Goal: Information Seeking & Learning: Learn about a topic

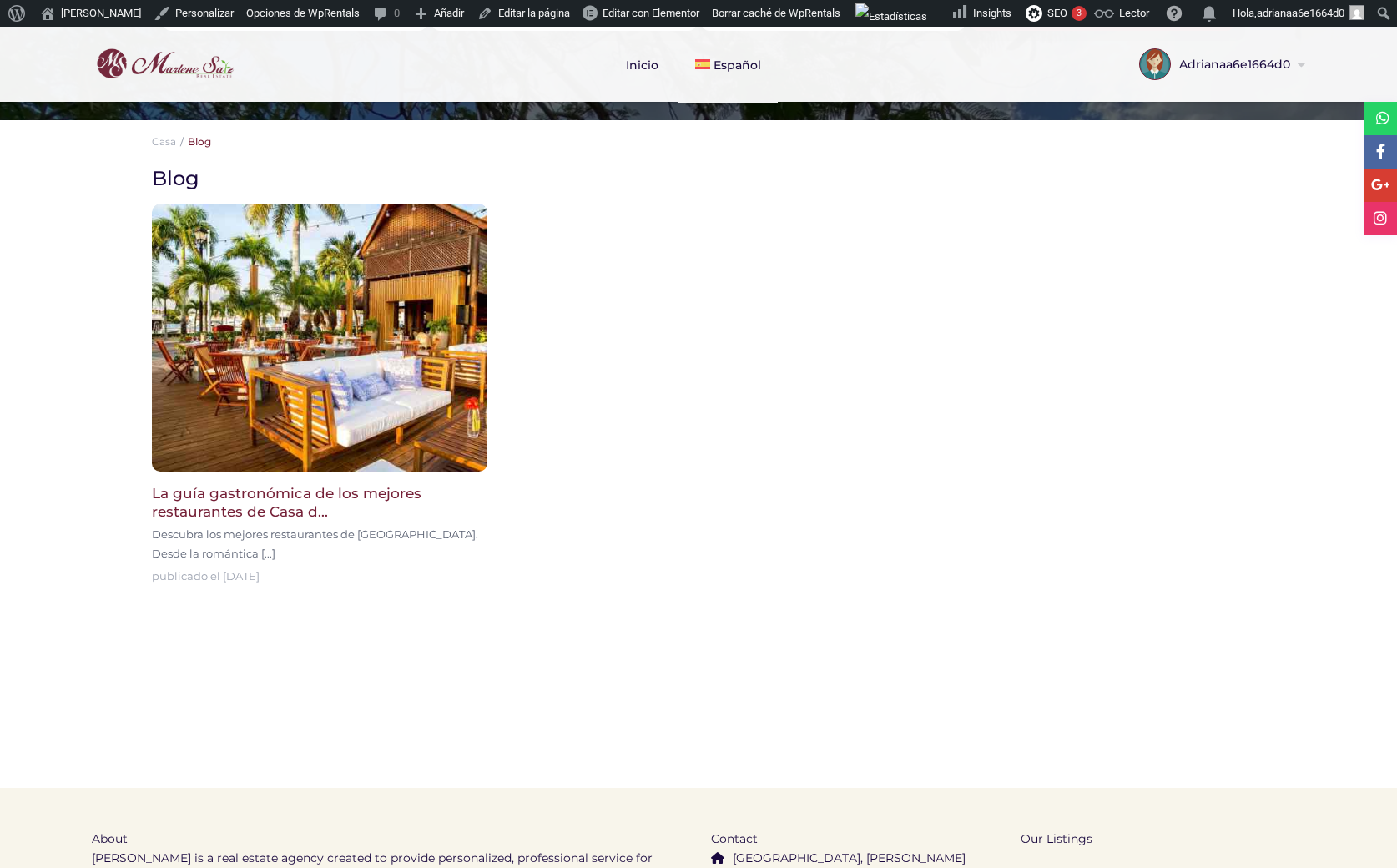
scroll to position [319, 0]
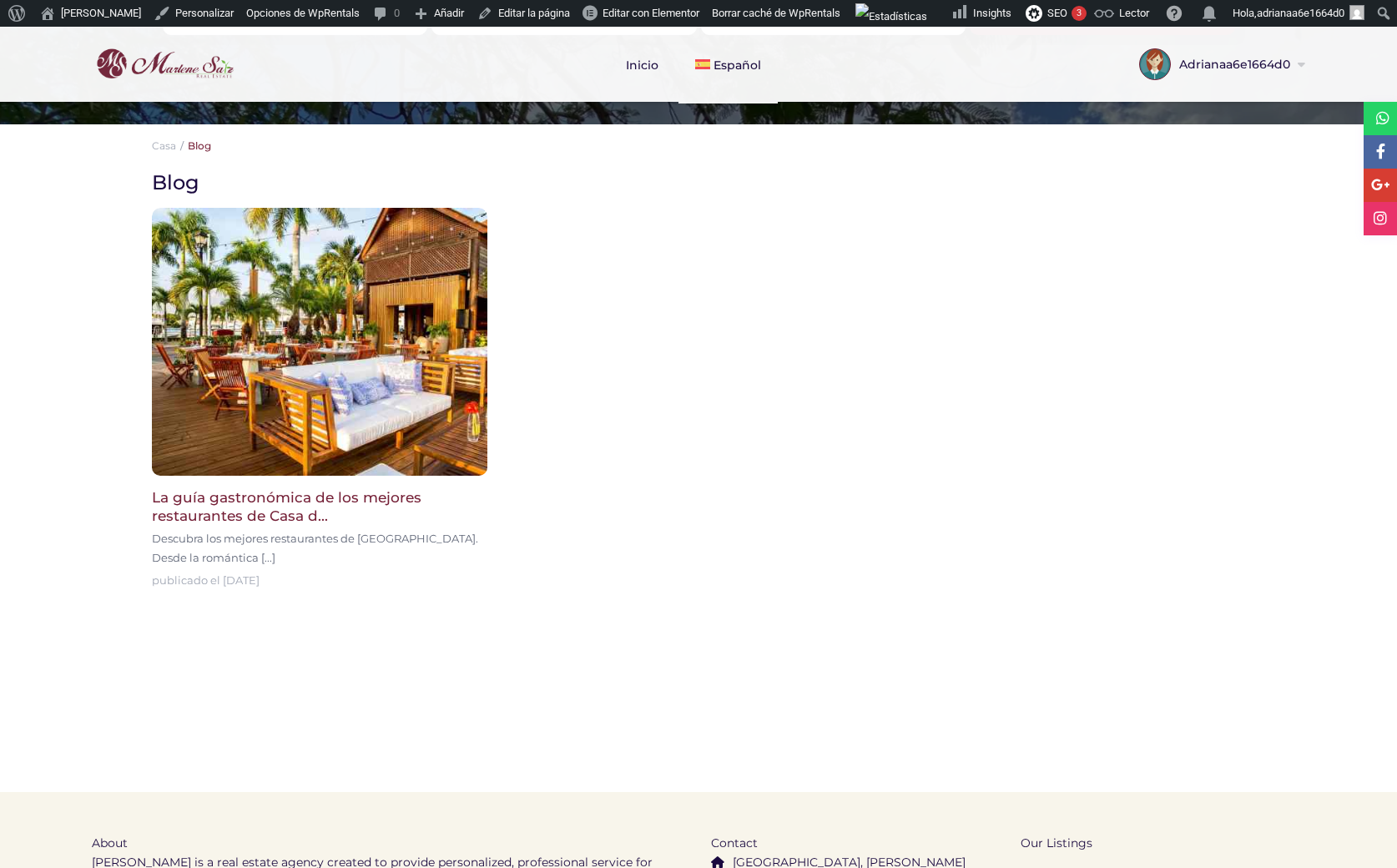
click at [394, 376] on img at bounding box center [319, 341] width 336 height 267
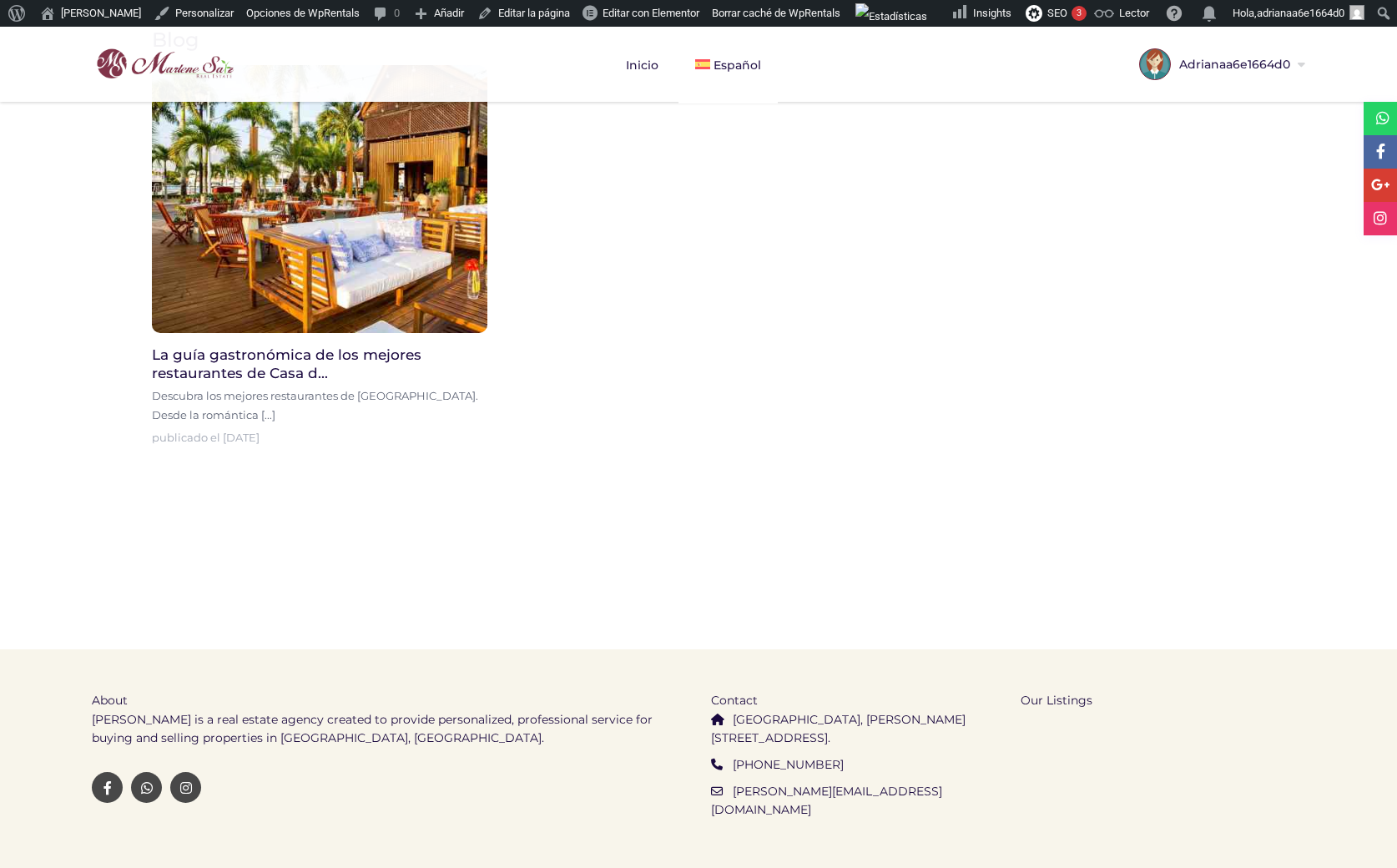
scroll to position [488, 0]
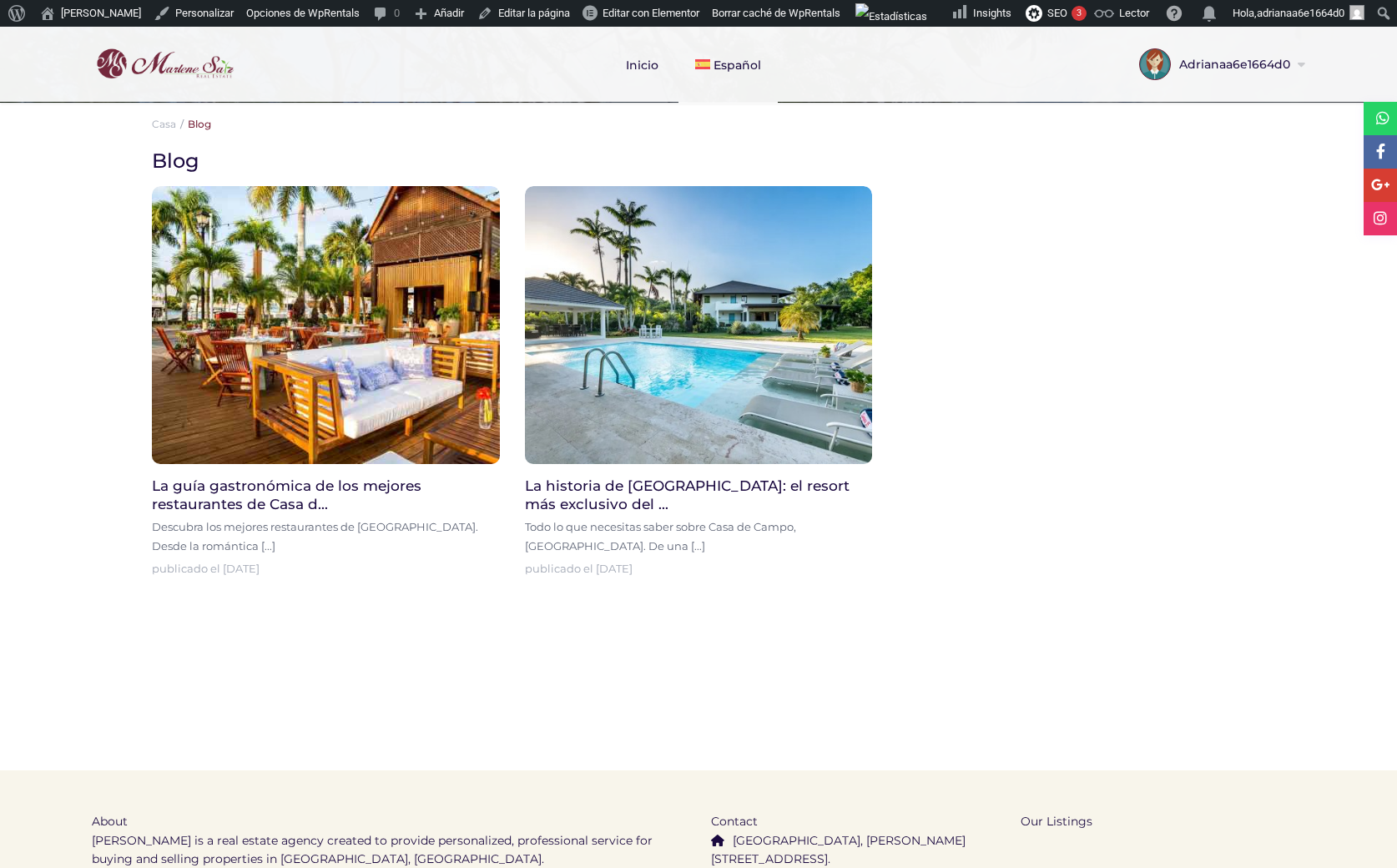
scroll to position [344, 0]
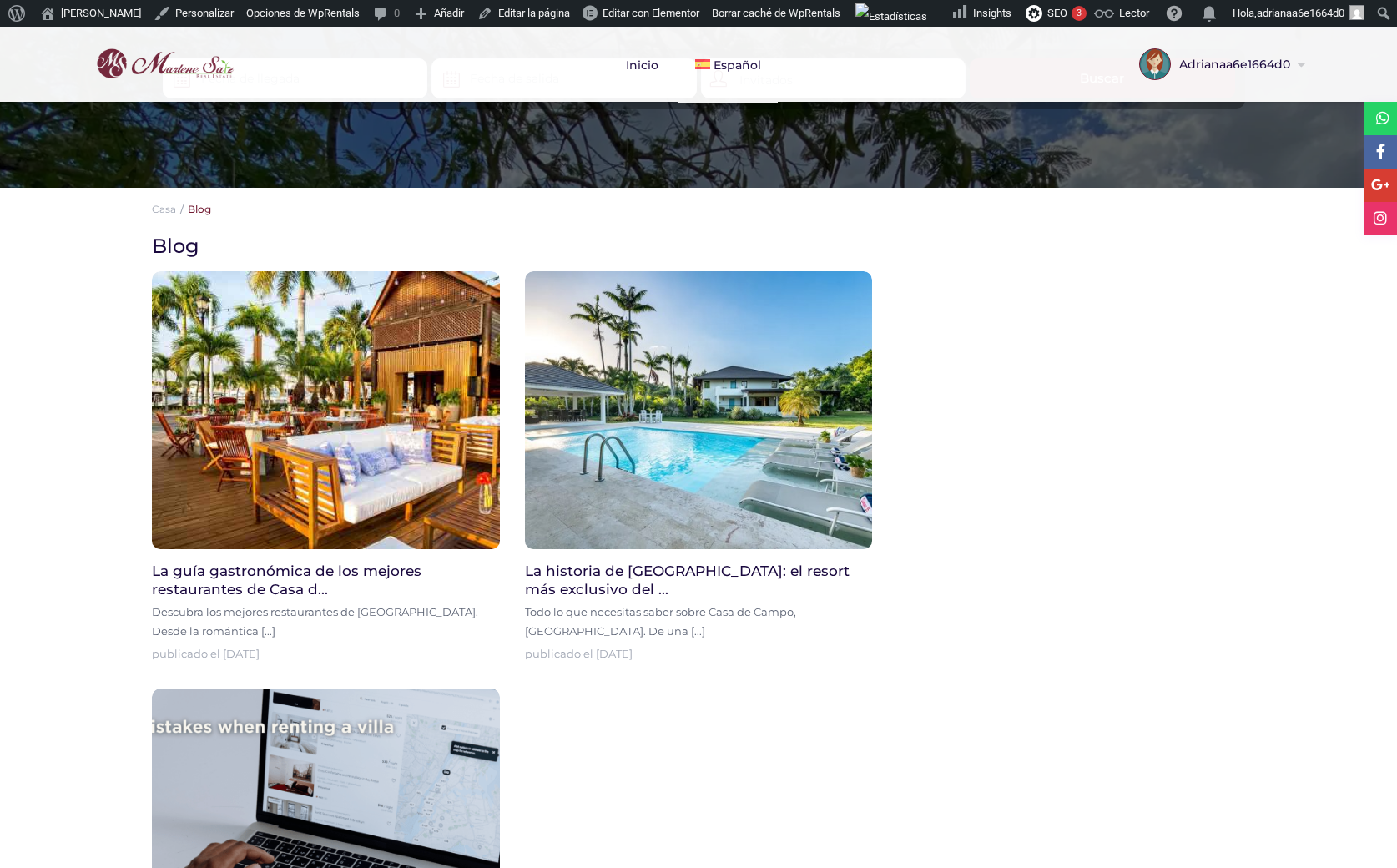
click at [1186, 517] on div at bounding box center [1053, 441] width 336 height 417
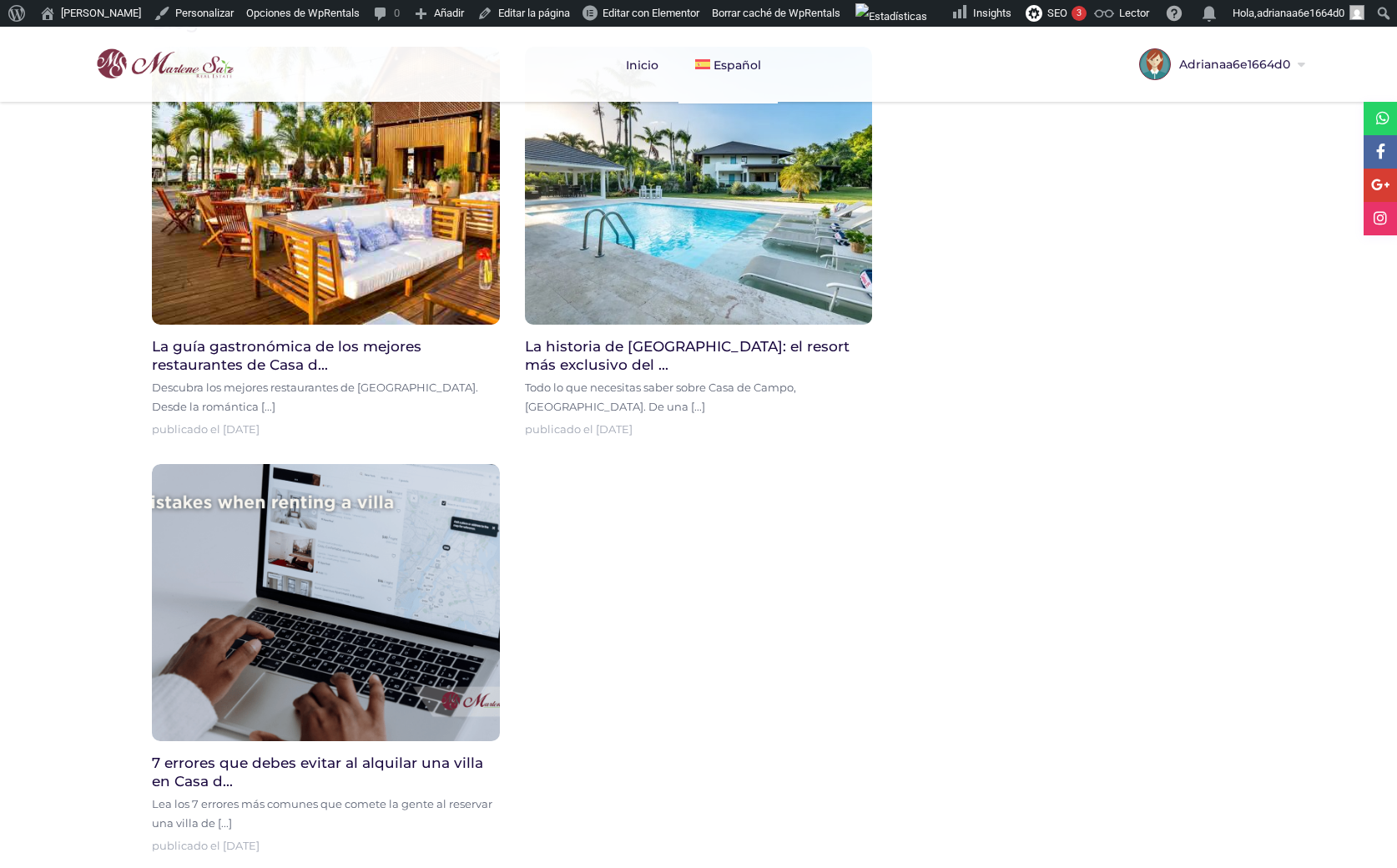
scroll to position [492, 0]
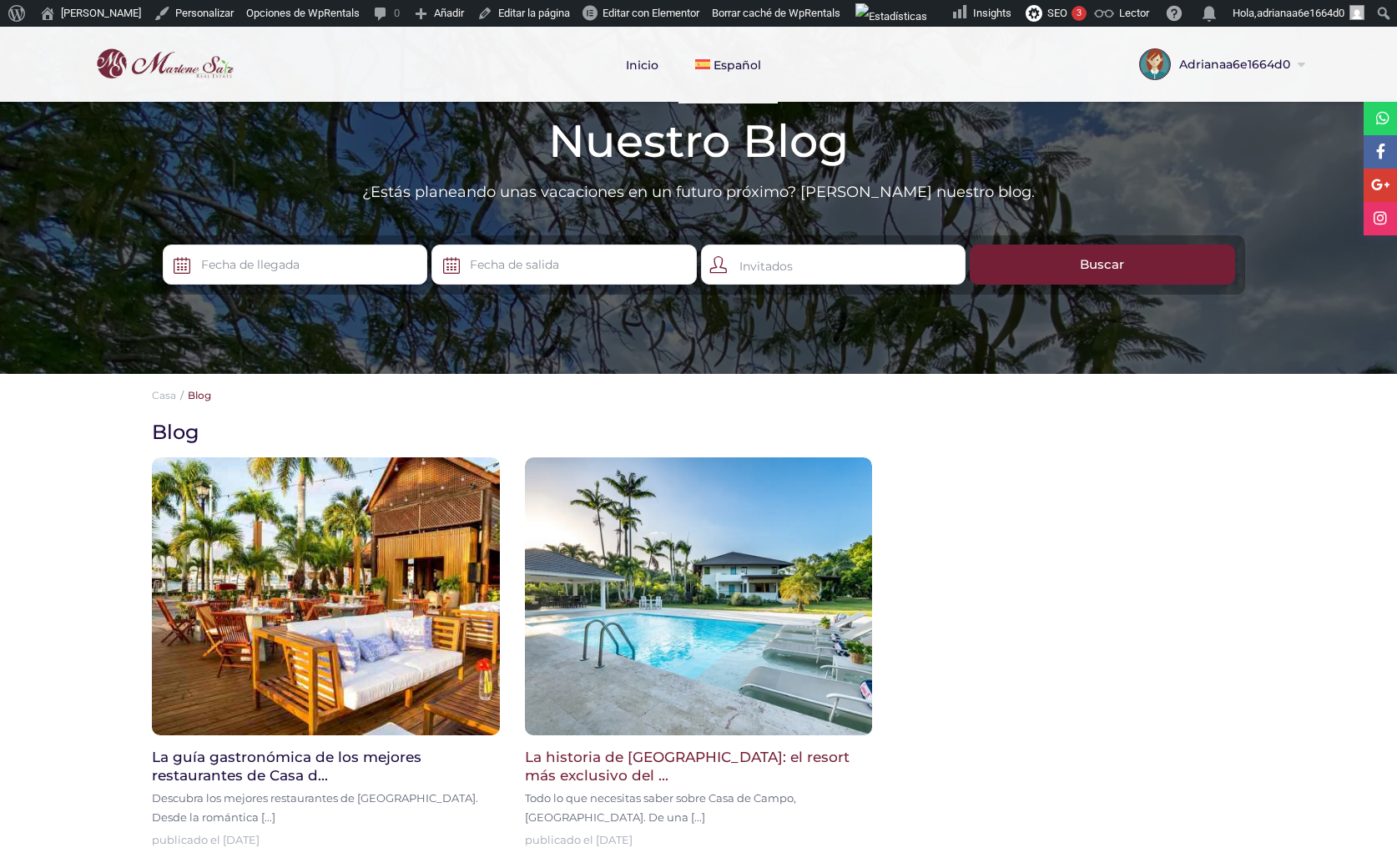
scroll to position [71, 0]
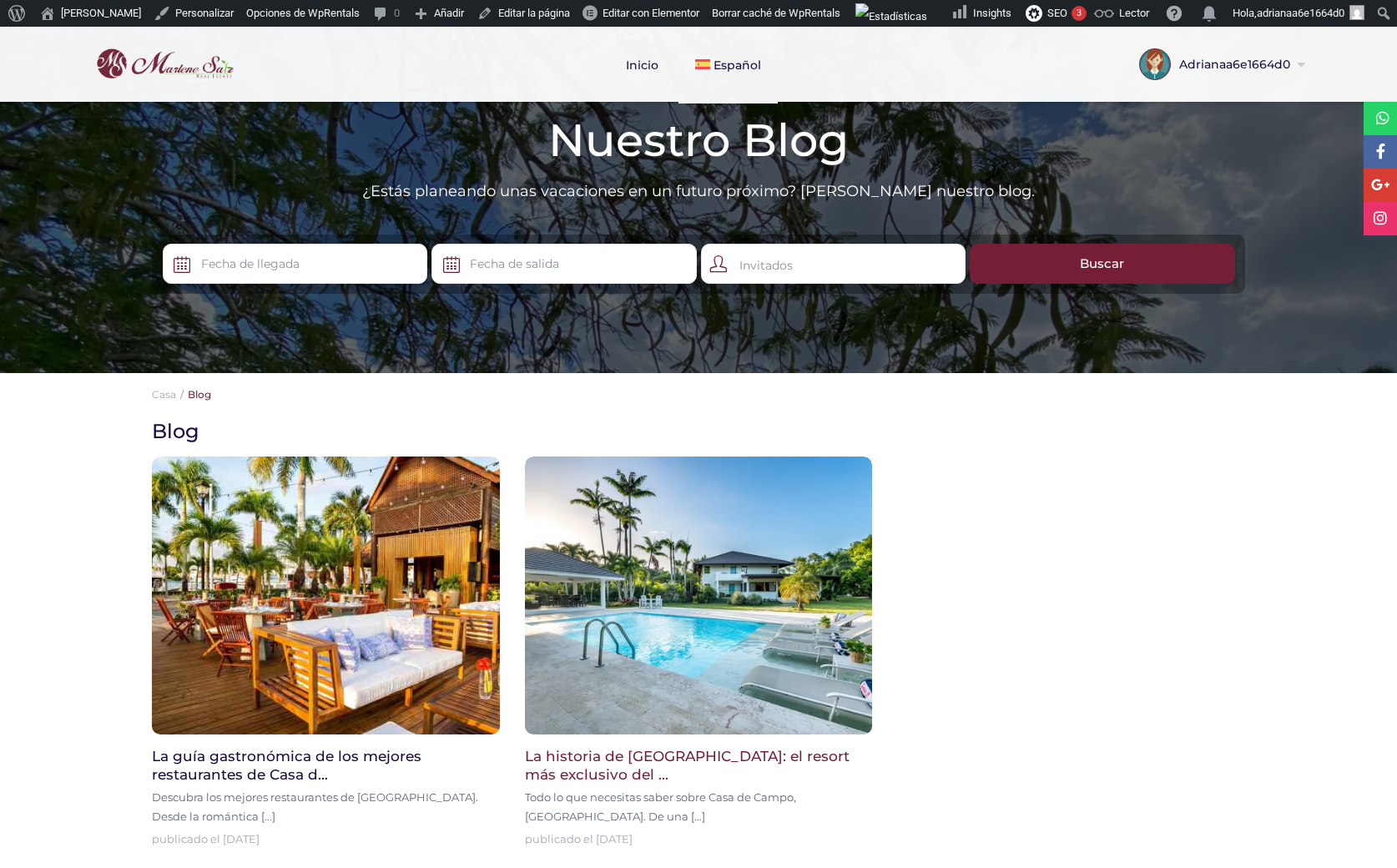
click at [694, 569] on img at bounding box center [698, 595] width 348 height 278
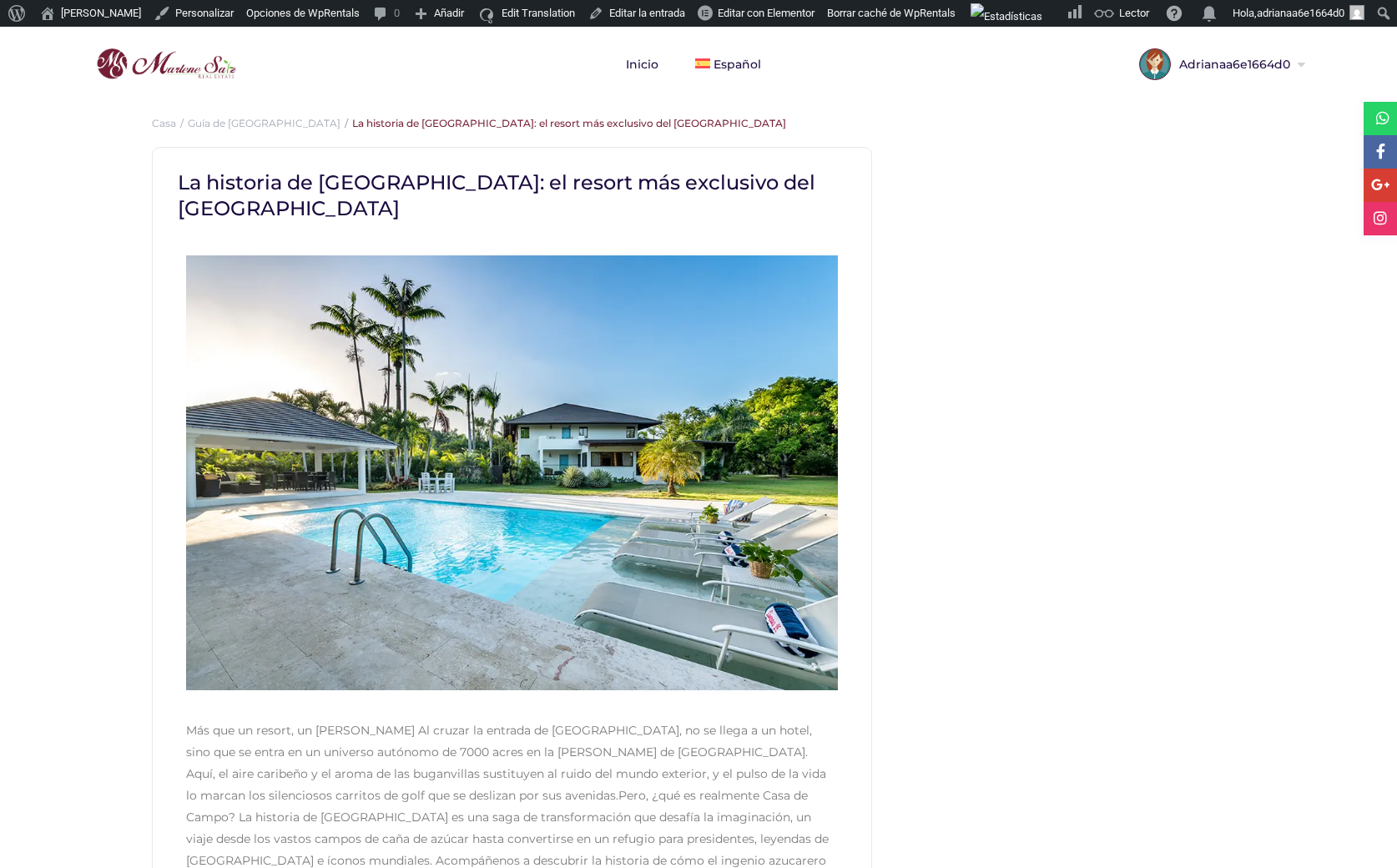
scroll to position [107, 0]
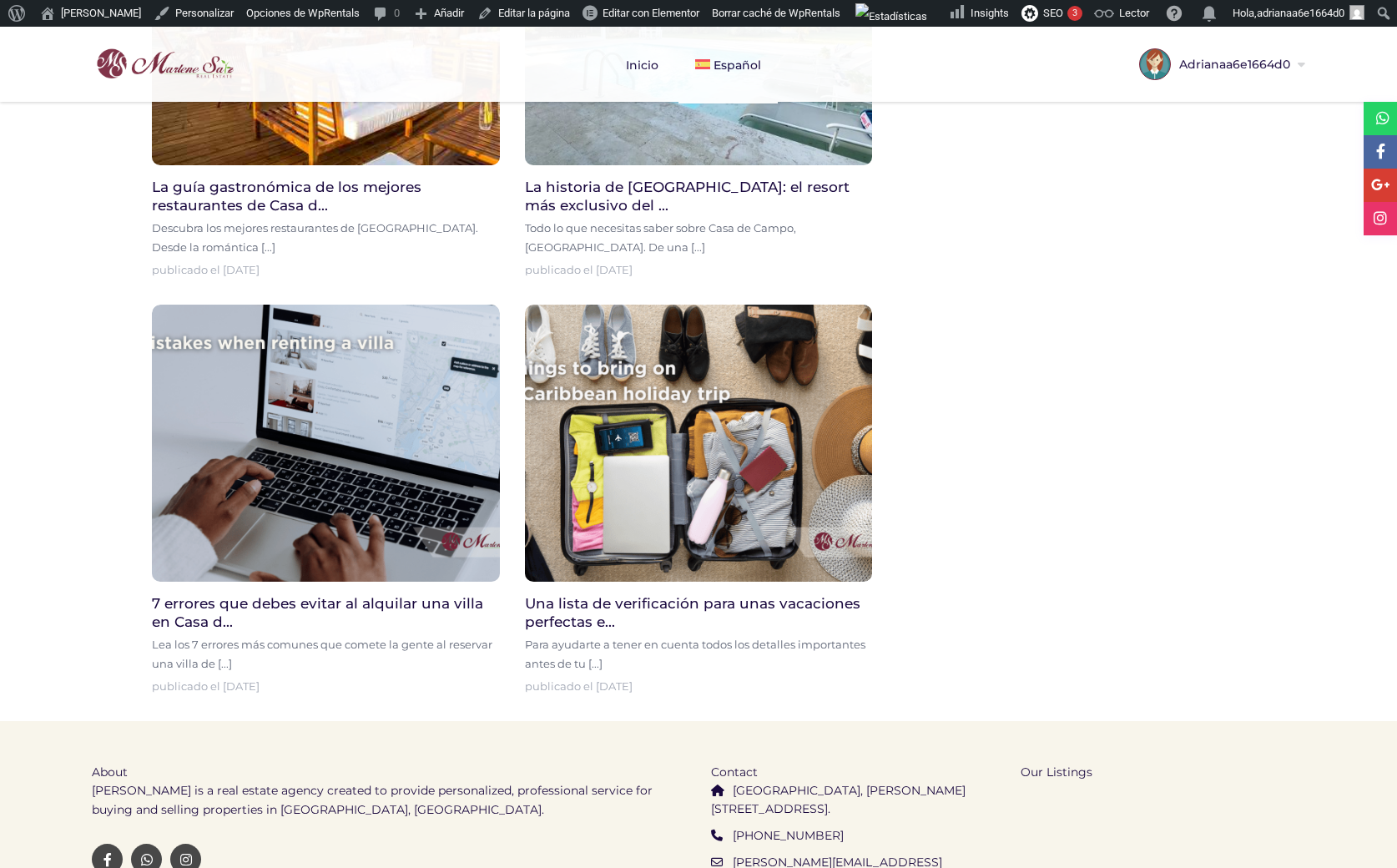
scroll to position [737, 0]
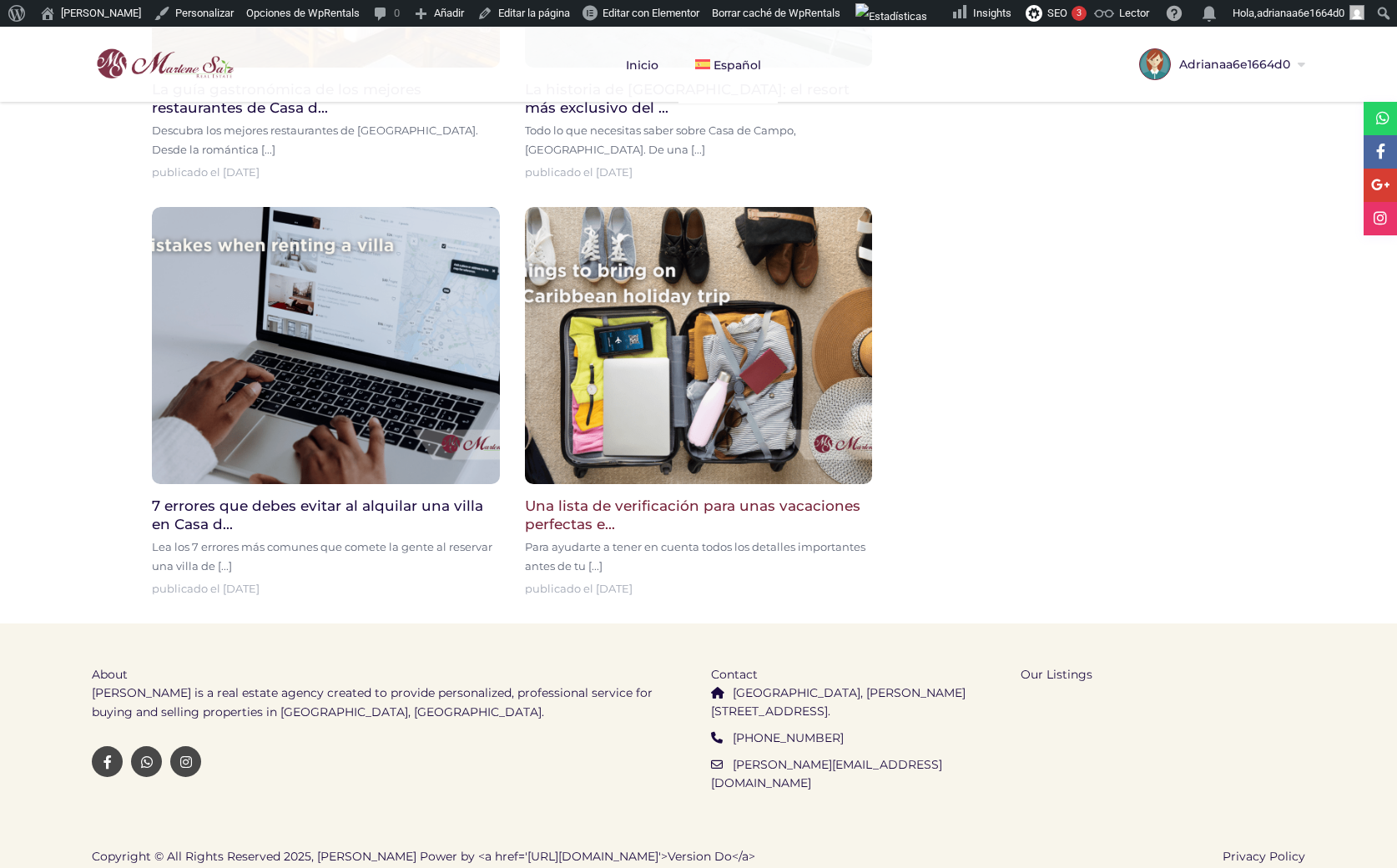
click at [663, 440] on img at bounding box center [698, 345] width 348 height 278
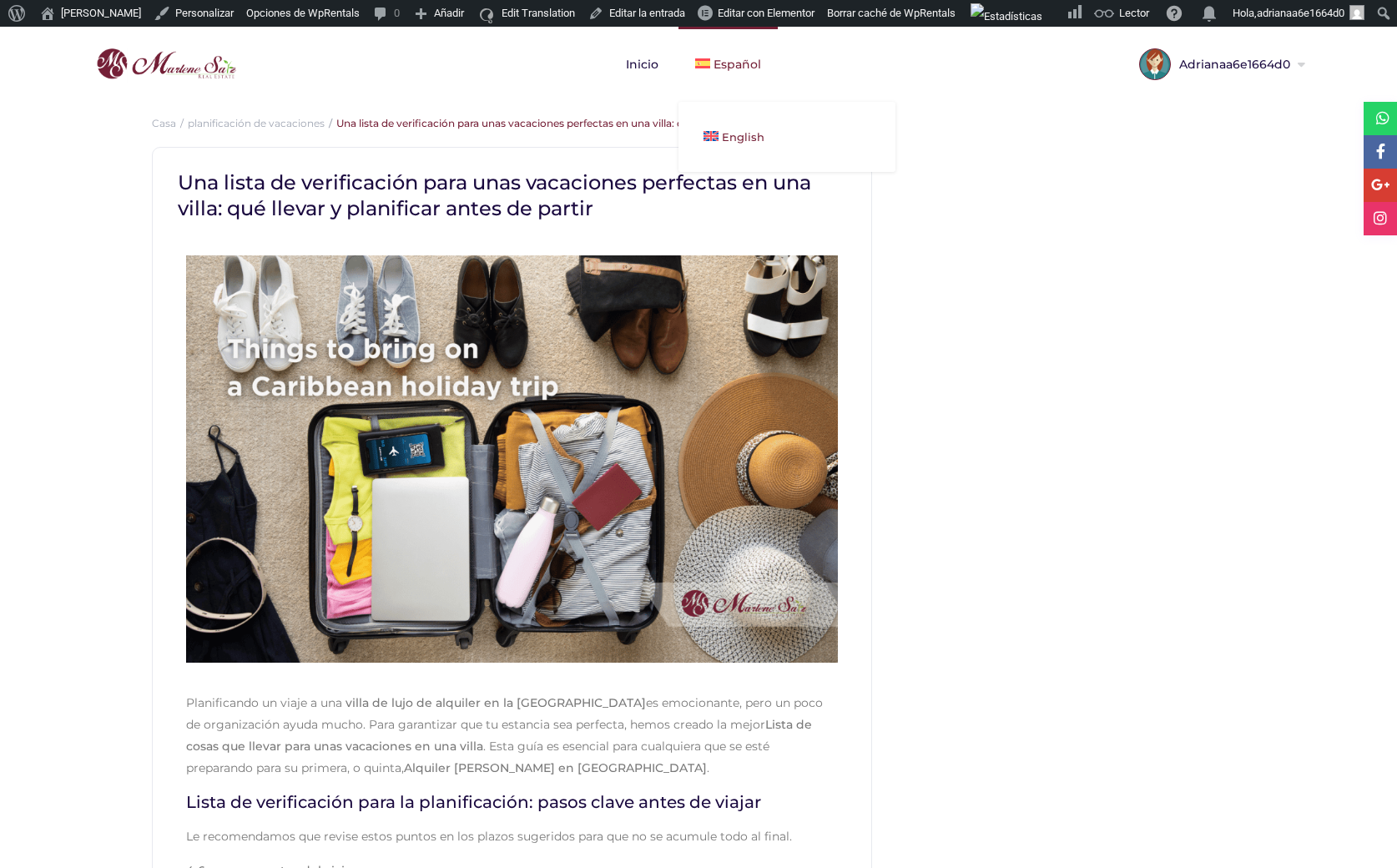
click at [730, 137] on span "English" at bounding box center [743, 136] width 42 height 13
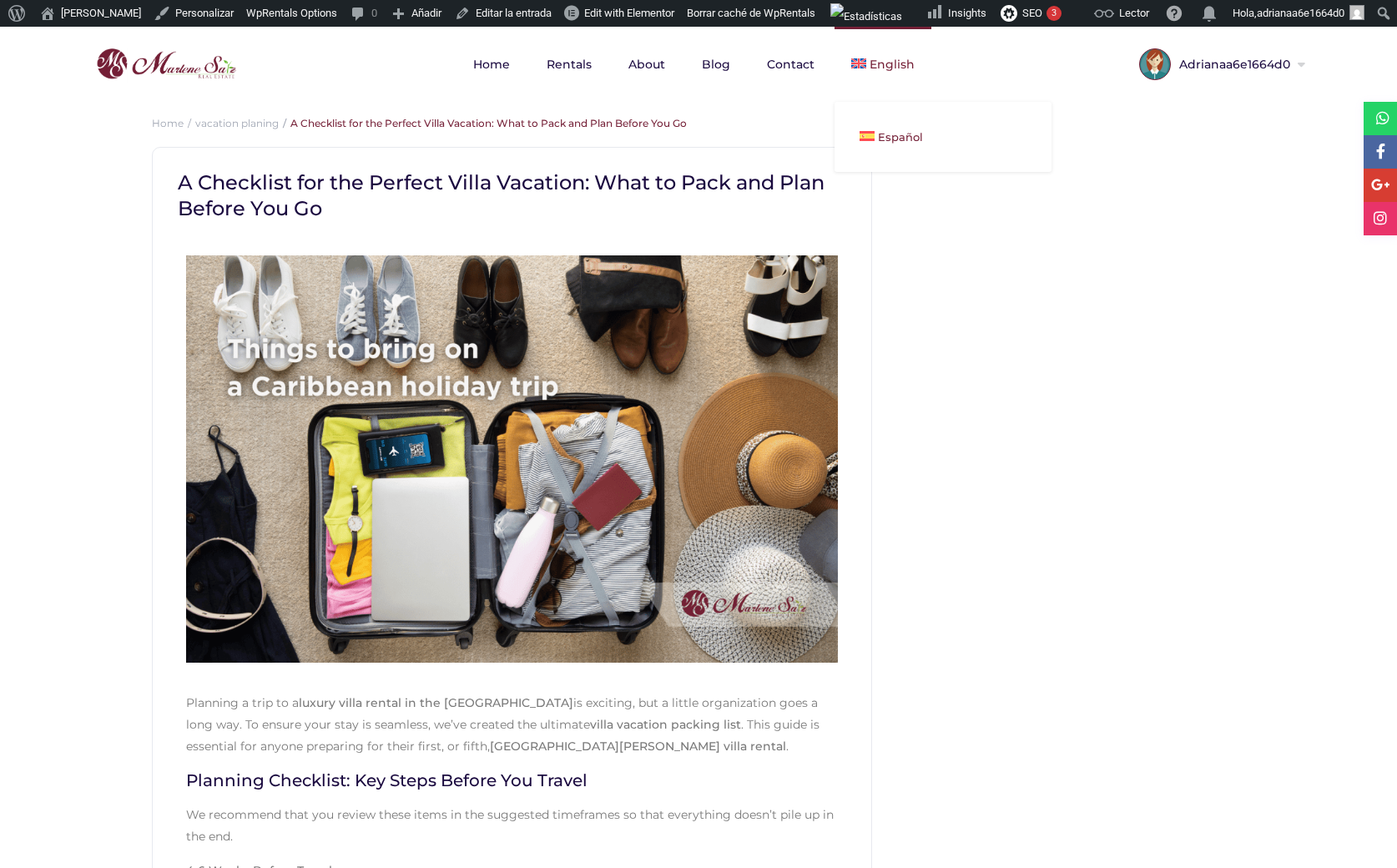
click at [899, 132] on span "Español" at bounding box center [900, 136] width 45 height 13
click at [711, 55] on link "Blog" at bounding box center [716, 64] width 61 height 75
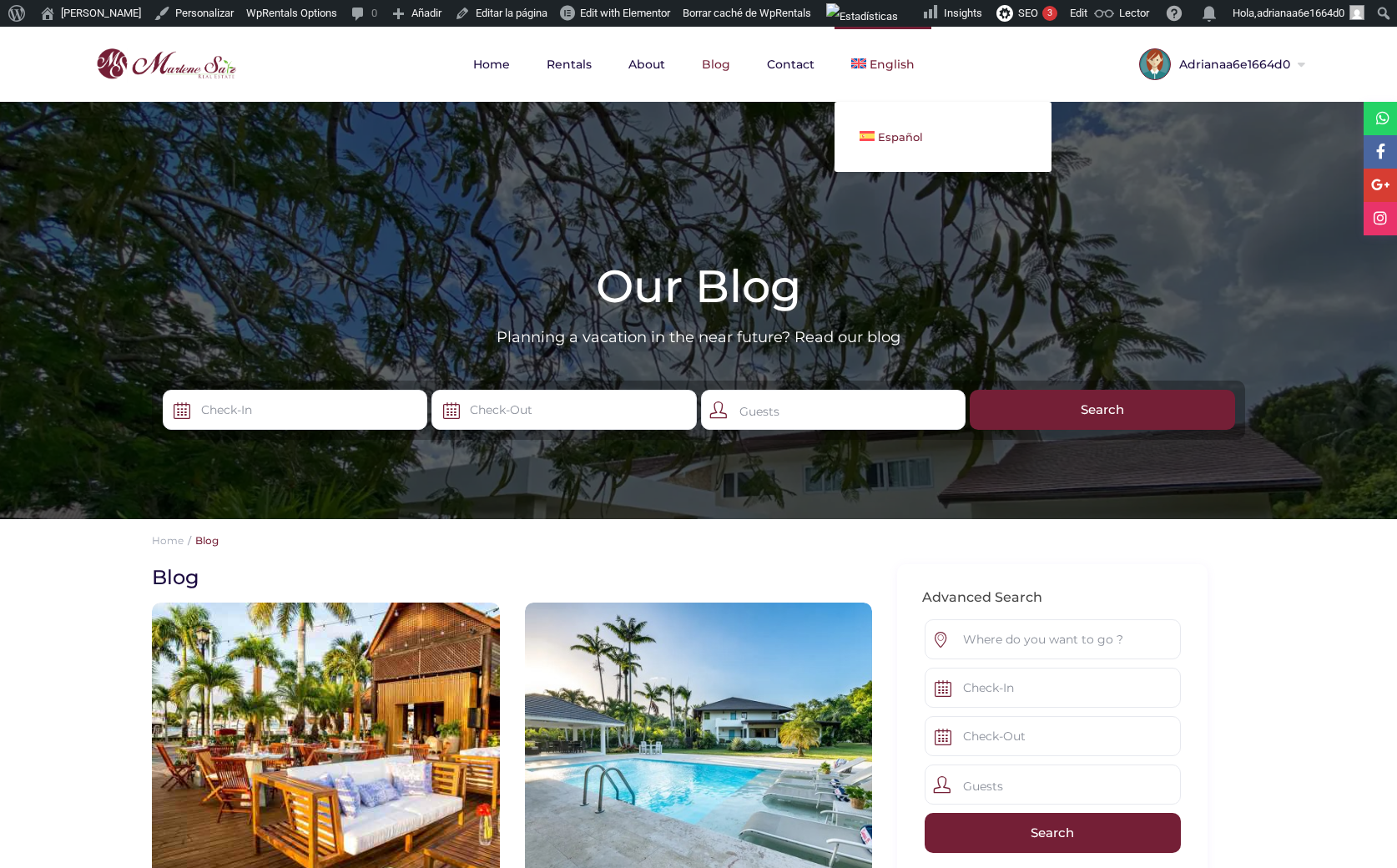
click at [866, 145] on link "Español" at bounding box center [943, 137] width 217 height 36
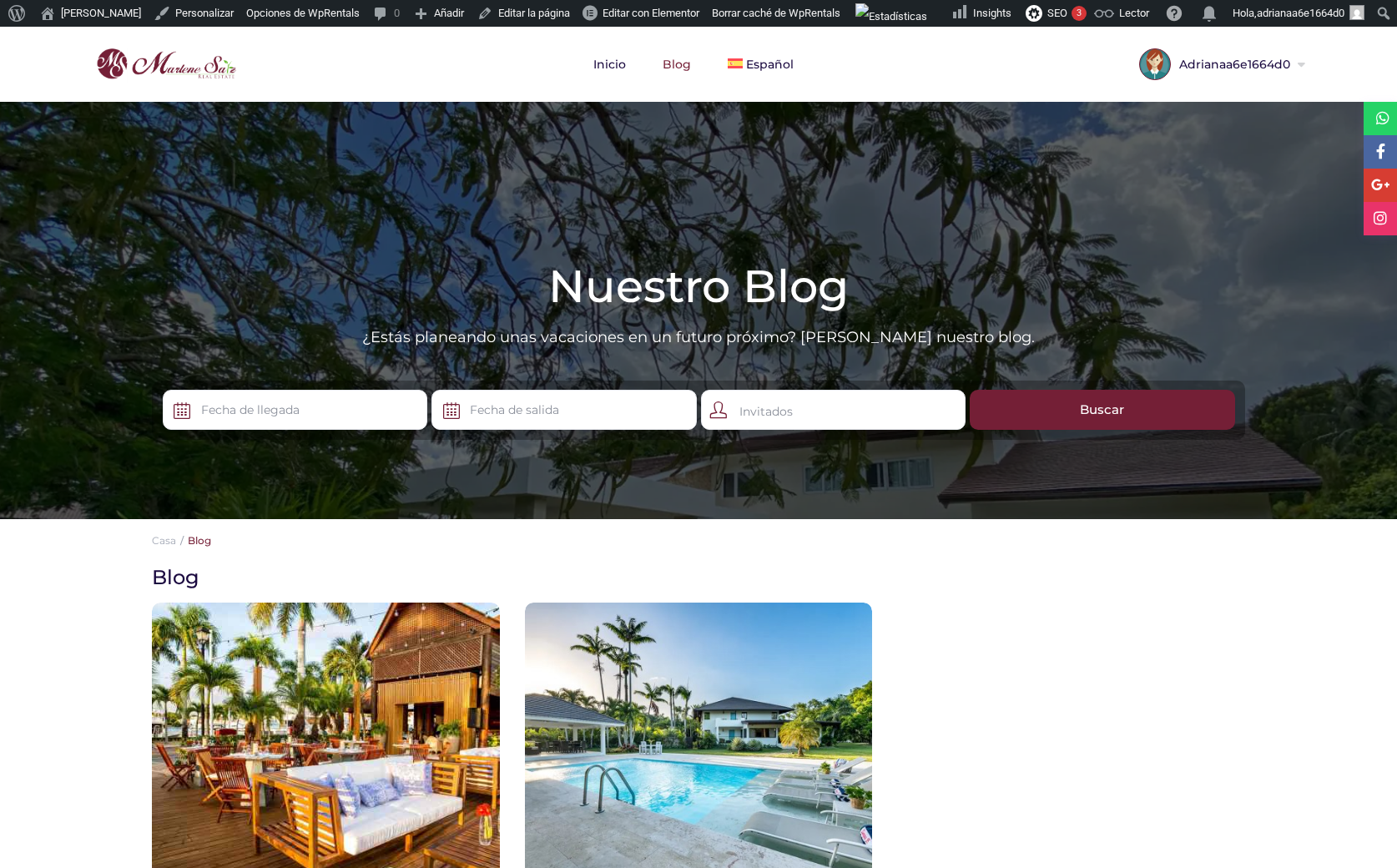
click at [774, 414] on div "Invitados" at bounding box center [834, 409] width 266 height 40
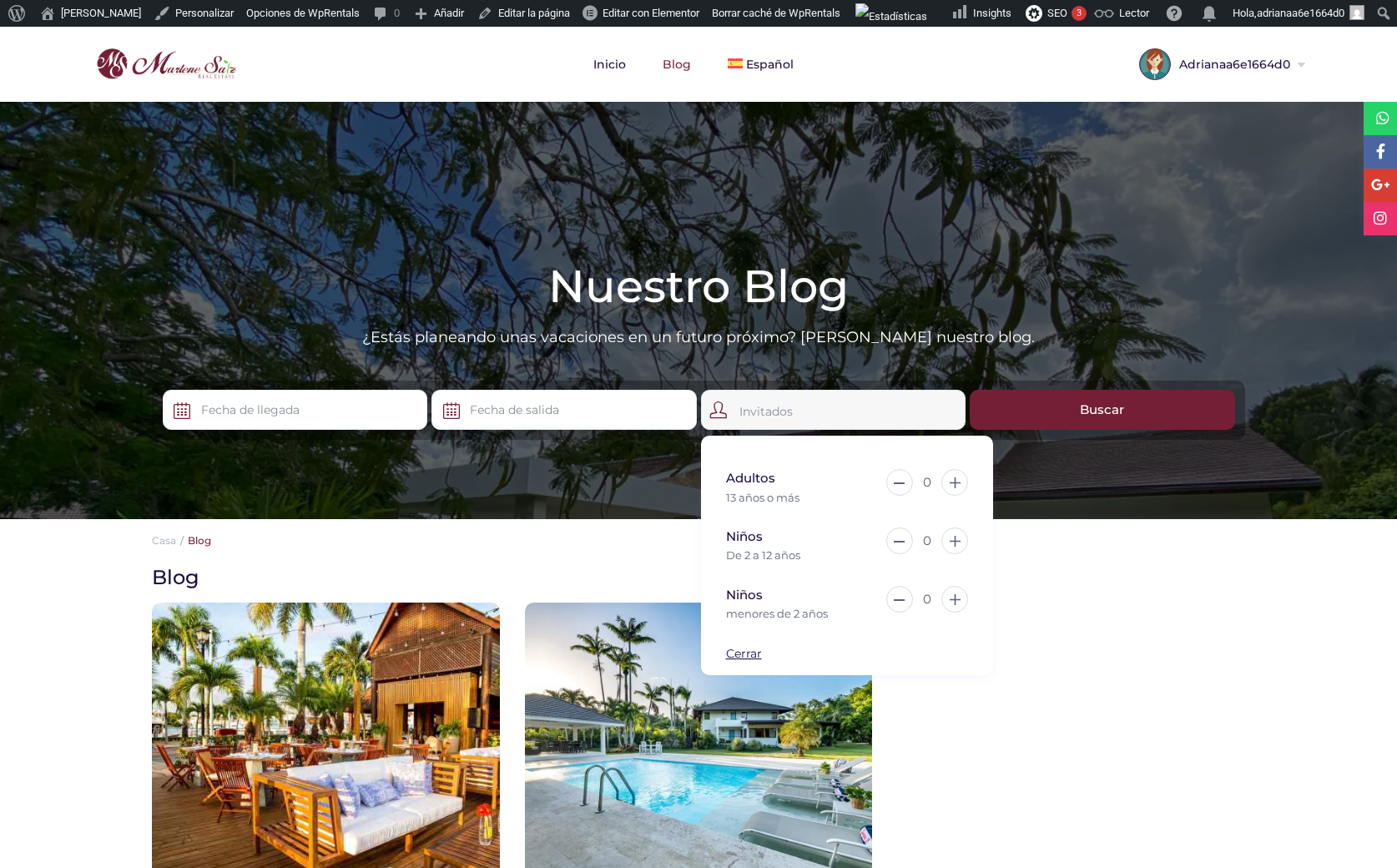
click at [1122, 649] on div at bounding box center [1053, 773] width 336 height 417
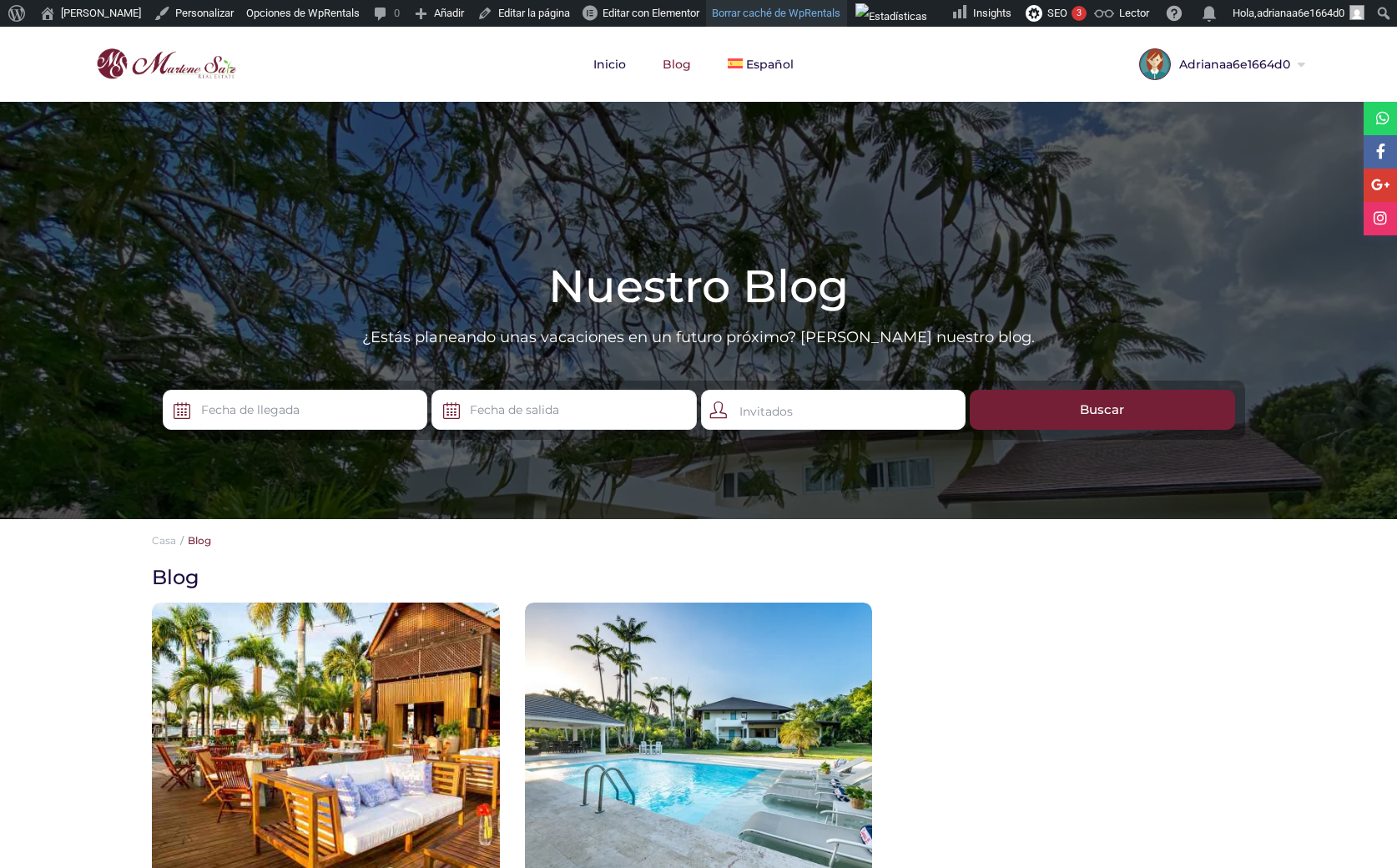
click at [769, 13] on link "Borrar caché de WpRentals" at bounding box center [776, 13] width 141 height 27
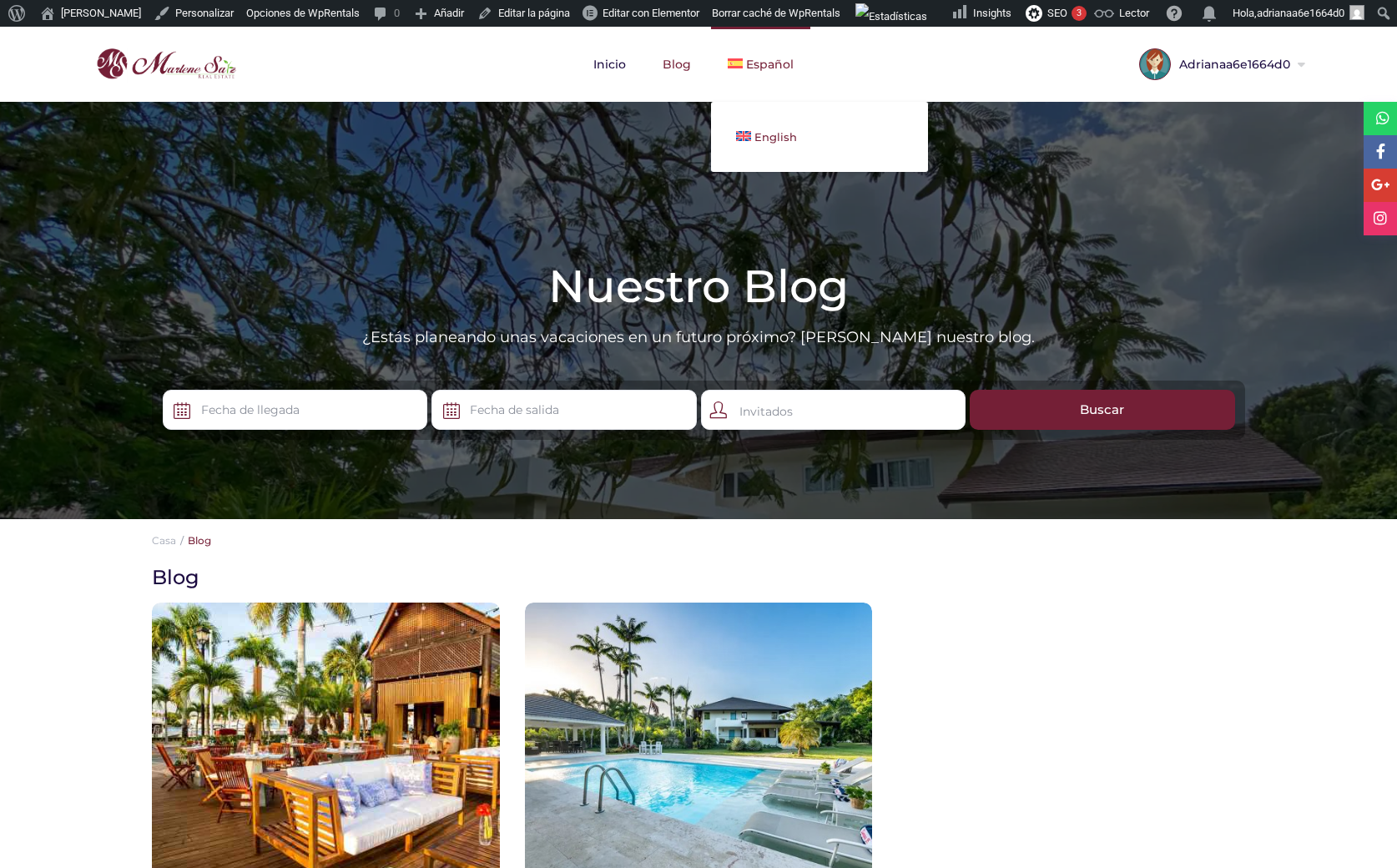
click at [767, 132] on span "English" at bounding box center [776, 136] width 42 height 13
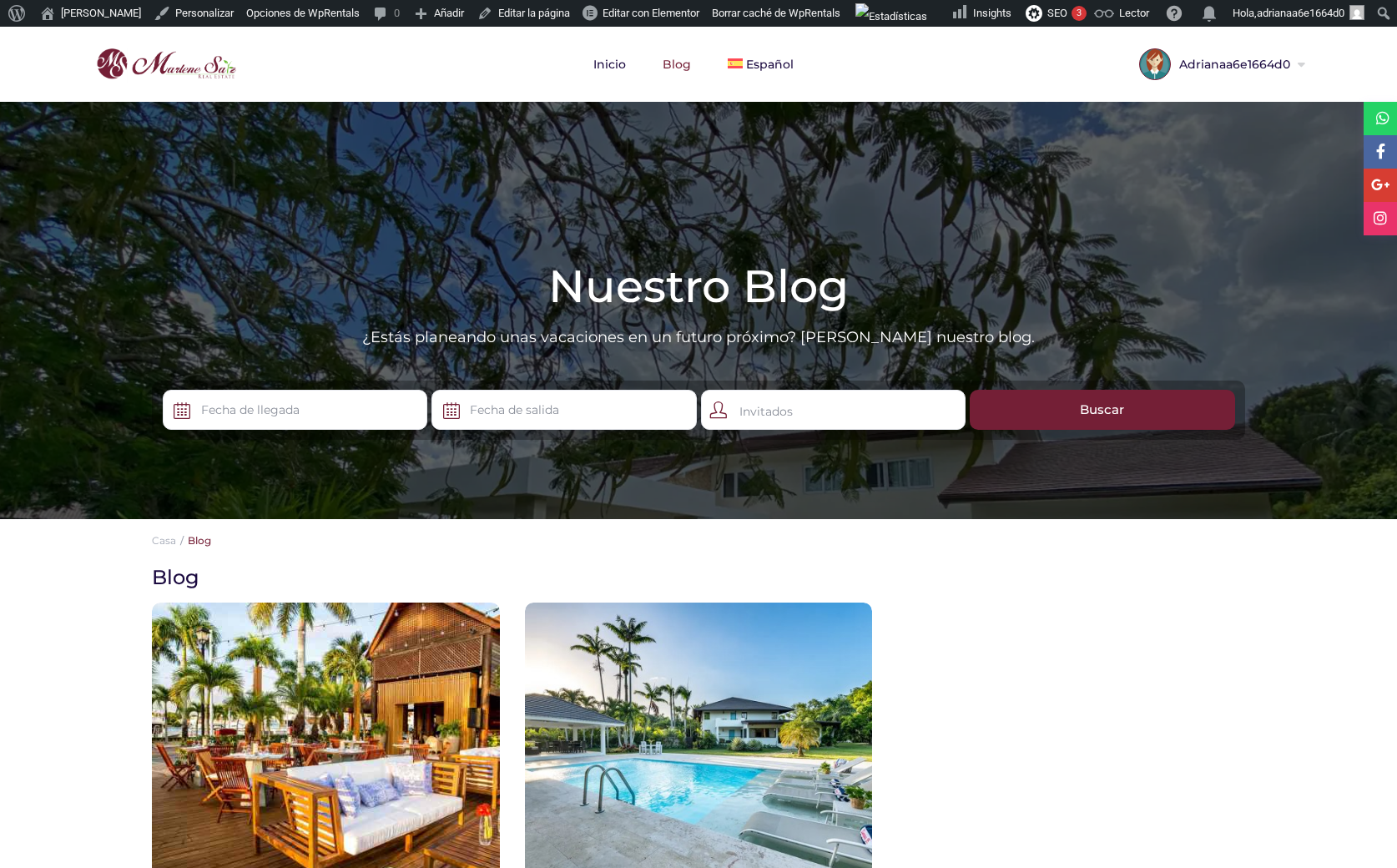
scroll to position [737, 0]
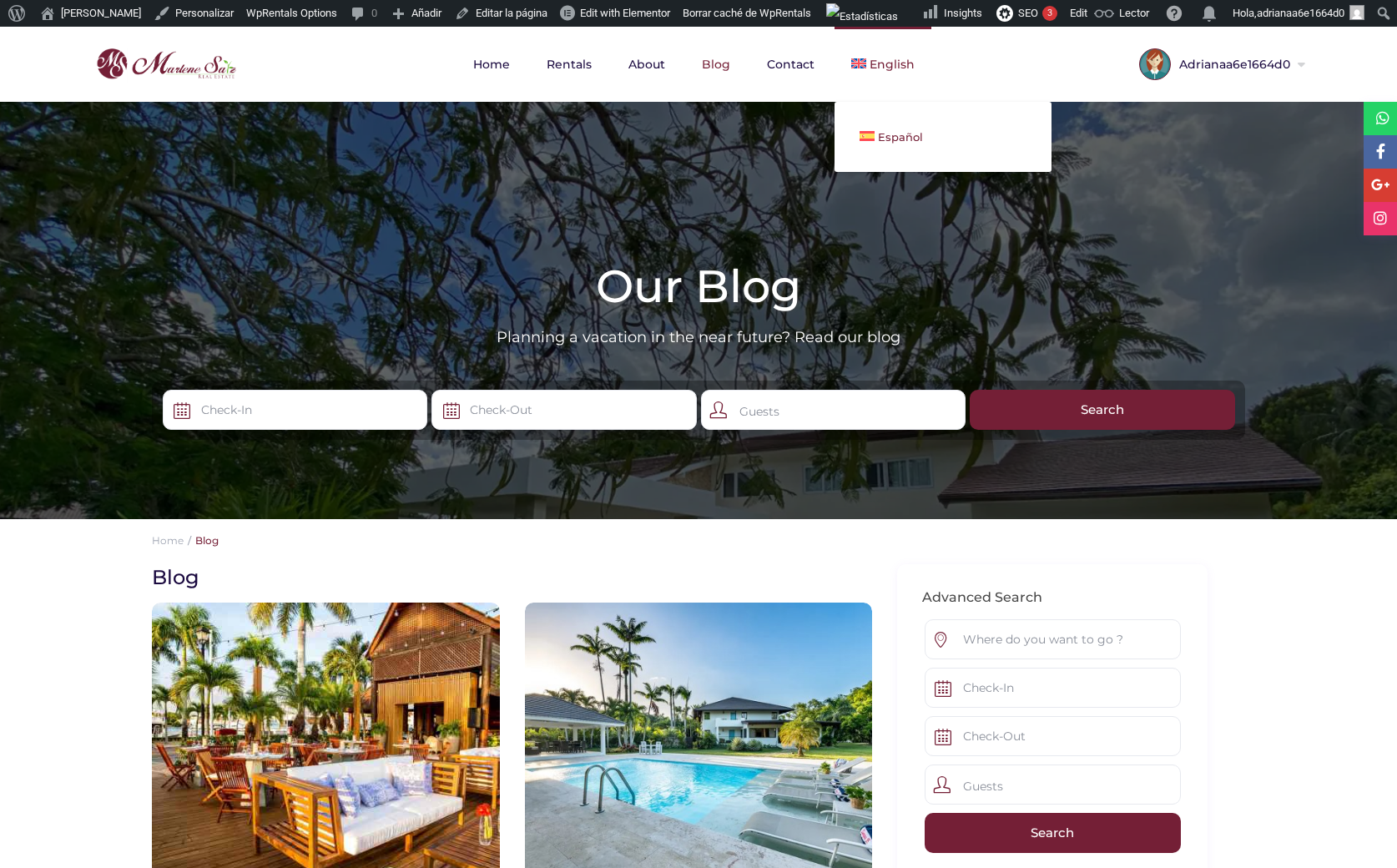
click at [888, 128] on link "Español" at bounding box center [943, 137] width 217 height 36
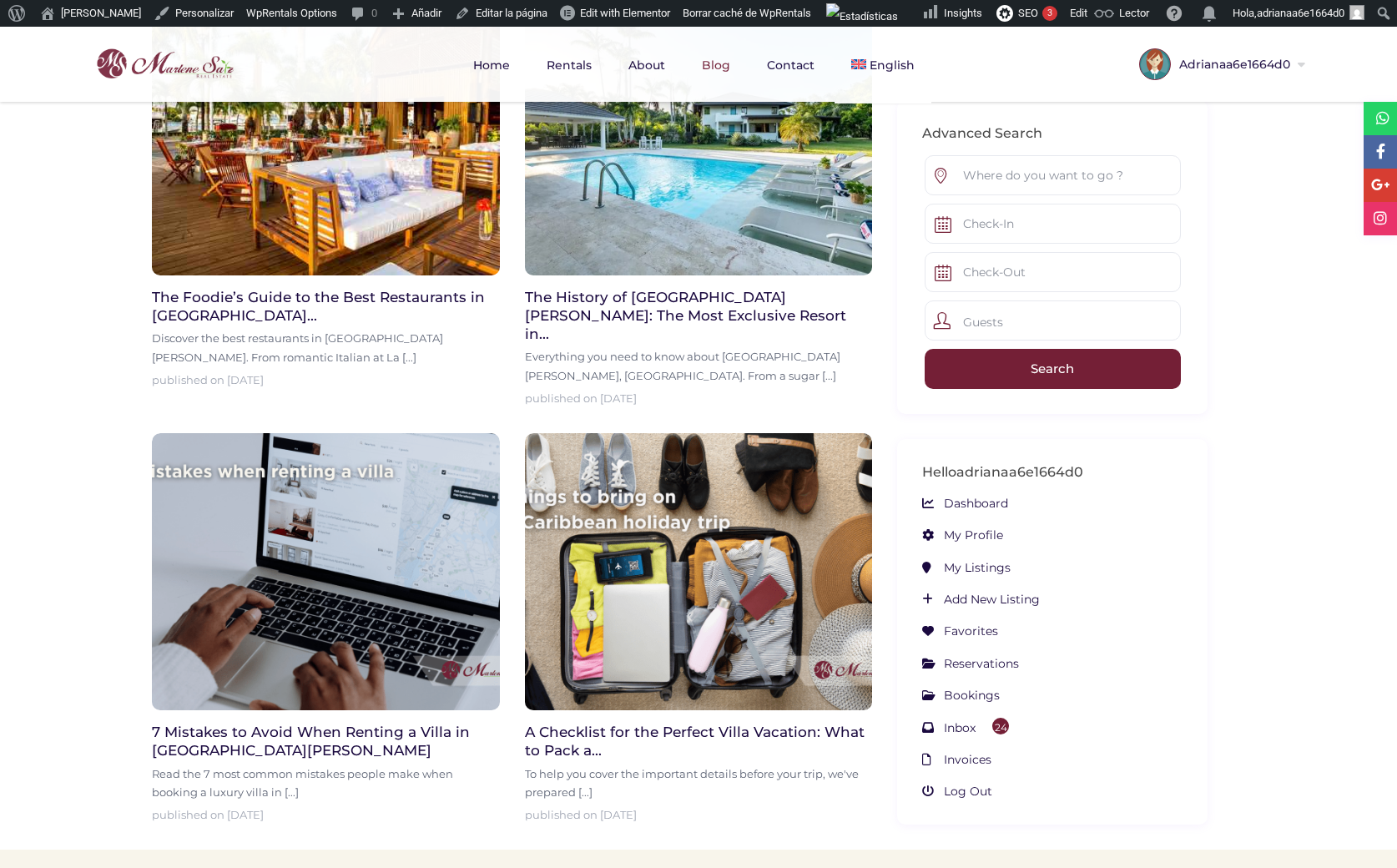
scroll to position [737, 0]
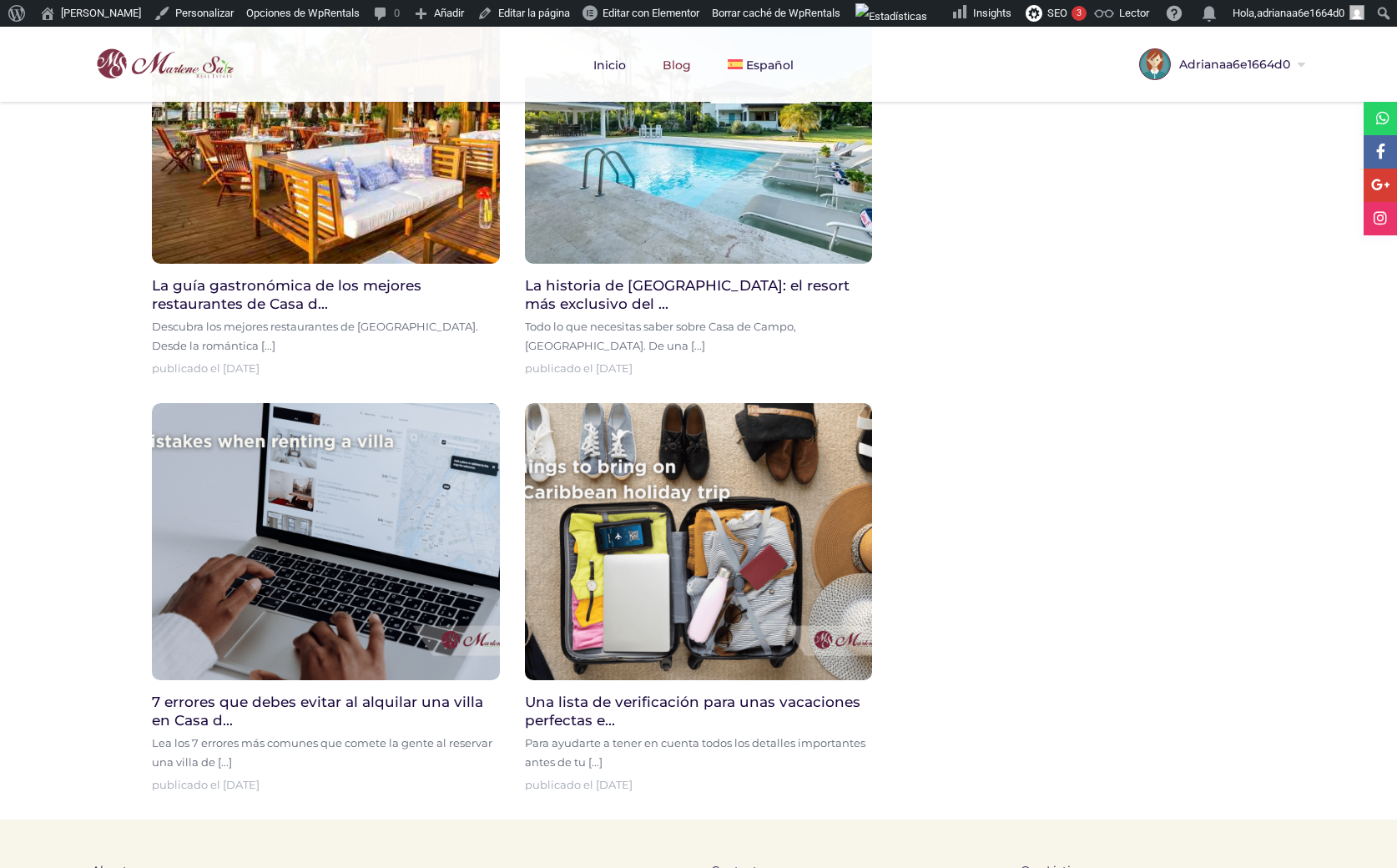
scroll to position [737, 0]
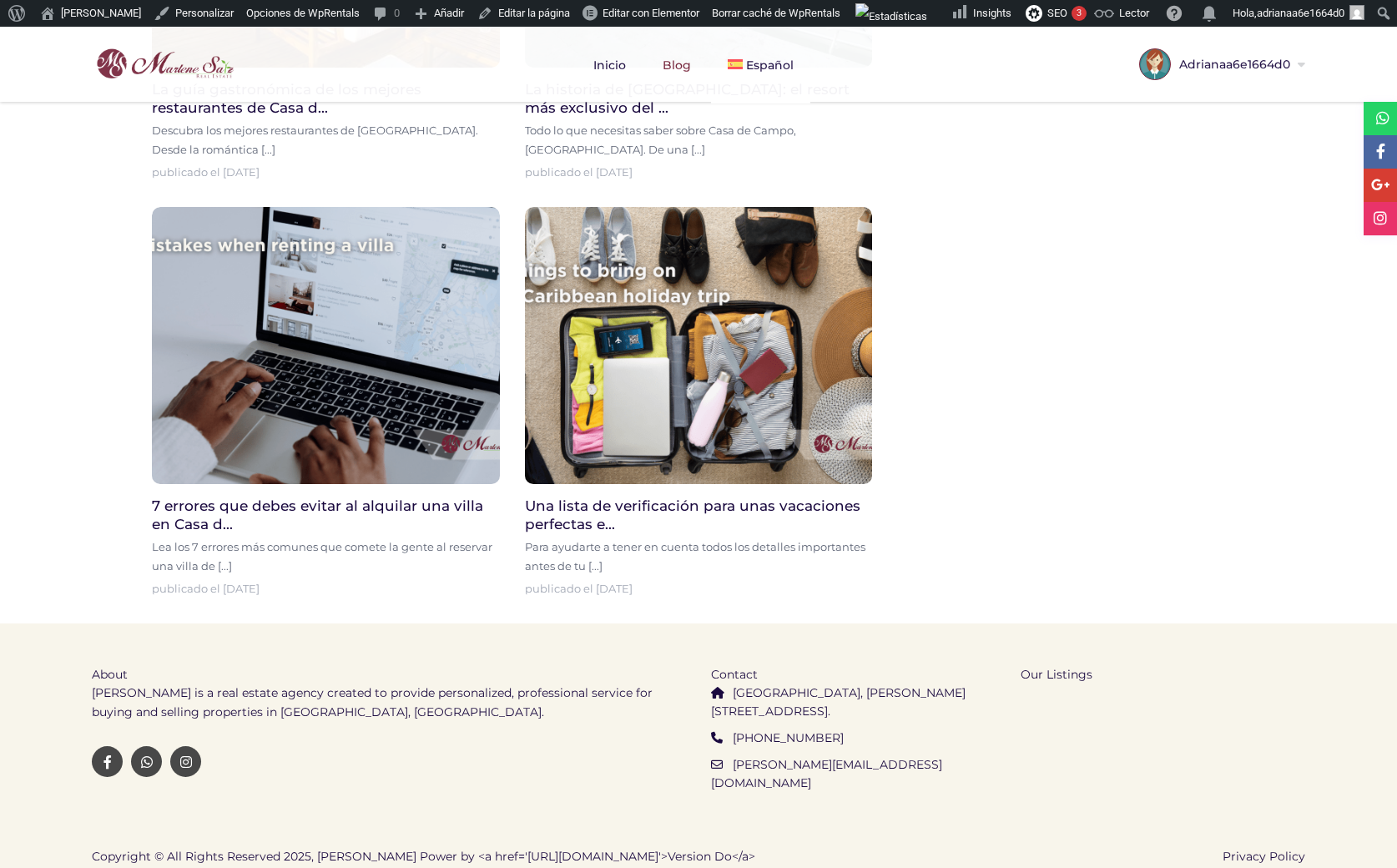
click at [114, 847] on span "Copyright © All Rights Reserved 2025, Marlene Saiz Power by <a href='https://ve…" at bounding box center [423, 856] width 664 height 18
copy span "Copyright"
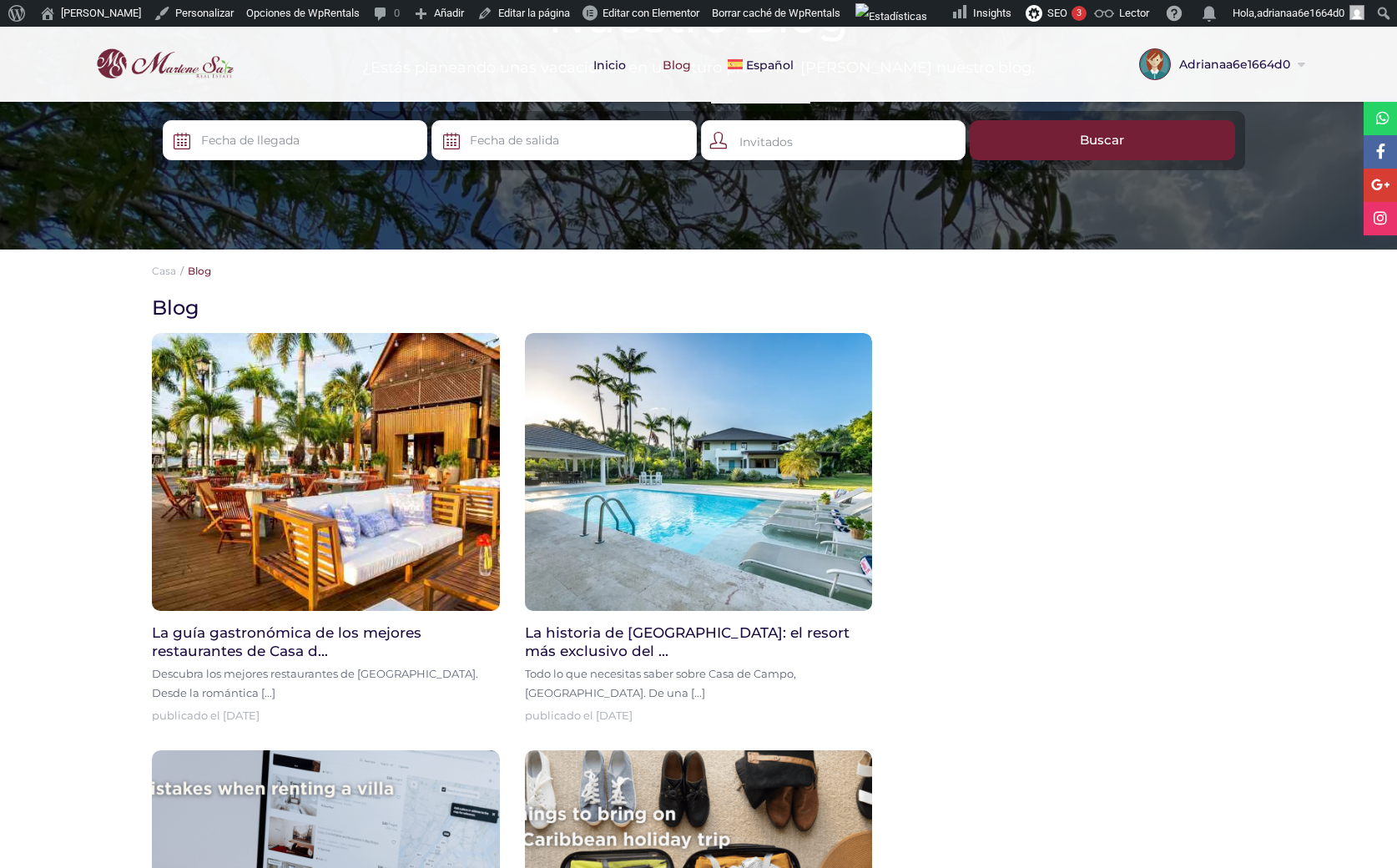
scroll to position [218, 0]
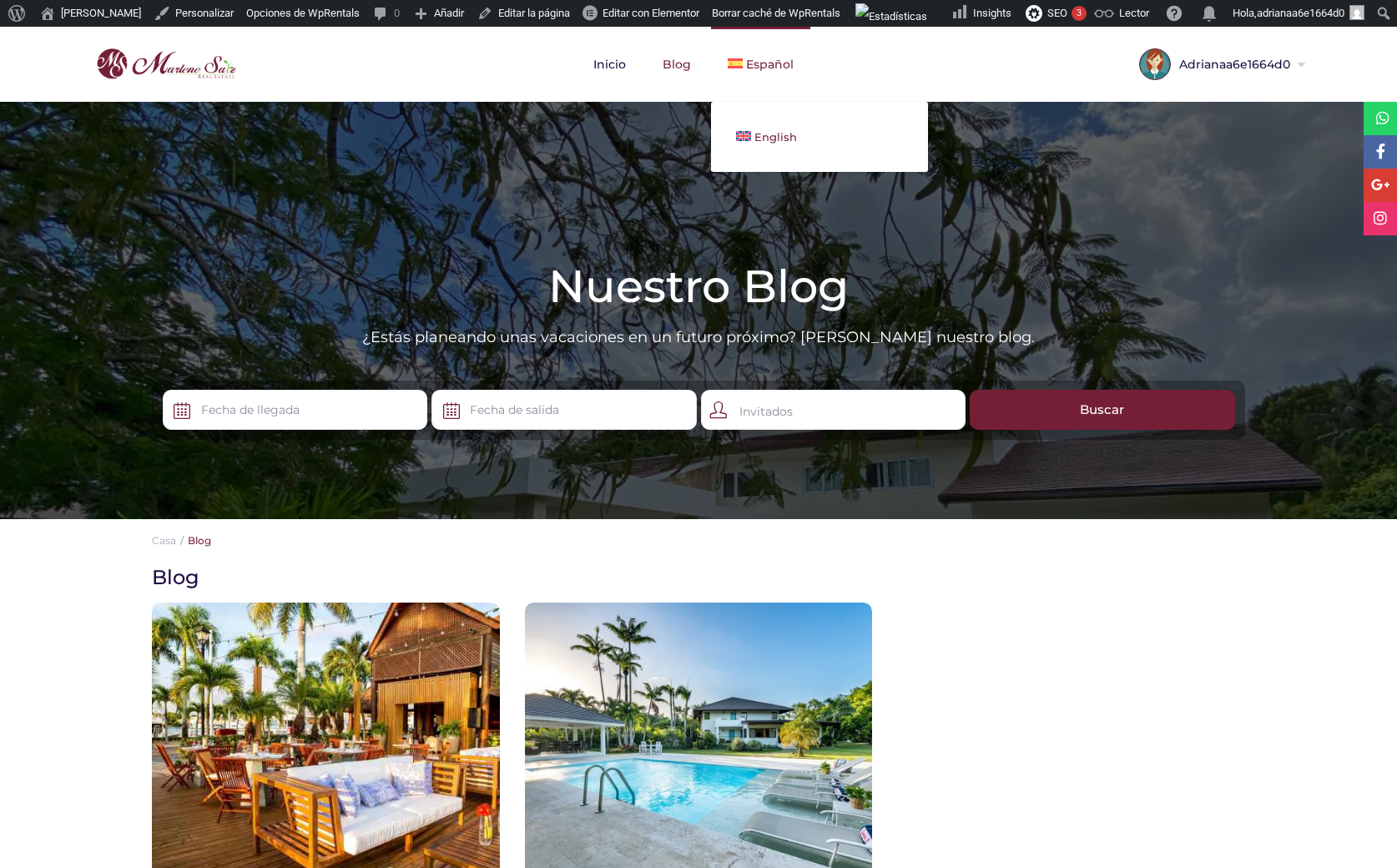
click at [751, 125] on link "English" at bounding box center [819, 137] width 217 height 36
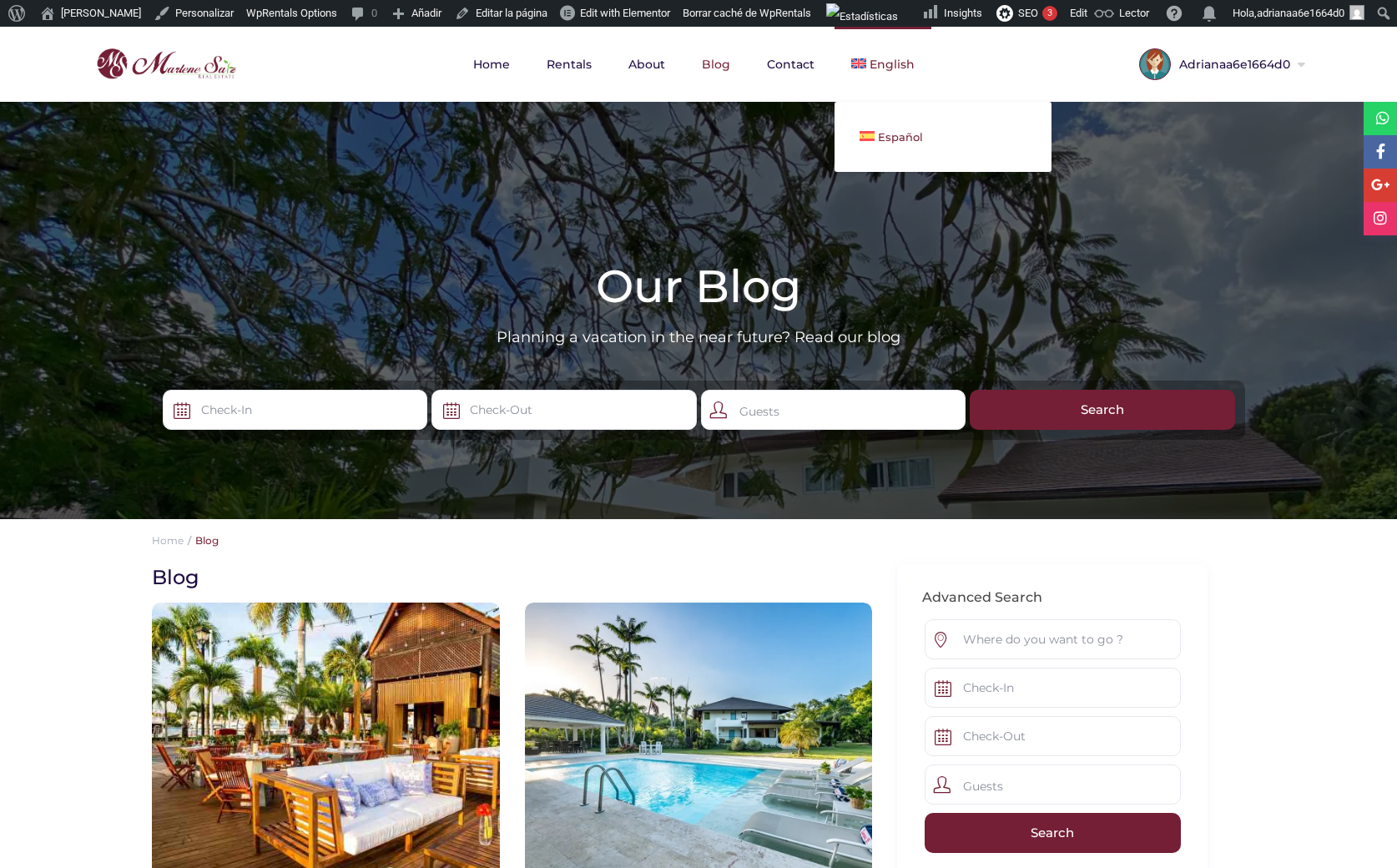
click at [885, 140] on span "Español" at bounding box center [900, 136] width 45 height 13
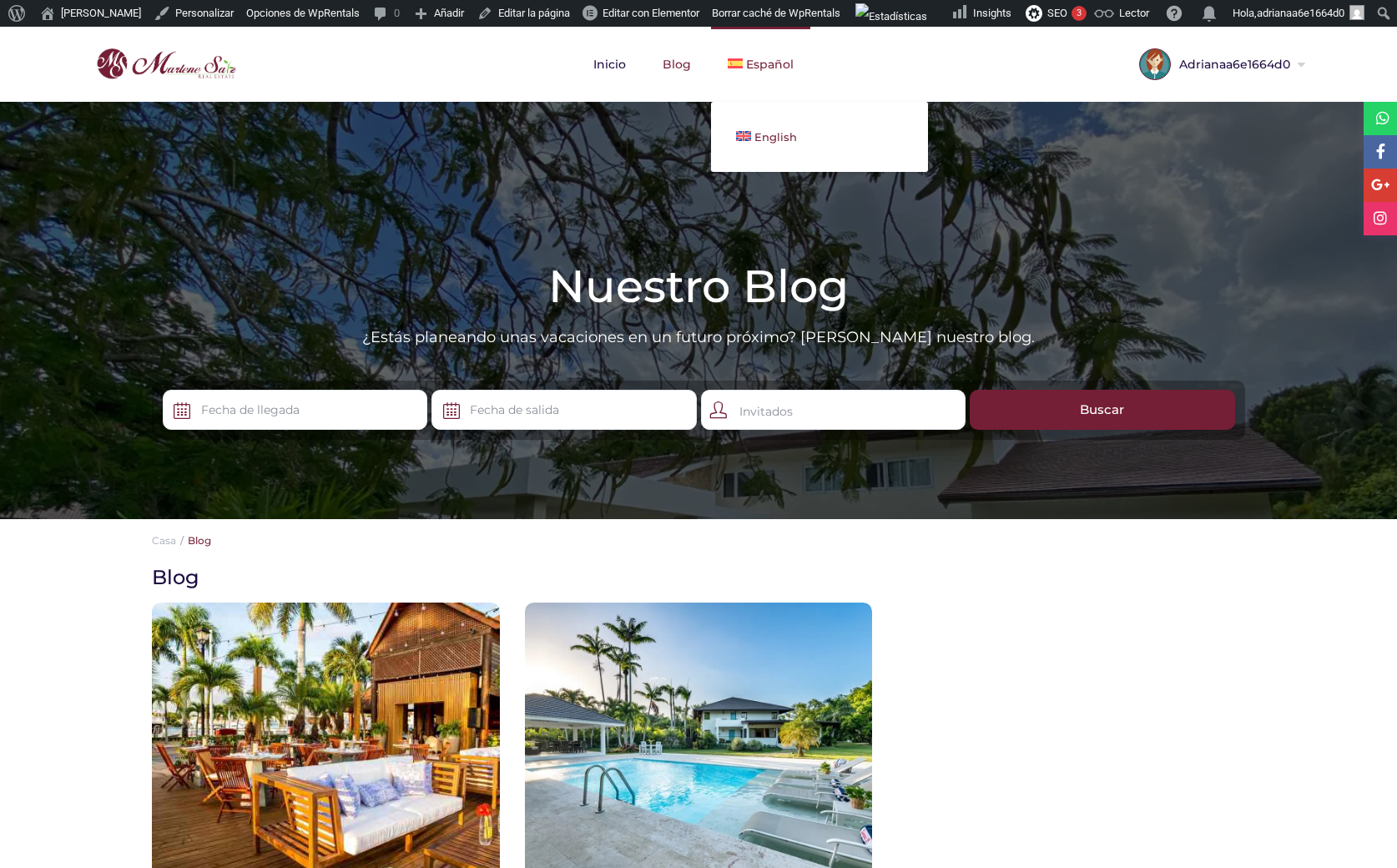
click at [763, 133] on span "English" at bounding box center [776, 136] width 42 height 13
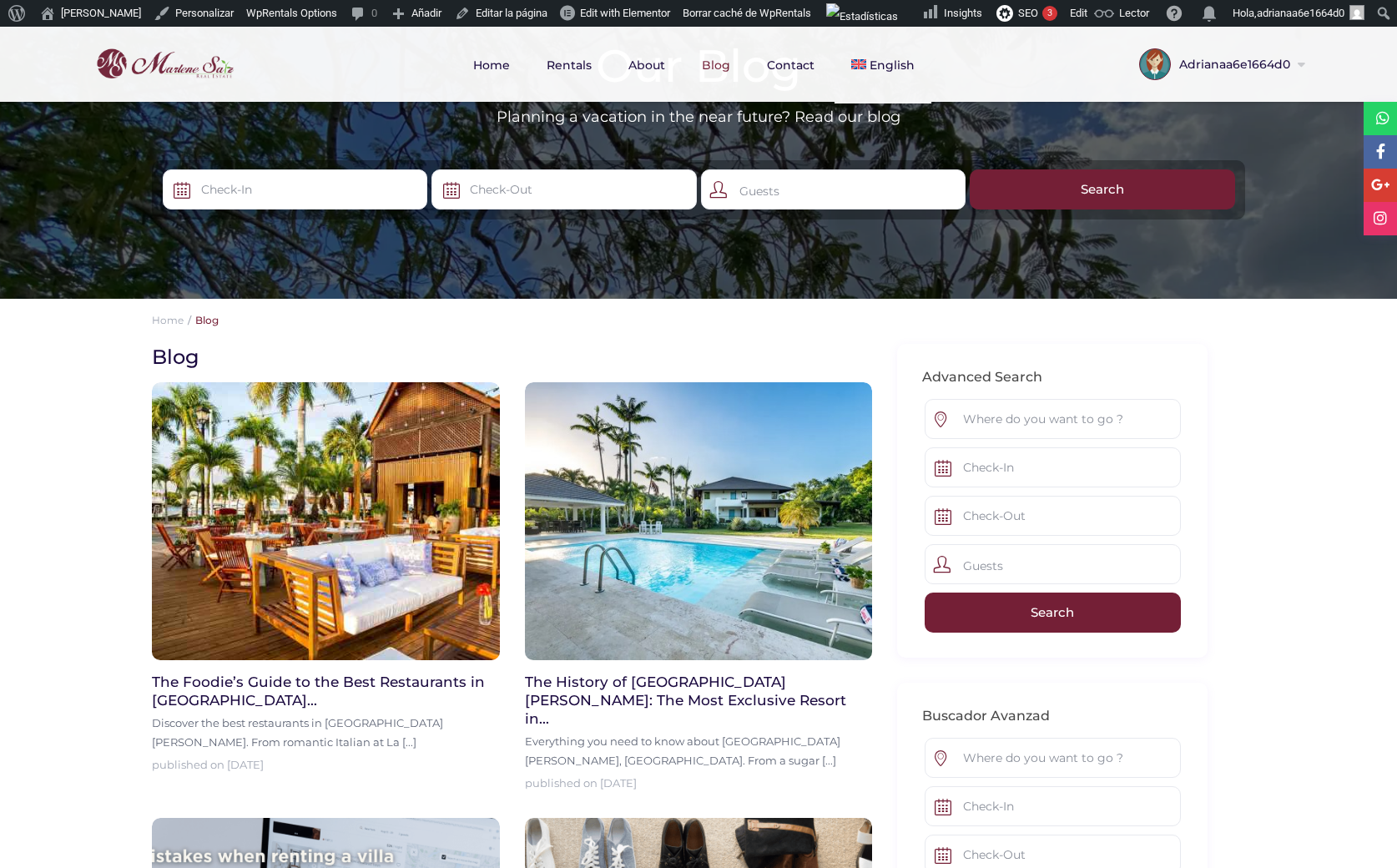
scroll to position [147, 0]
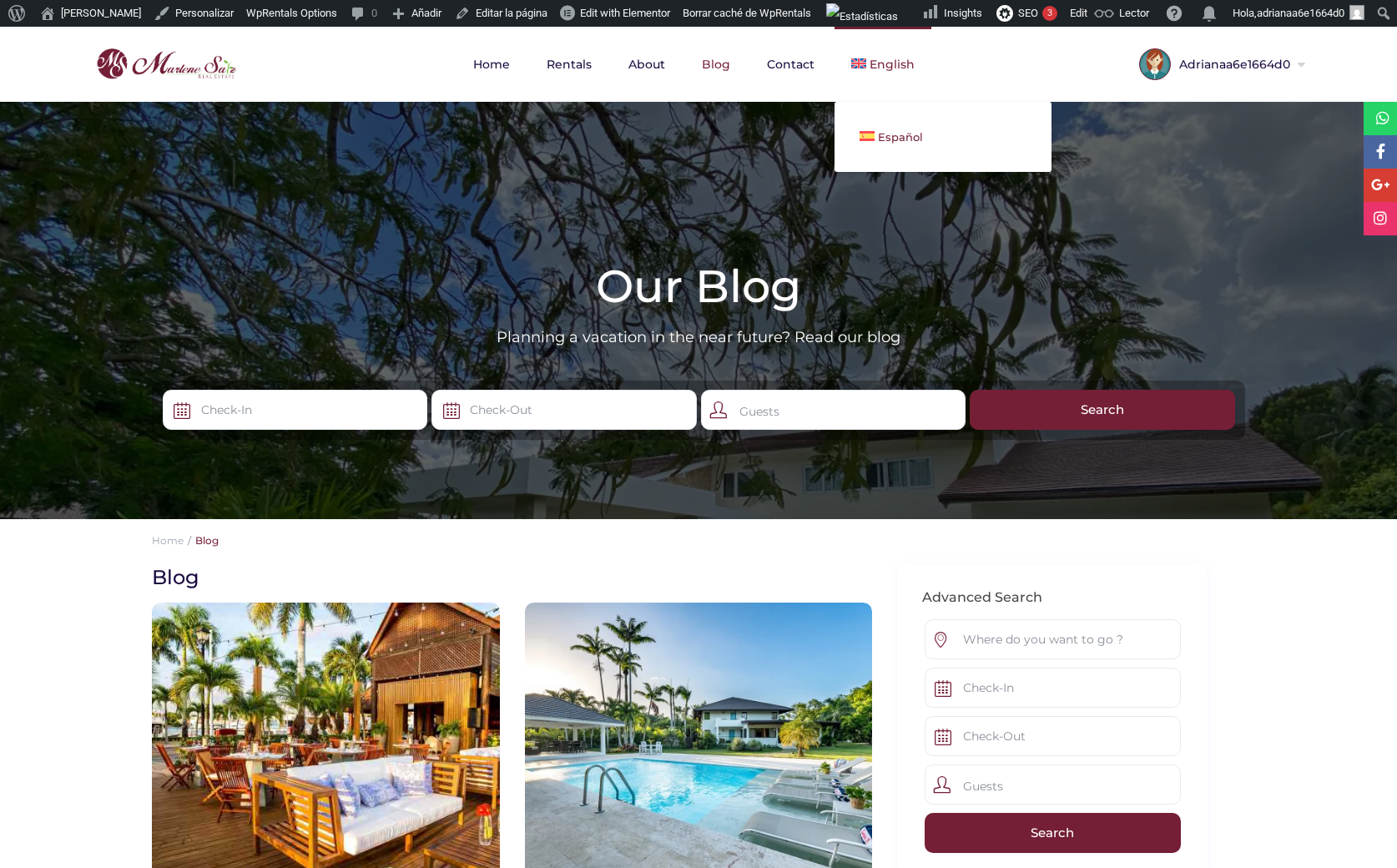
click at [880, 133] on span "Español" at bounding box center [900, 136] width 45 height 13
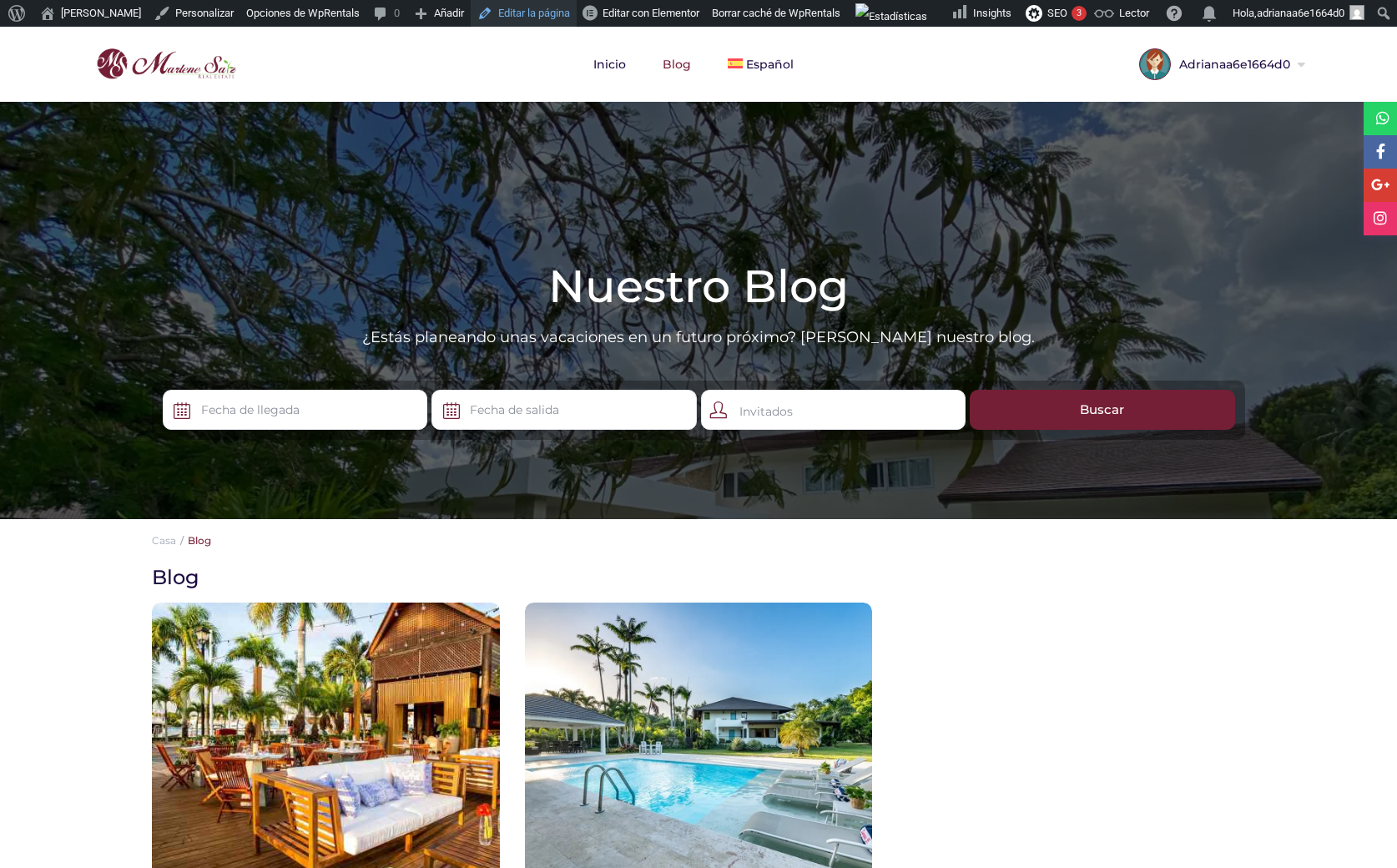
click at [525, 11] on link "Editar la página" at bounding box center [524, 13] width 106 height 27
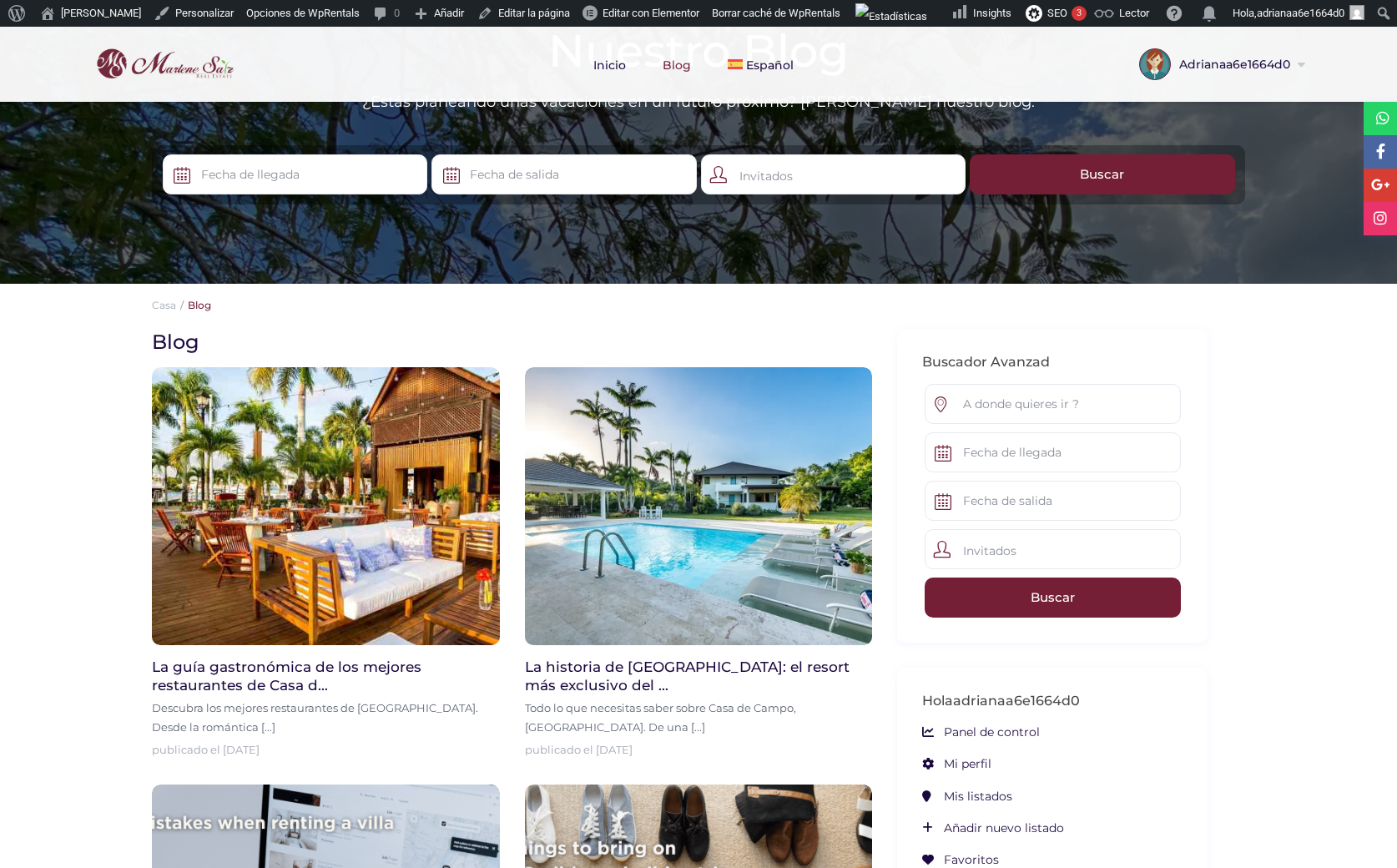
scroll to position [154, 0]
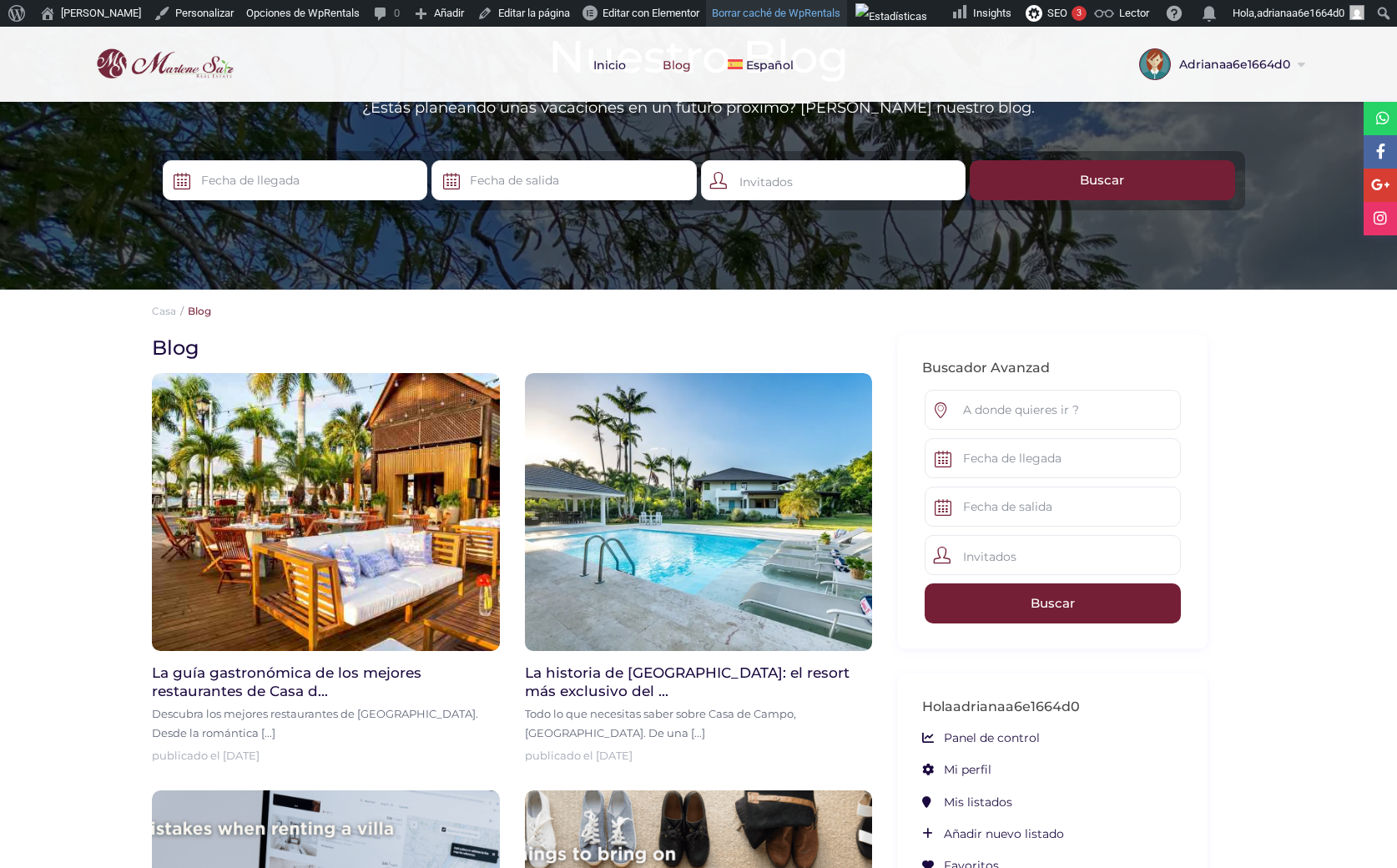
click at [742, 16] on link "Borrar caché de WpRentals" at bounding box center [776, 13] width 141 height 27
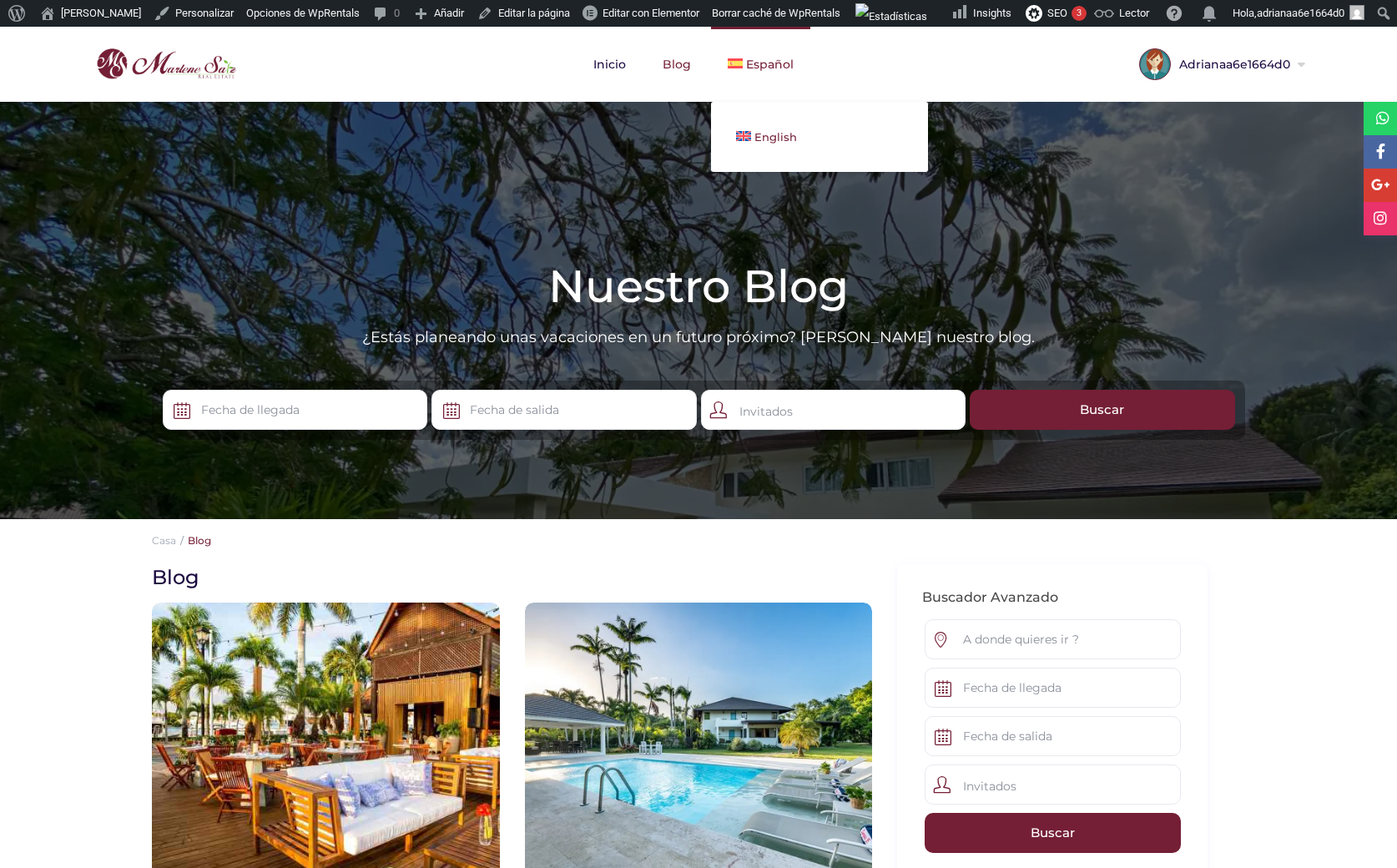
click at [768, 135] on span "English" at bounding box center [776, 136] width 42 height 13
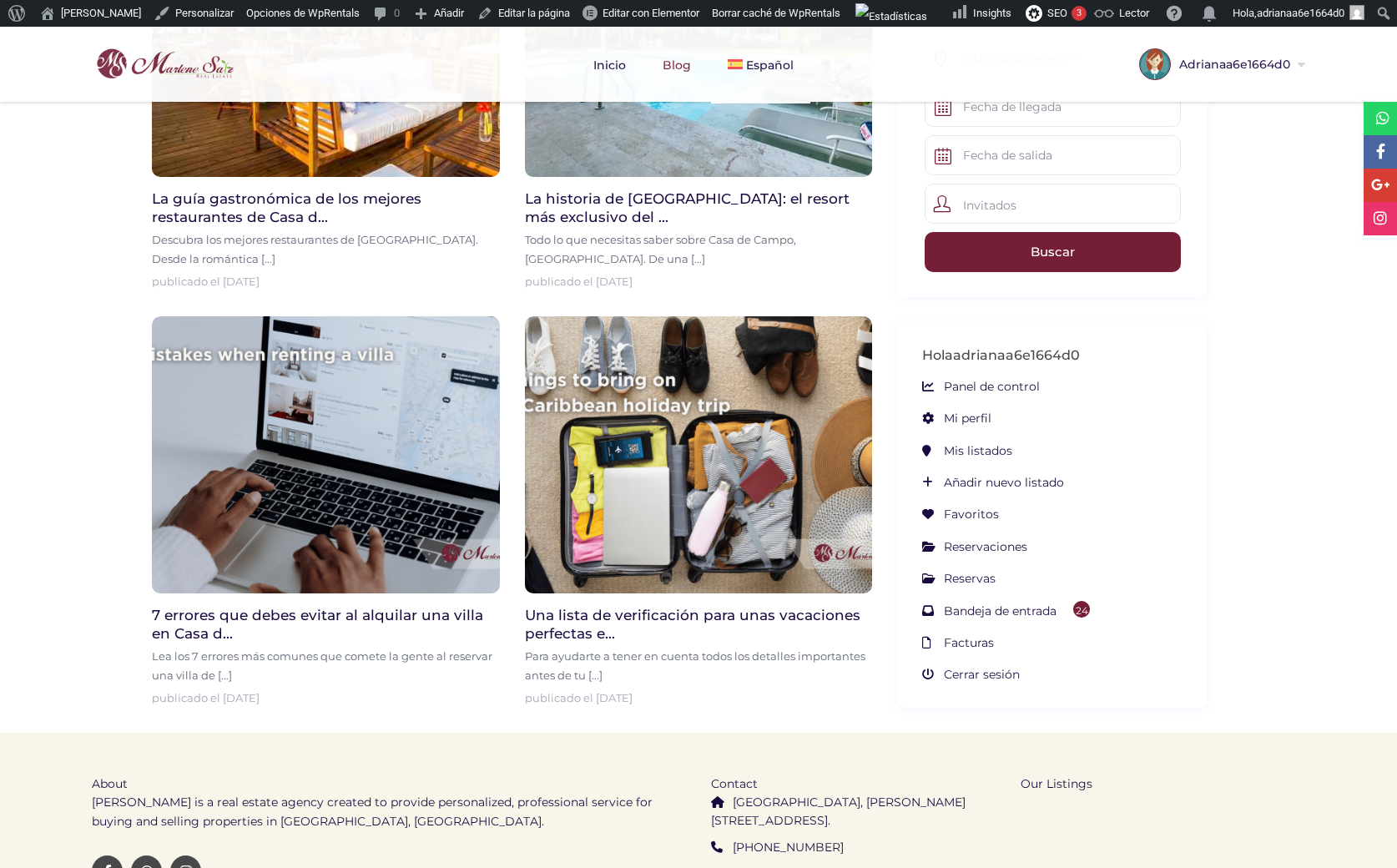
scroll to position [654, 0]
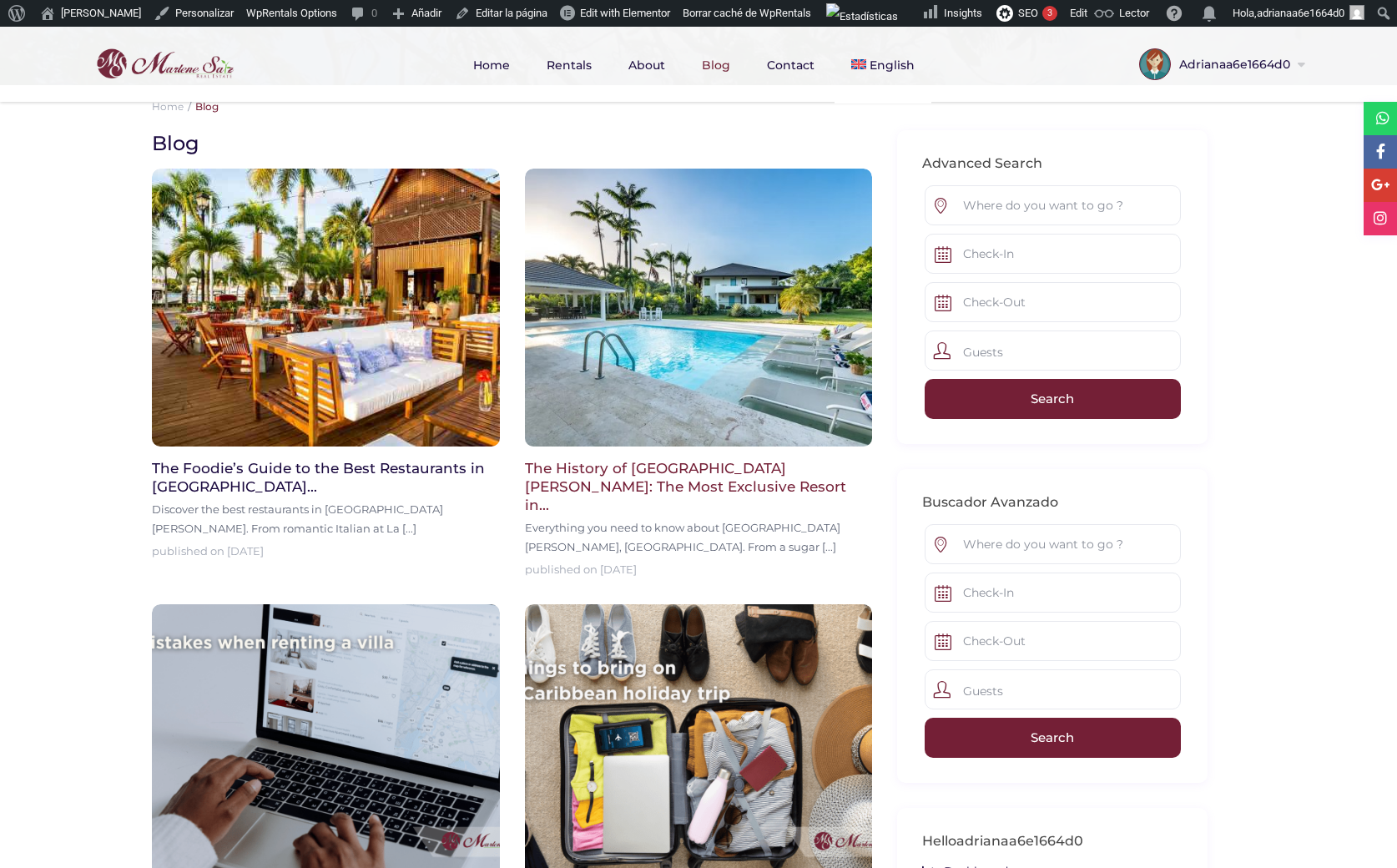
scroll to position [358, 0]
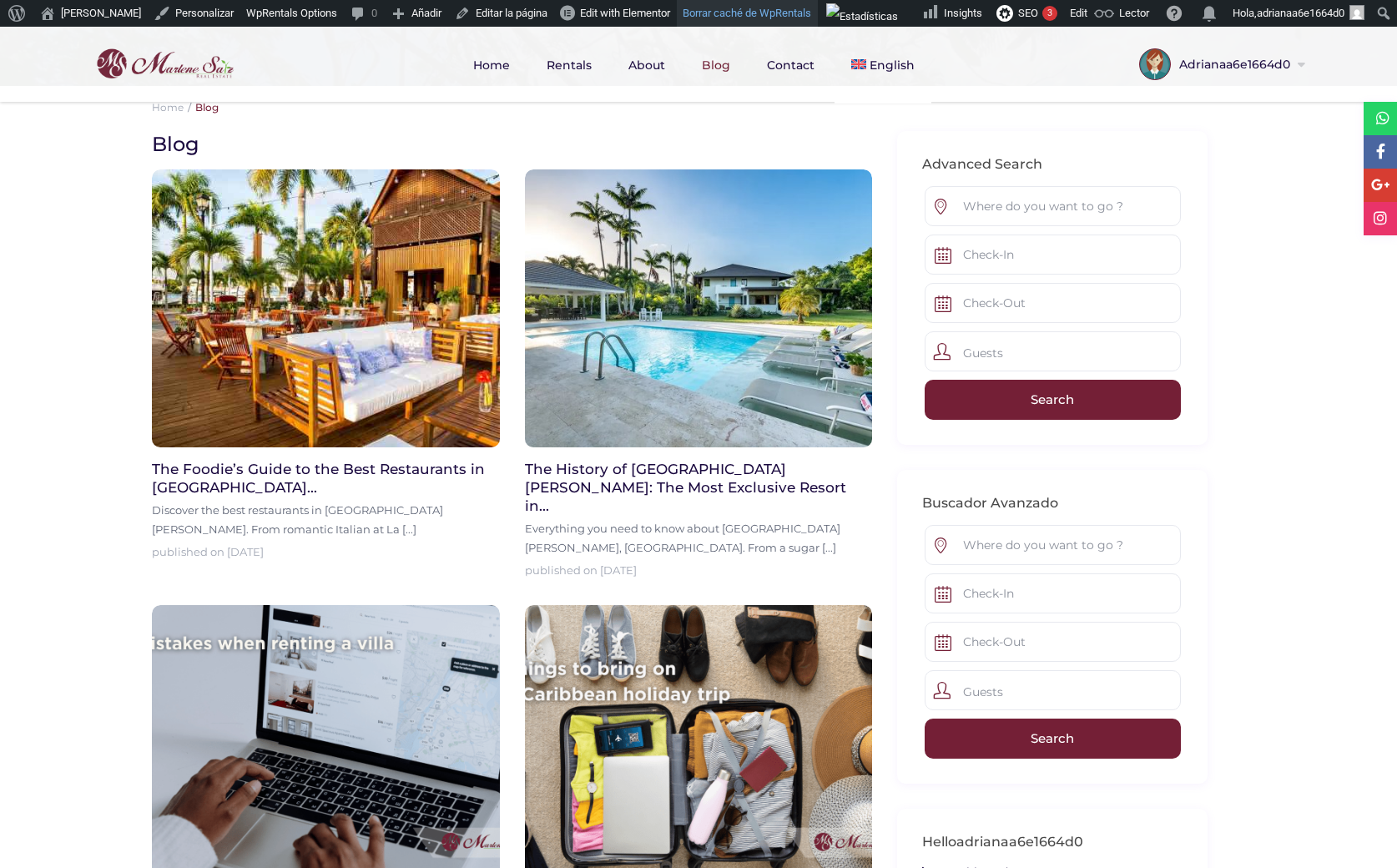
click at [713, 11] on link "Borrar caché de WpRentals" at bounding box center [747, 13] width 141 height 27
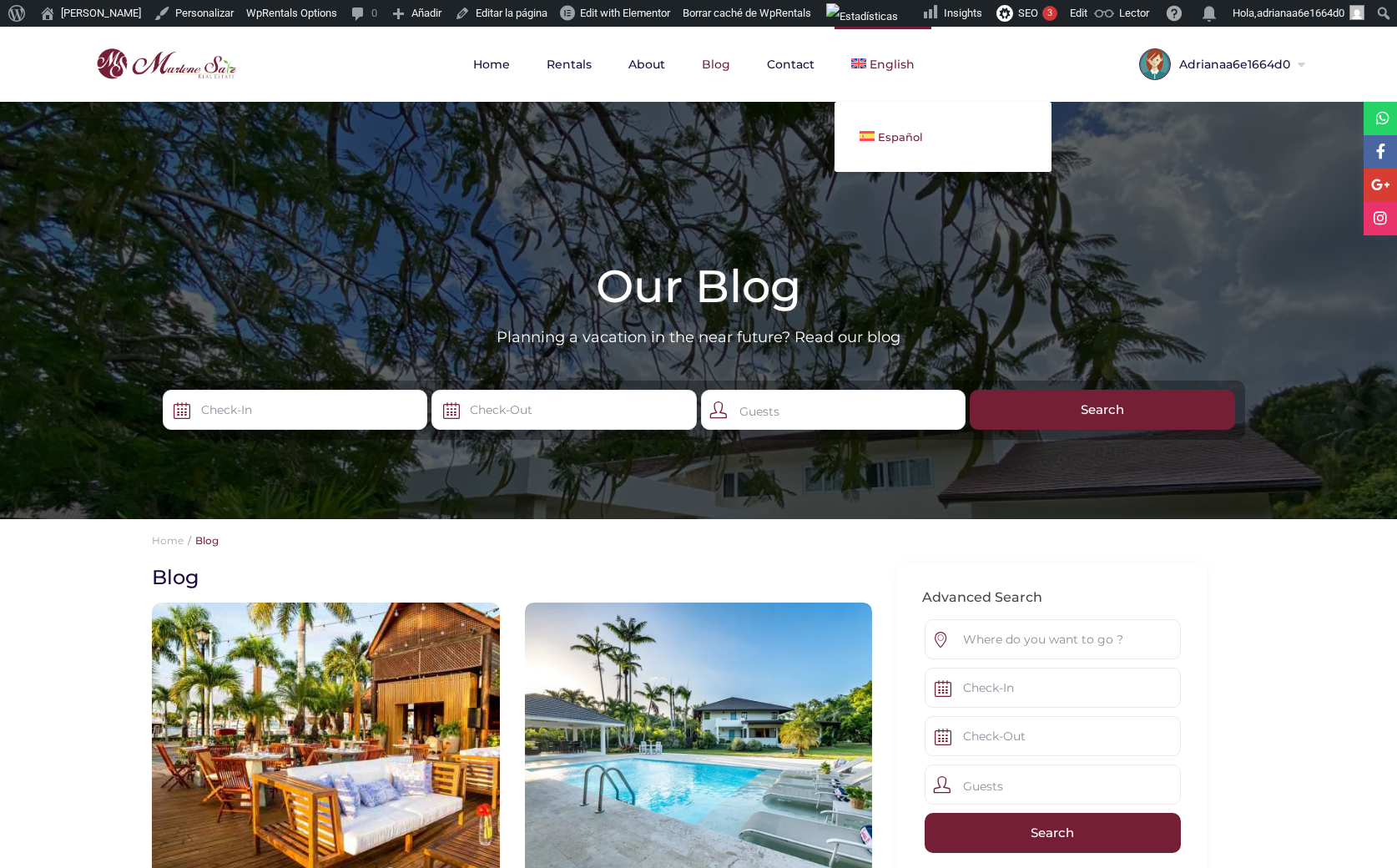
click at [897, 130] on span "Español" at bounding box center [900, 136] width 45 height 13
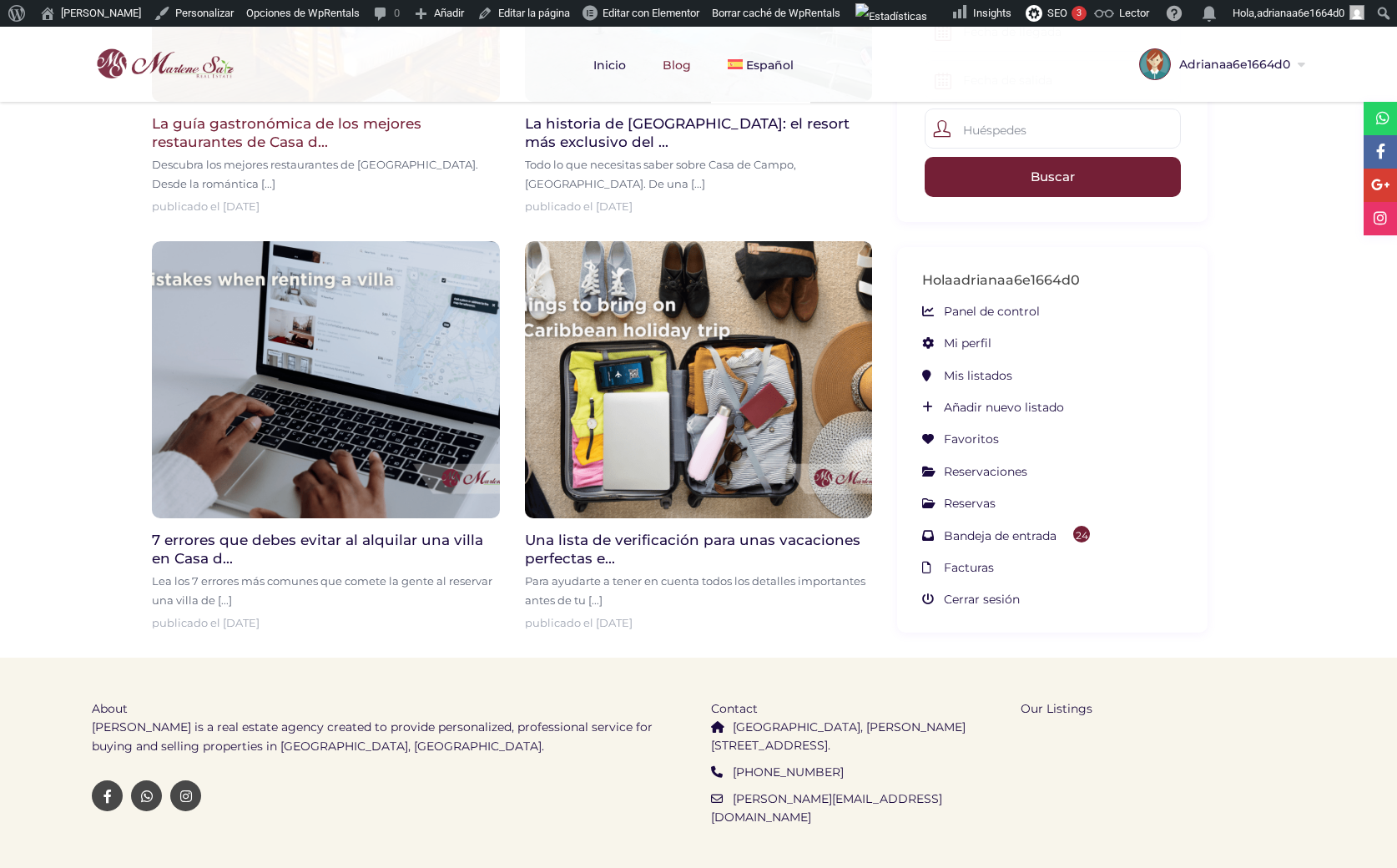
scroll to position [737, 0]
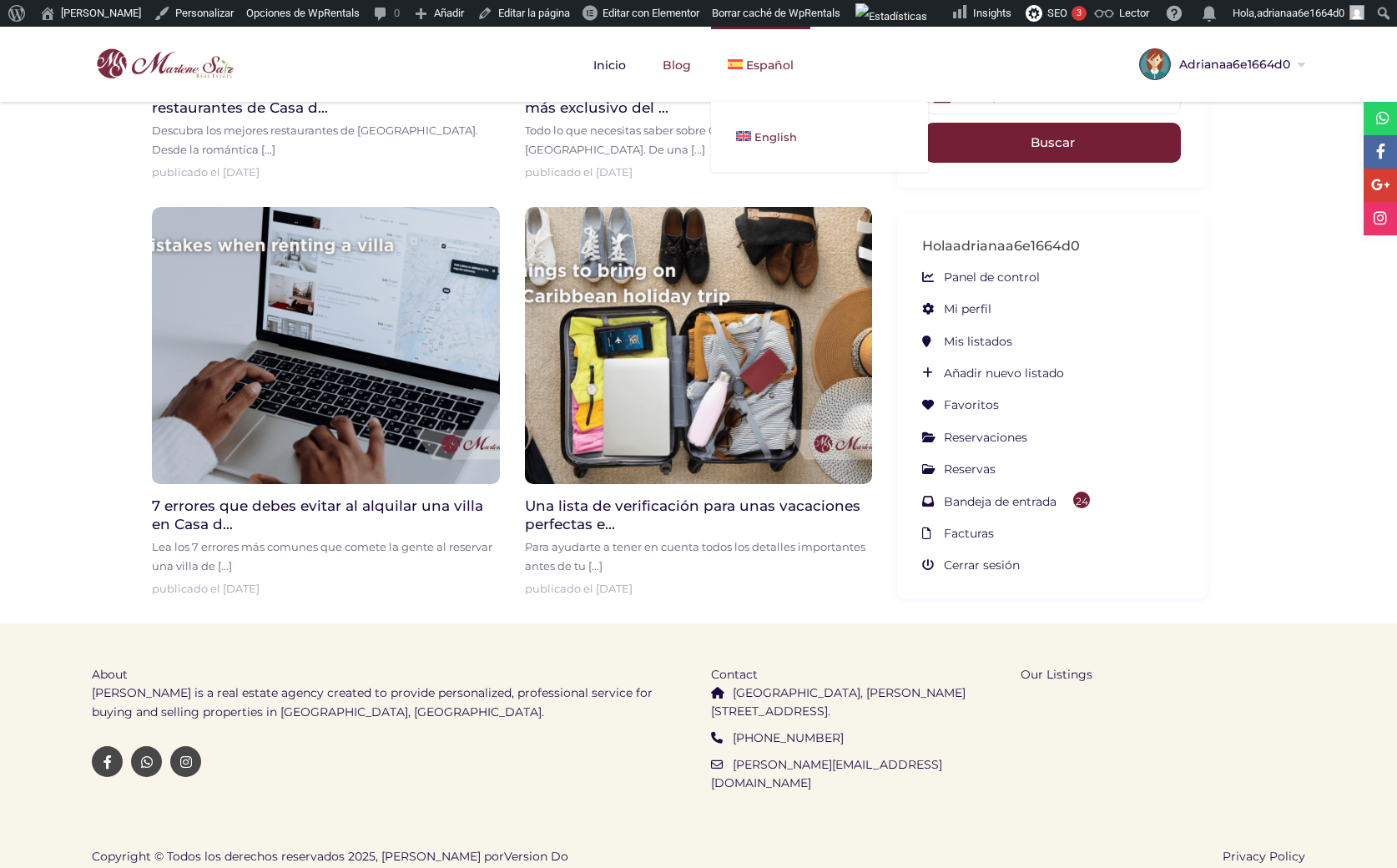
click at [756, 130] on span "English" at bounding box center [776, 136] width 42 height 13
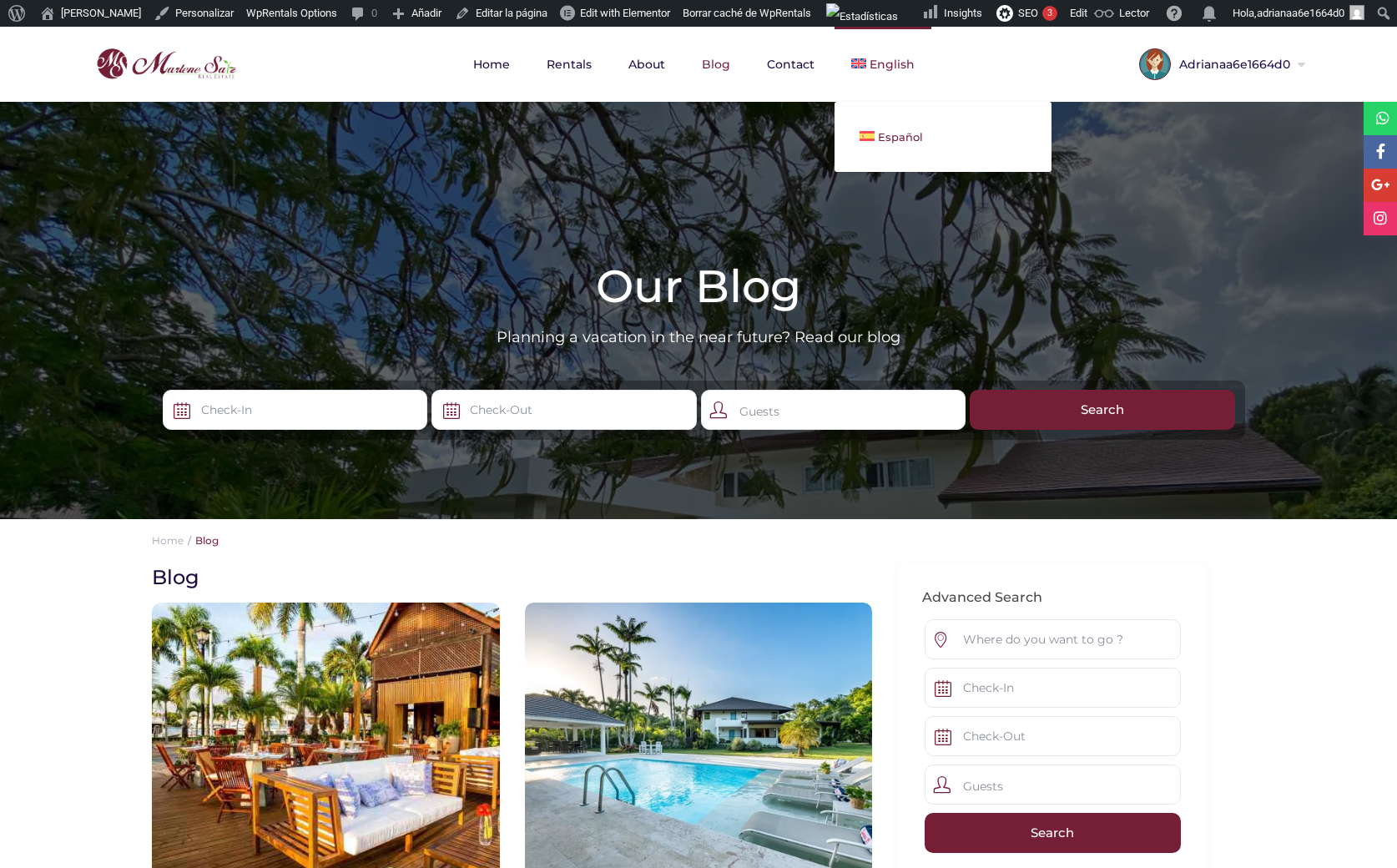
click at [905, 132] on span "Español" at bounding box center [900, 136] width 45 height 13
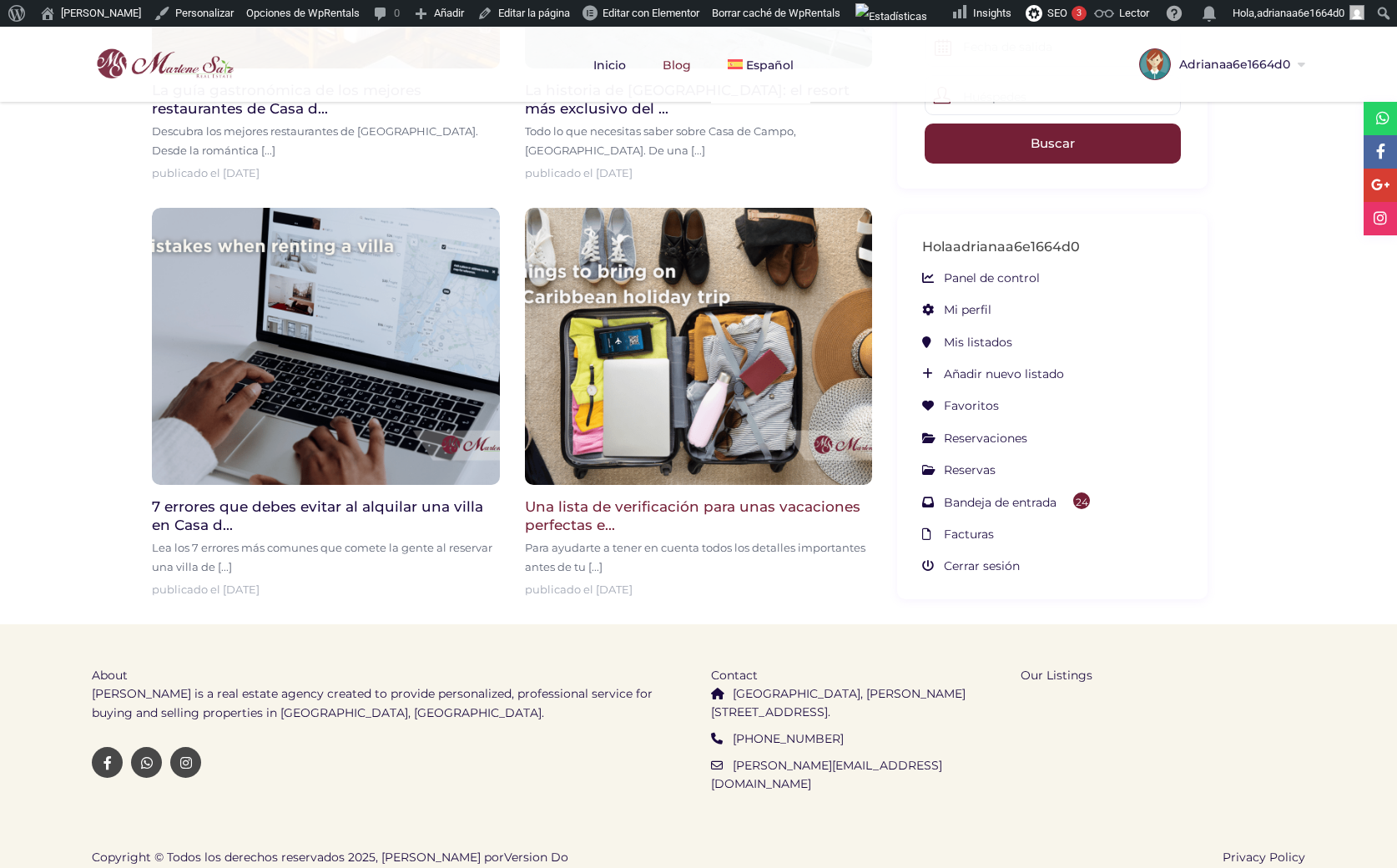
scroll to position [737, 0]
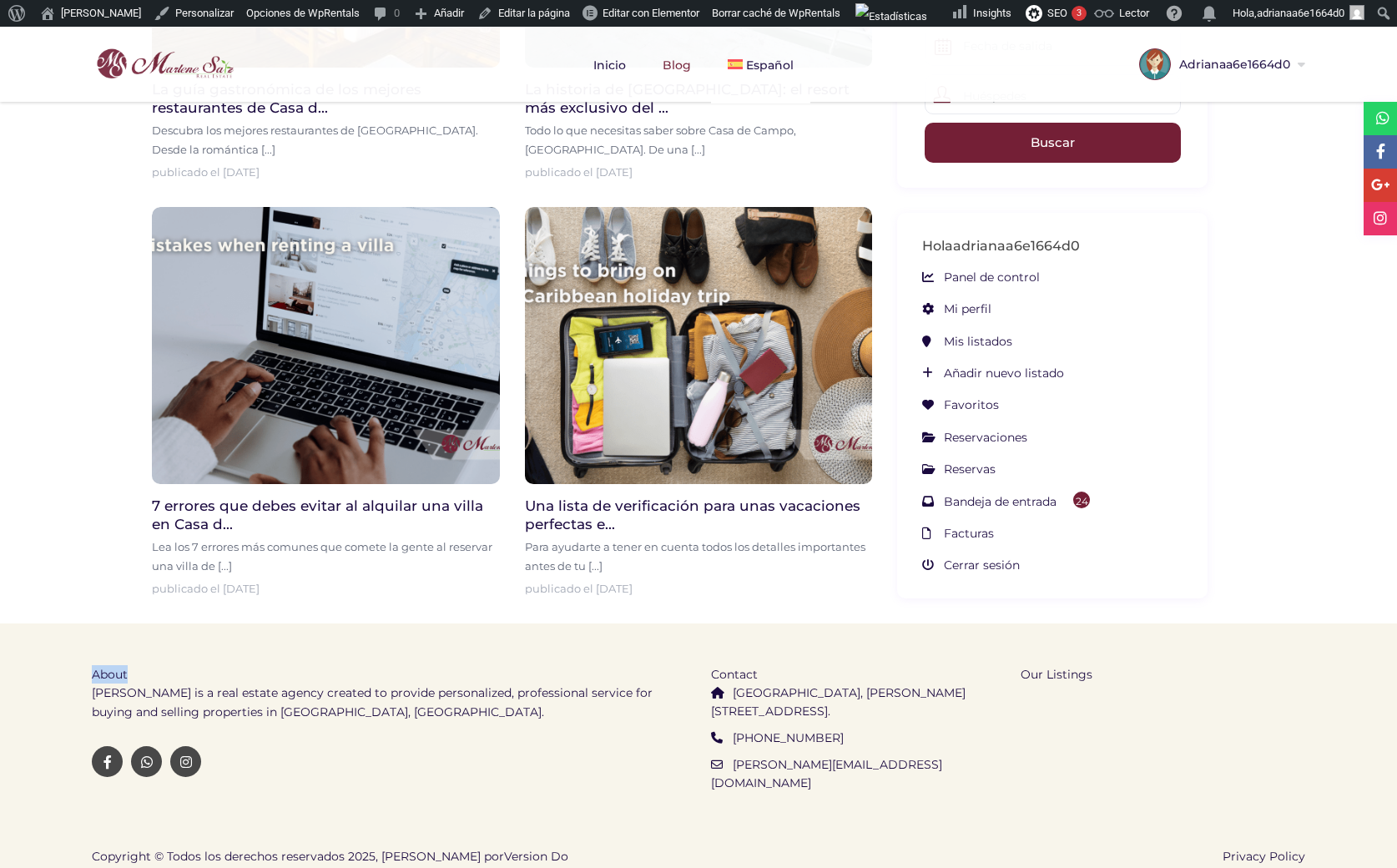
drag, startPoint x: 127, startPoint y: 673, endPoint x: 83, endPoint y: 671, distance: 44.0
click at [83, 671] on div "About Marlene Saiz is a real estate agency created to provide personalized, pro…" at bounding box center [389, 718] width 619 height 191
copy span "About"
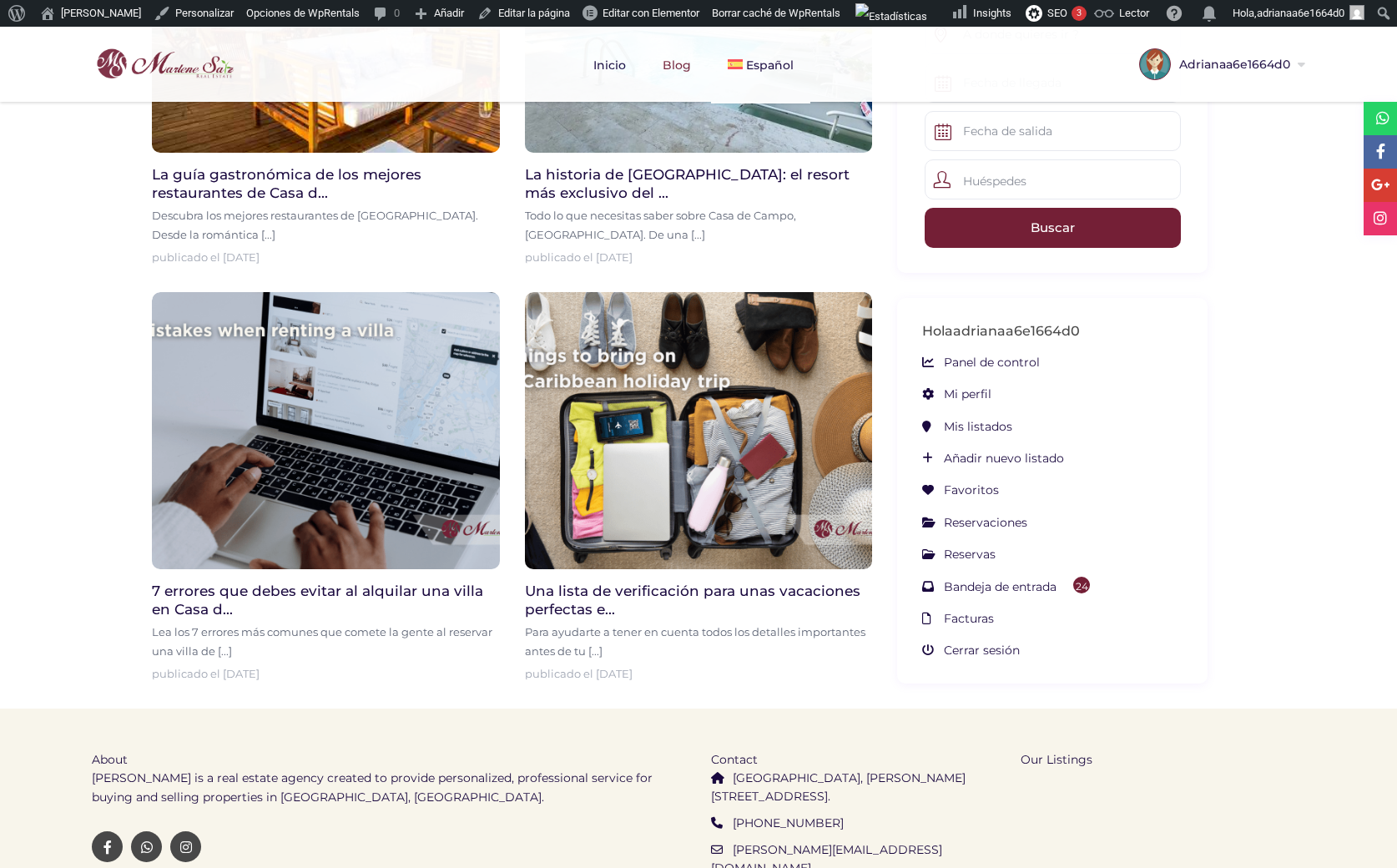
scroll to position [737, 0]
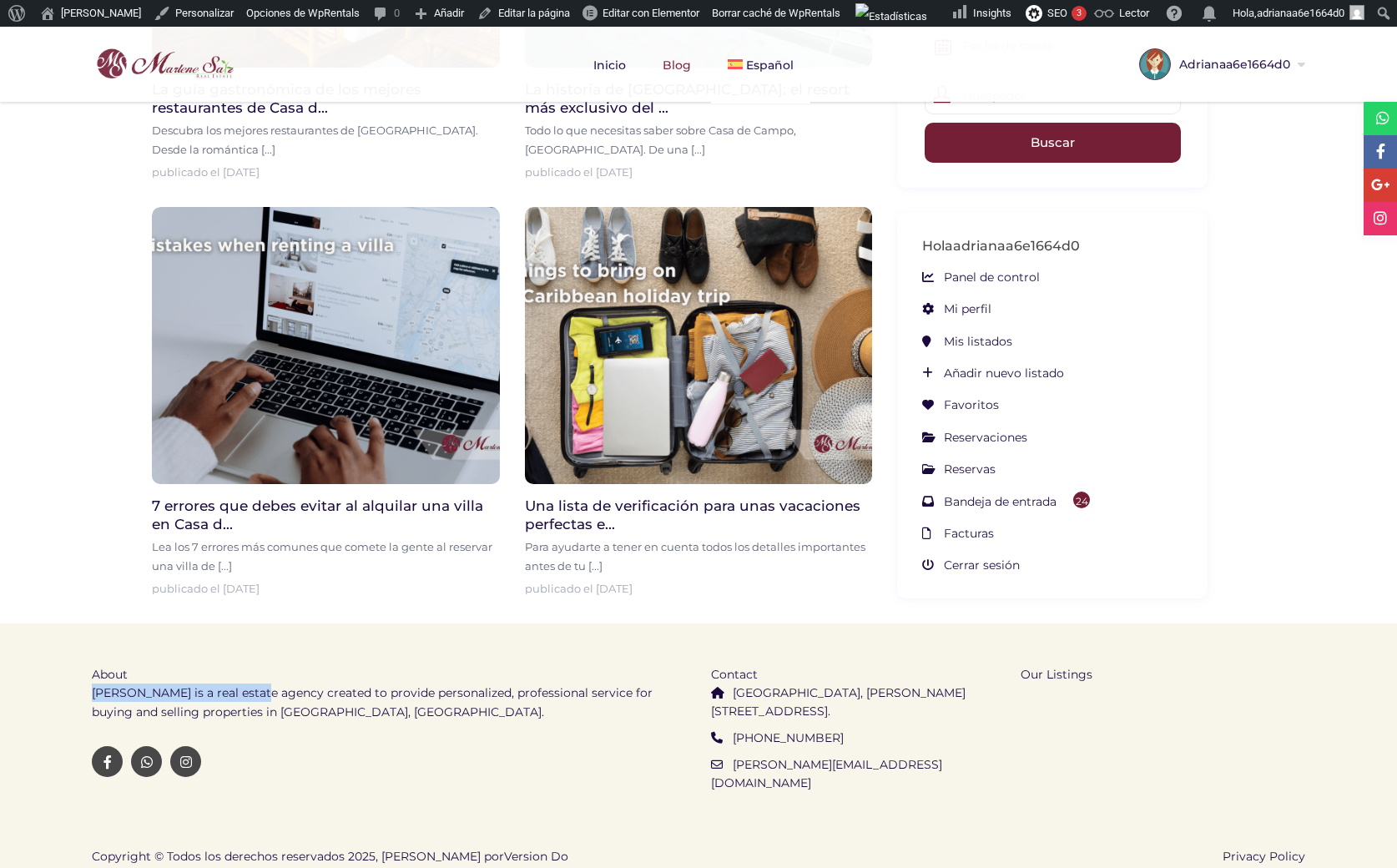
drag, startPoint x: 92, startPoint y: 691, endPoint x: 249, endPoint y: 689, distance: 157.0
click at [249, 689] on p "Marlene Saiz is a real estate agency created to provide personalized, professio…" at bounding box center [389, 702] width 594 height 37
copy p "Marlene Saiz is a real estate"
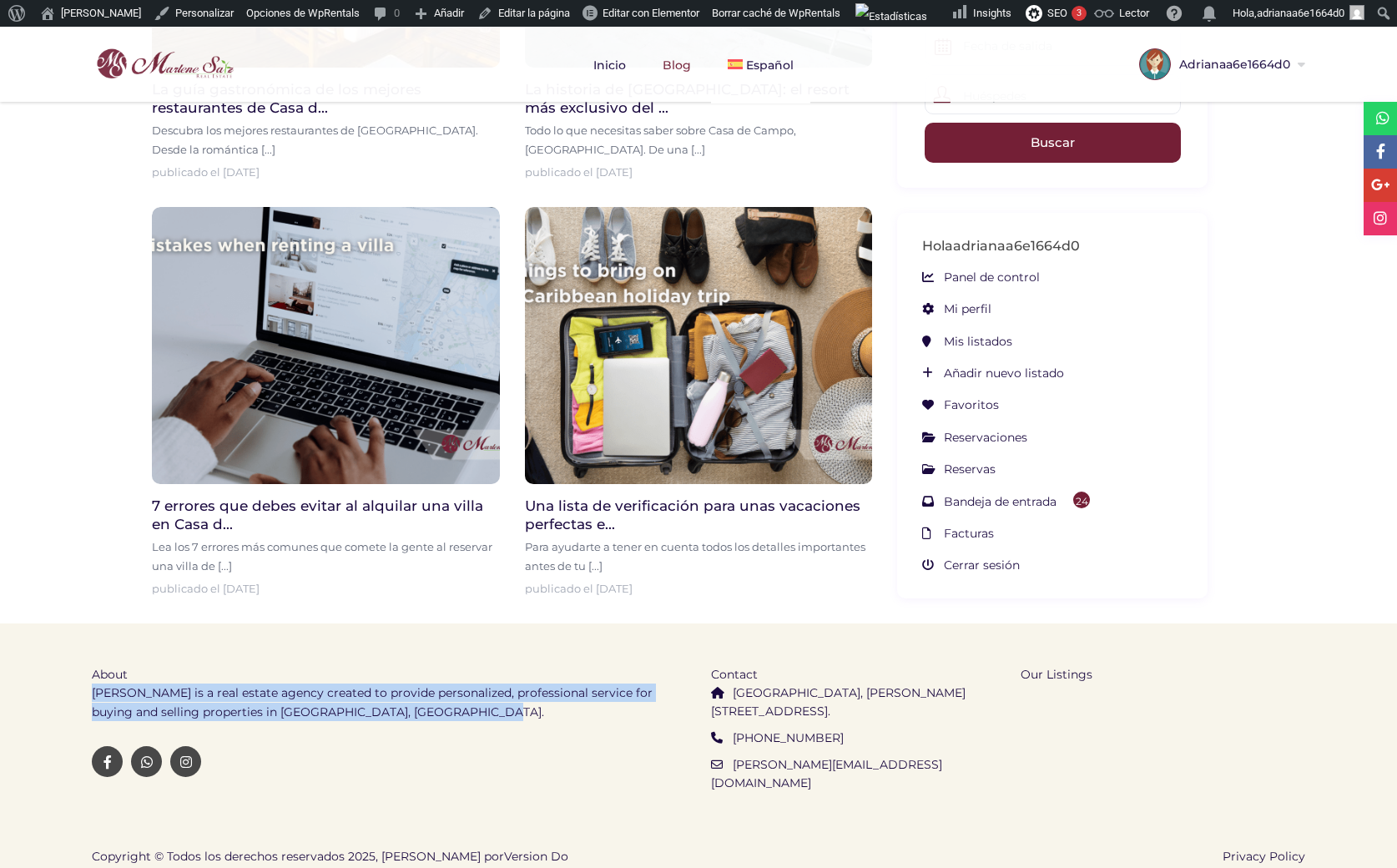
drag, startPoint x: 467, startPoint y: 710, endPoint x: 93, endPoint y: 701, distance: 374.1
click at [93, 701] on p "Marlene Saiz is a real estate agency created to provide personalized, professio…" at bounding box center [389, 702] width 594 height 37
copy p "Marlene Saiz is a real estate agency created to provide personalized, professio…"
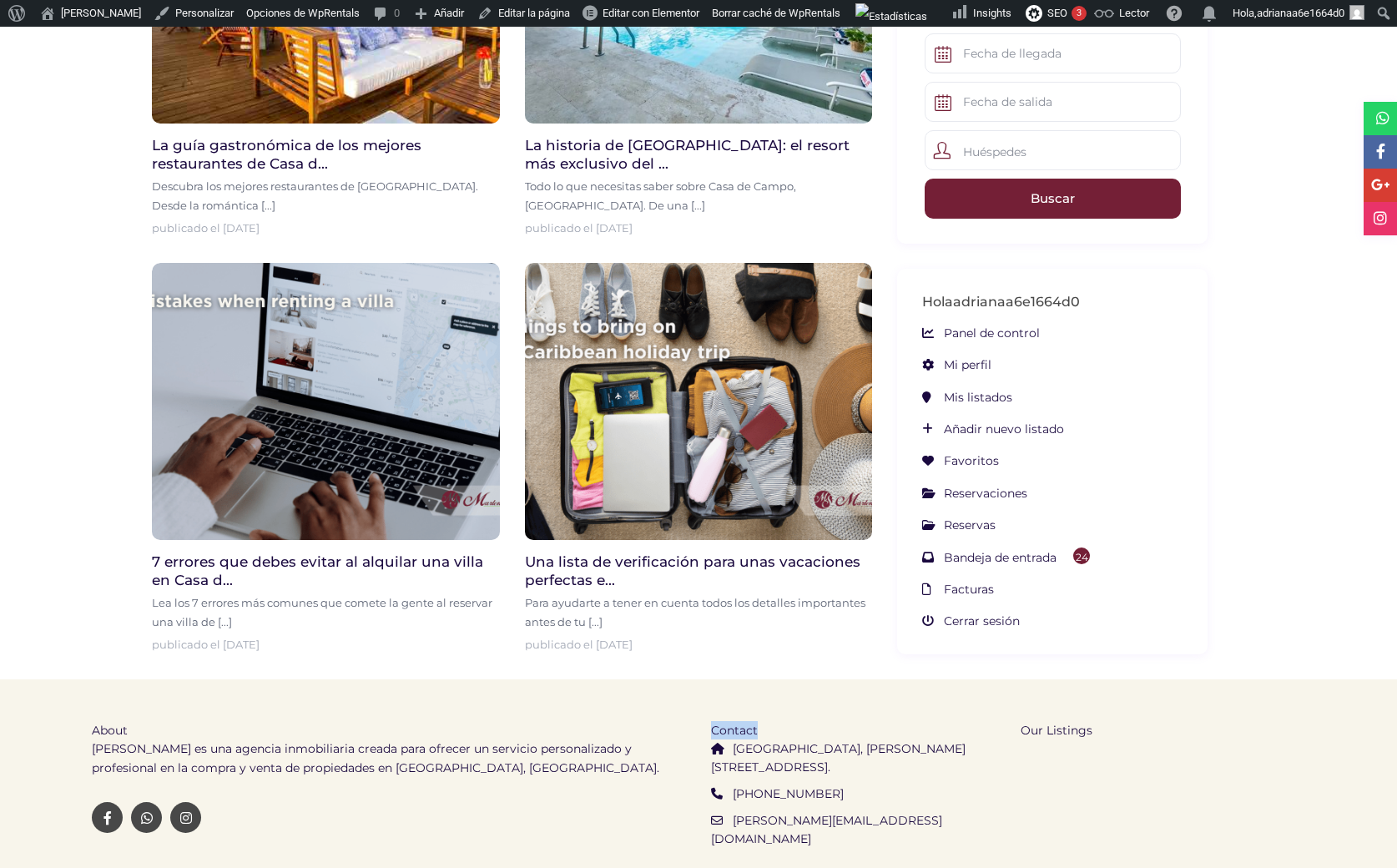
drag, startPoint x: 760, startPoint y: 730, endPoint x: 711, endPoint y: 734, distance: 49.2
click at [711, 734] on div "Contact [GEOGRAPHIC_DATA], [PERSON_NAME][STREET_ADDRESS]. [PHONE_NUMBER] [PERSO…" at bounding box center [853, 782] width 310 height 206
copy span "Contact"
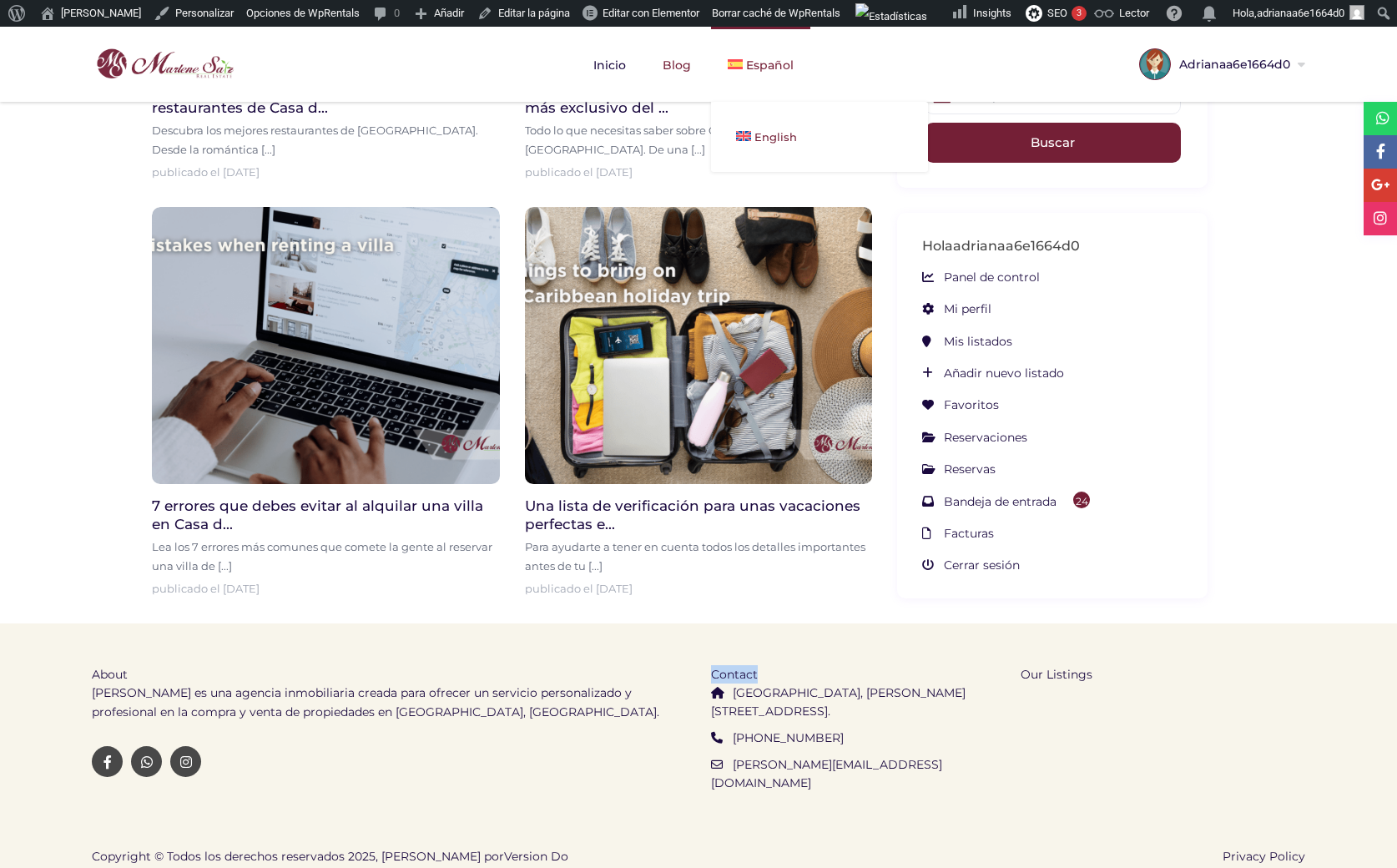
click at [745, 135] on img at bounding box center [743, 136] width 15 height 10
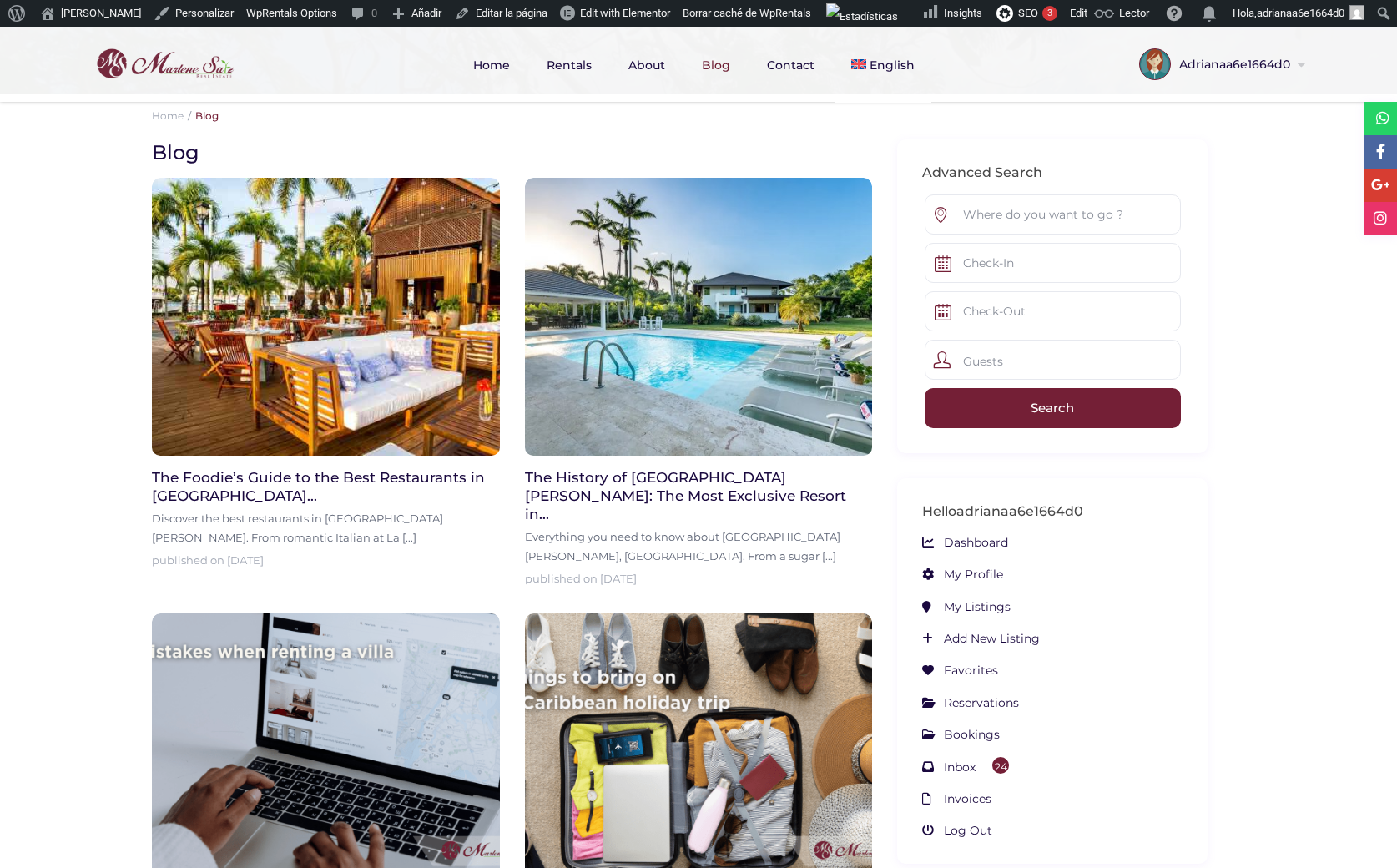
scroll to position [737, 0]
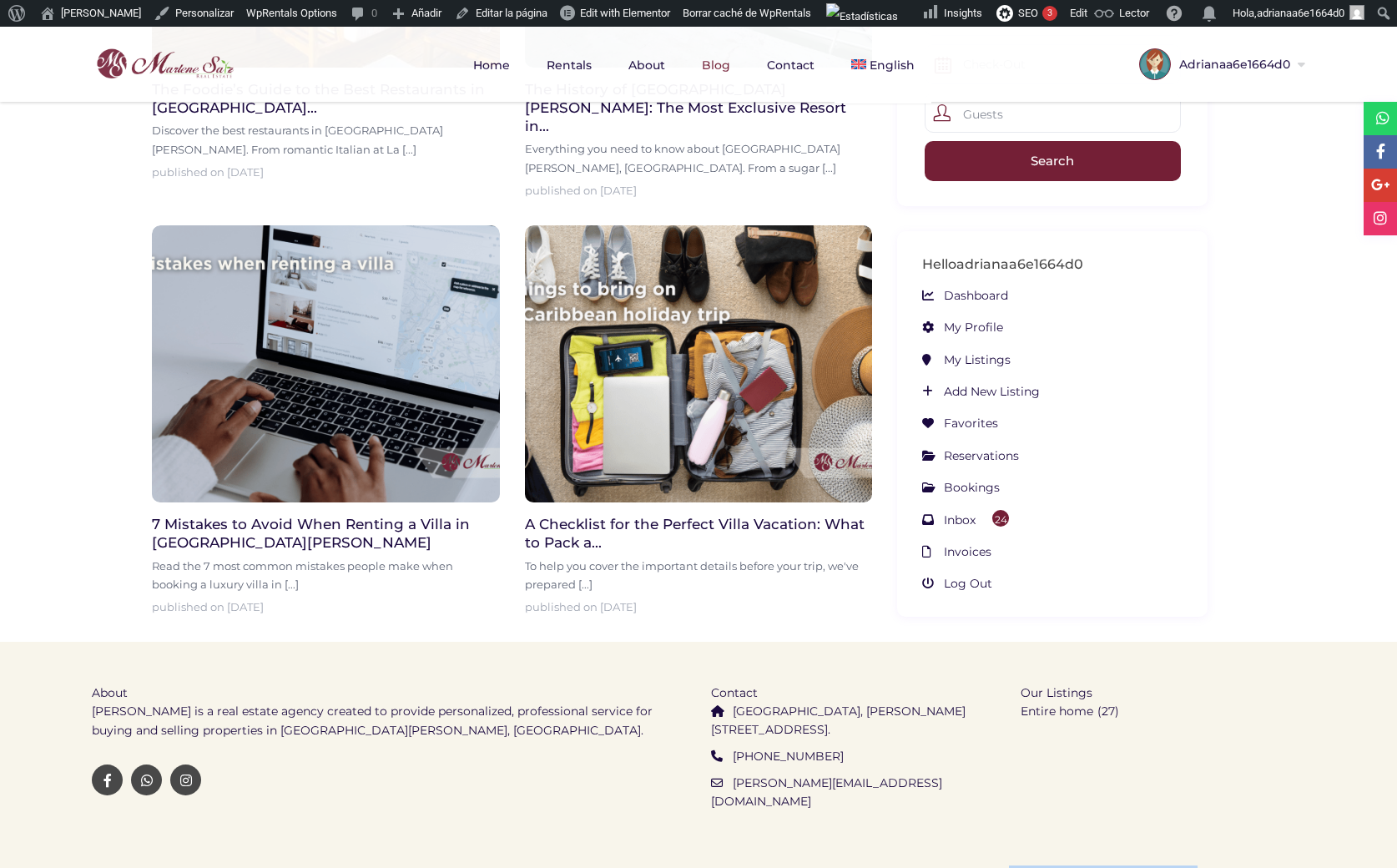
drag, startPoint x: 1008, startPoint y: 842, endPoint x: 1201, endPoint y: 834, distance: 193.2
click at [1201, 865] on ul "Terms and Conditions of Service Privacy Policy" at bounding box center [1146, 874] width 318 height 18
copy link "Terms and Conditions of Service"
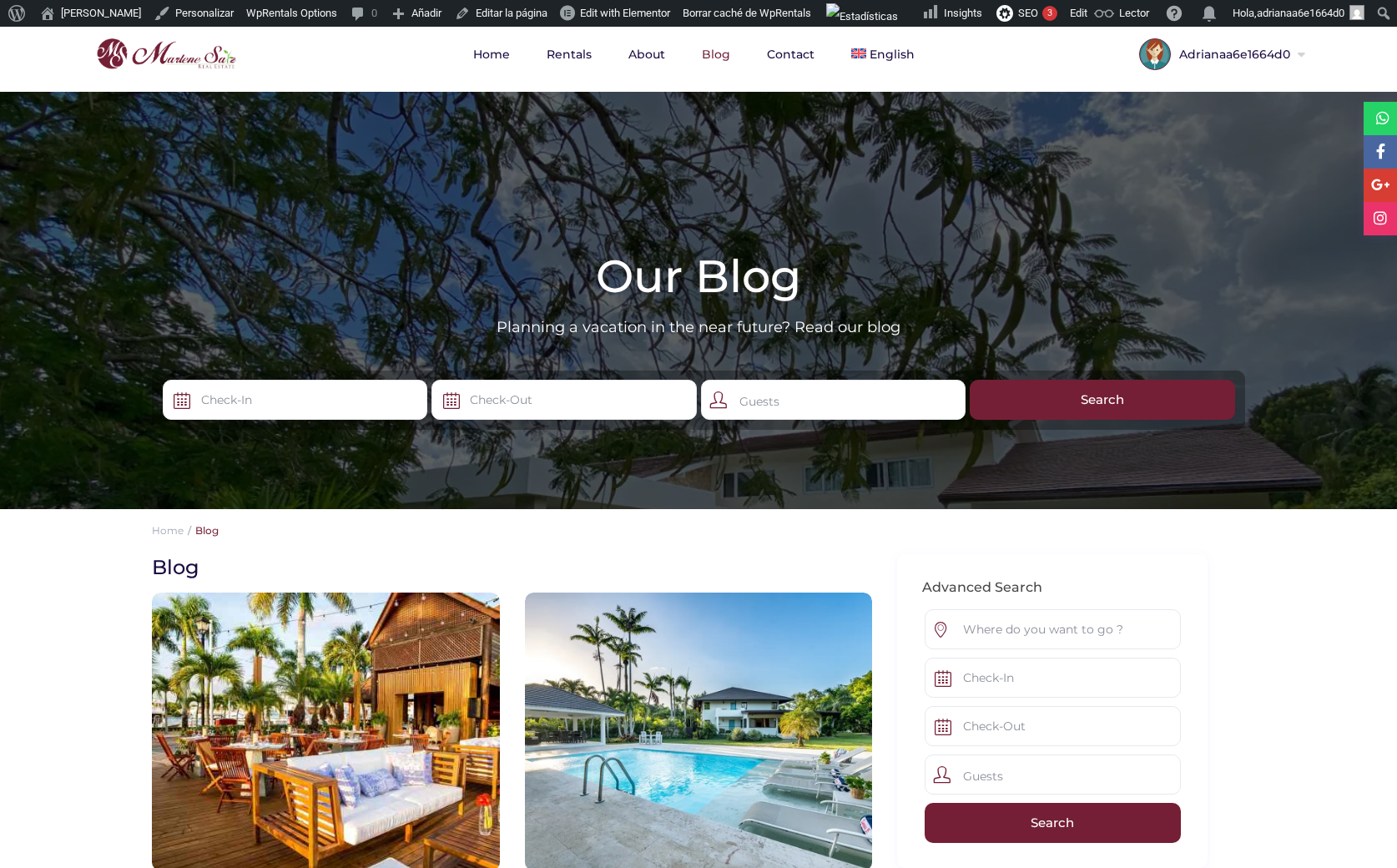
scroll to position [0, 0]
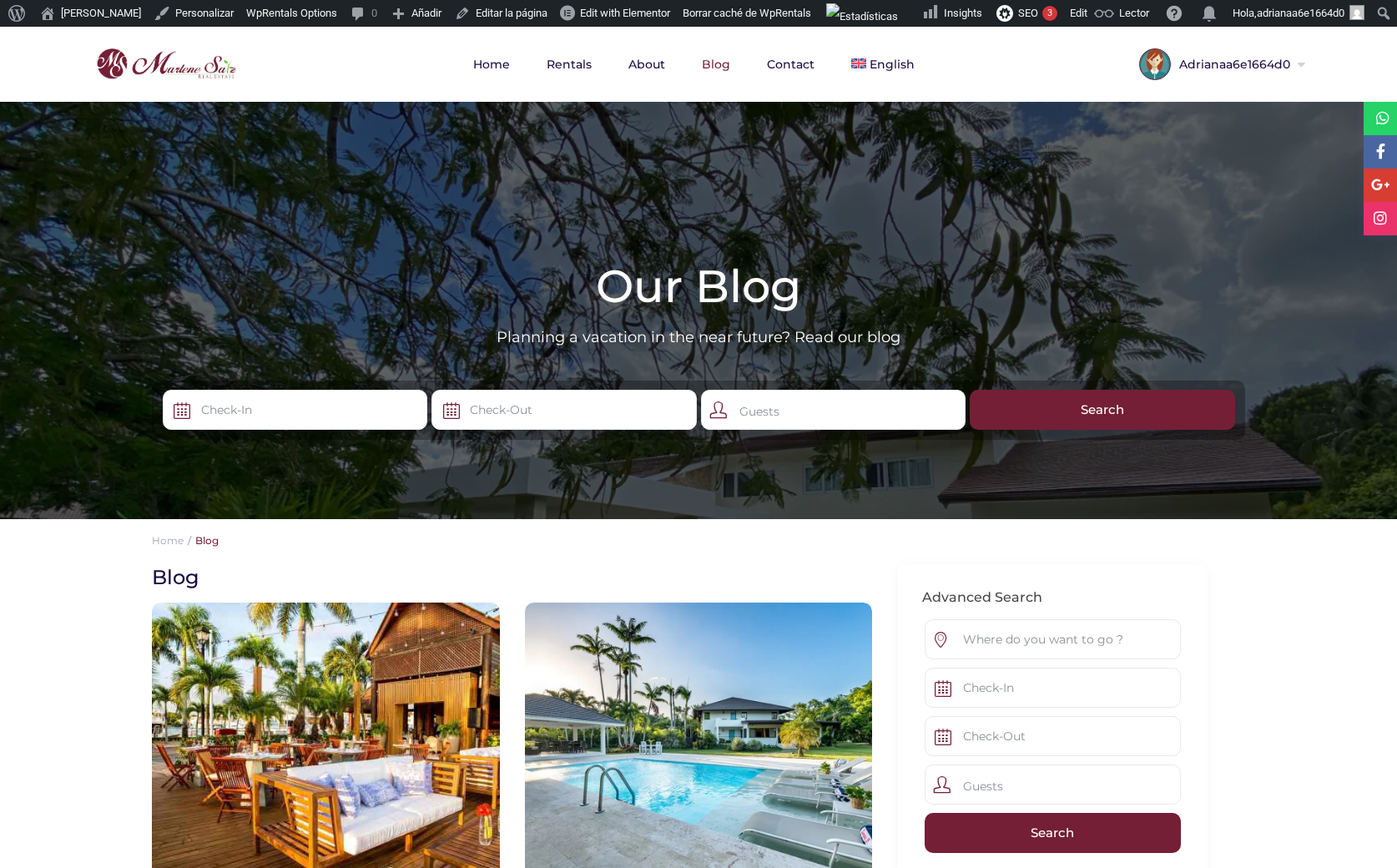
click at [163, 66] on img at bounding box center [166, 64] width 149 height 40
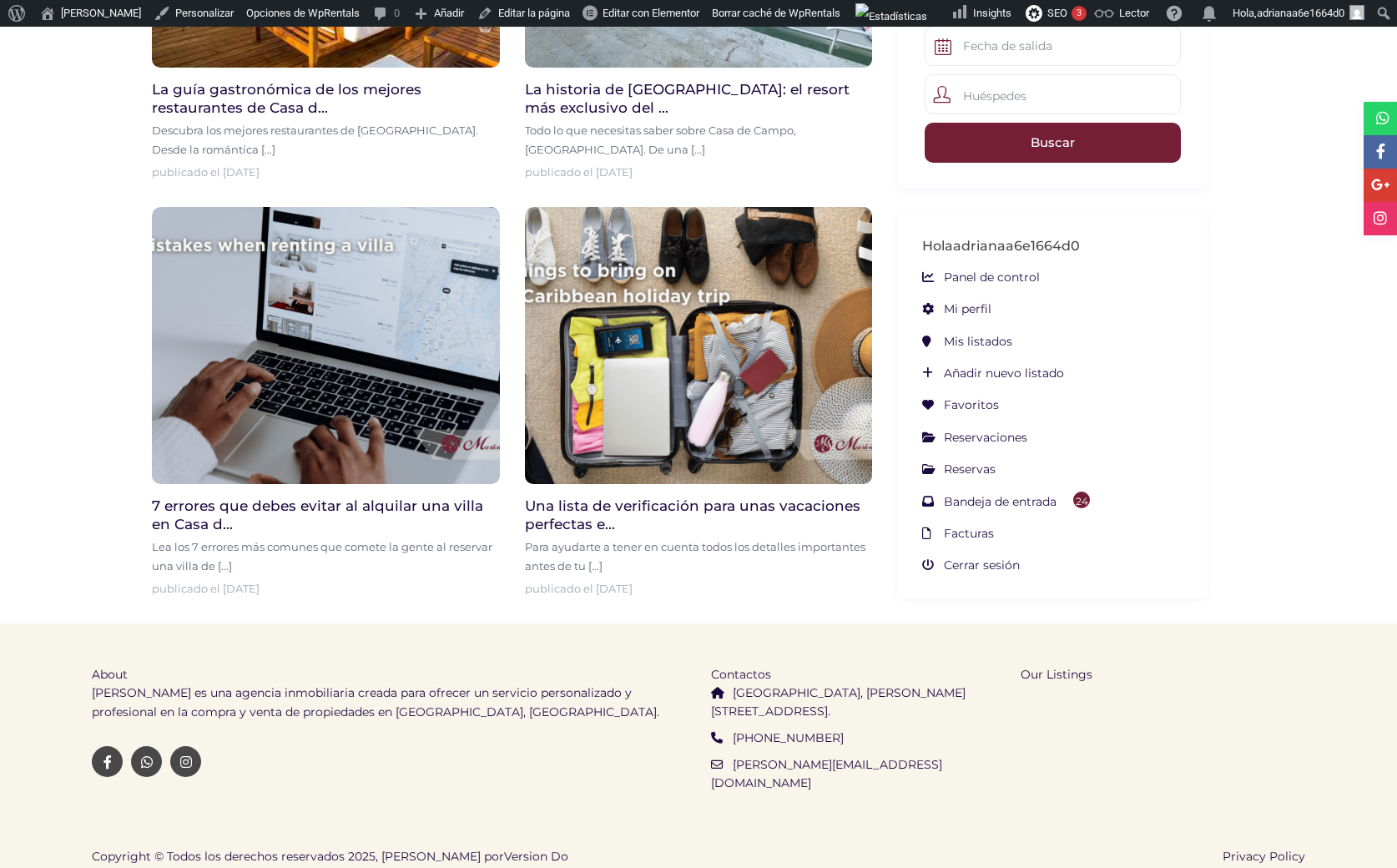
click at [116, 675] on span "About" at bounding box center [109, 673] width 35 height 15
copy span "About"
drag, startPoint x: 1099, startPoint y: 678, endPoint x: 1056, endPoint y: 670, distance: 43.7
click at [1056, 670] on div "Our Listings" at bounding box center [1163, 667] width 310 height 89
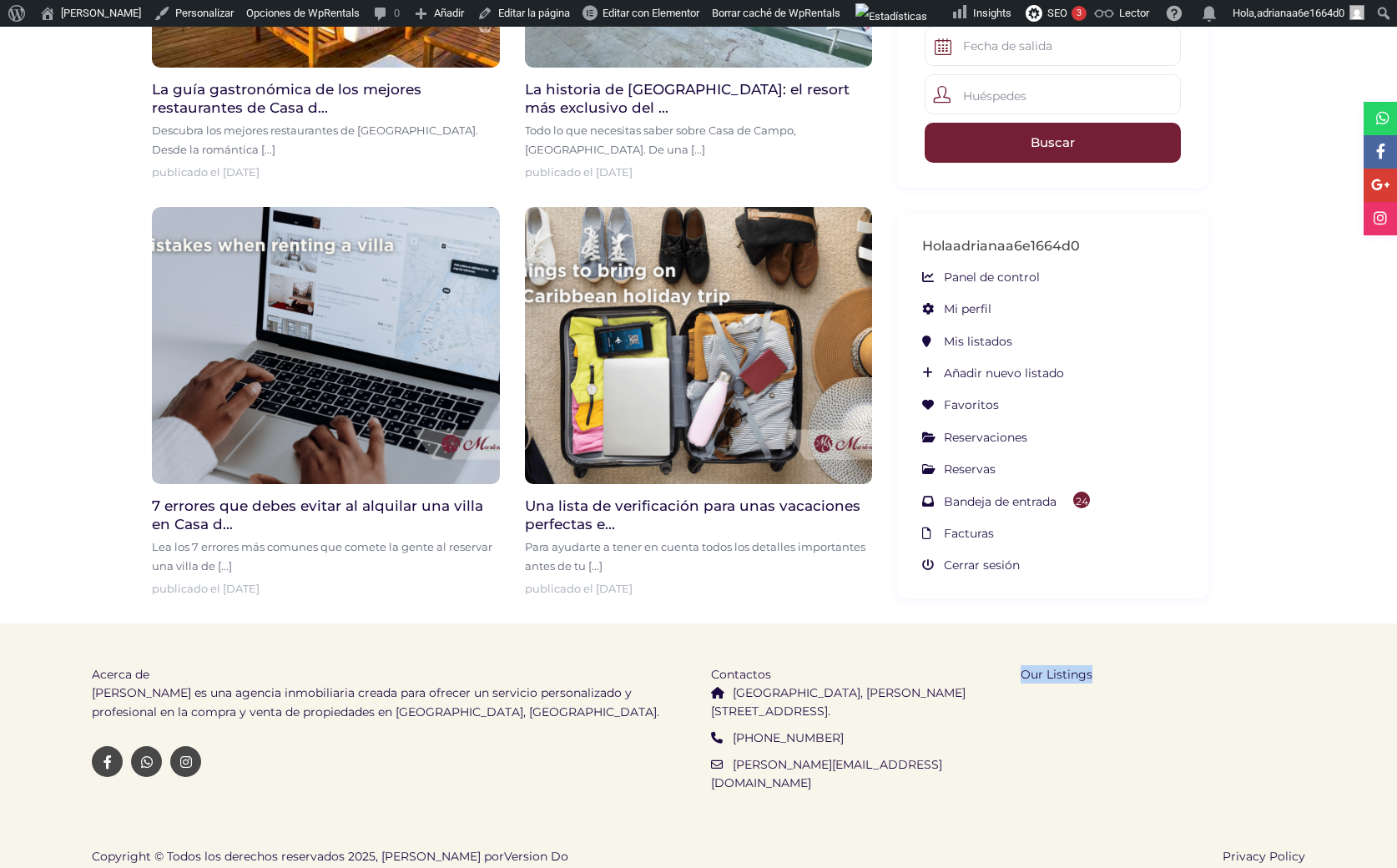
drag, startPoint x: 1108, startPoint y: 674, endPoint x: 1090, endPoint y: 672, distance: 18.1
click at [1090, 672] on div "Our Listings" at bounding box center [1163, 667] width 310 height 89
copy span "Our Listings"
click at [123, 847] on span "Copyright © Todos los derechos reservados 2025, [PERSON_NAME] por Version Do" at bounding box center [330, 856] width 477 height 18
click at [123, 847] on span "Copyright © Todos los derechos reservados 2025, Marlene Saiz Desarrollado por V…" at bounding box center [330, 856] width 477 height 18
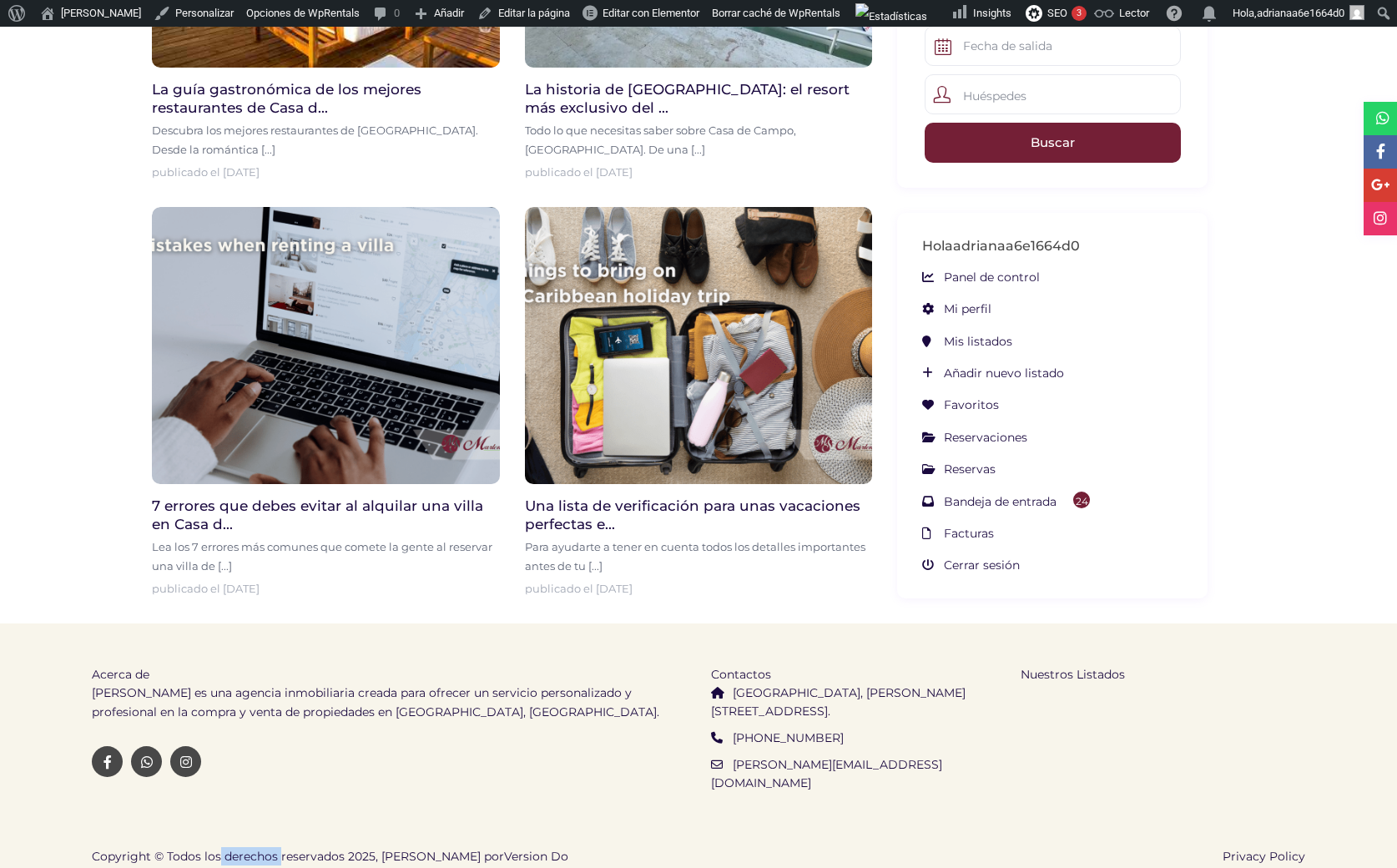
copy span "Copyright"
drag, startPoint x: 1216, startPoint y: 839, endPoint x: 1314, endPoint y: 840, distance: 98.0
click at [1314, 840] on div "Copyright © Todos los derechos reservados 2025, [PERSON_NAME]. Desarrollado por…" at bounding box center [698, 856] width 1397 height 54
copy link "Privacy Policy"
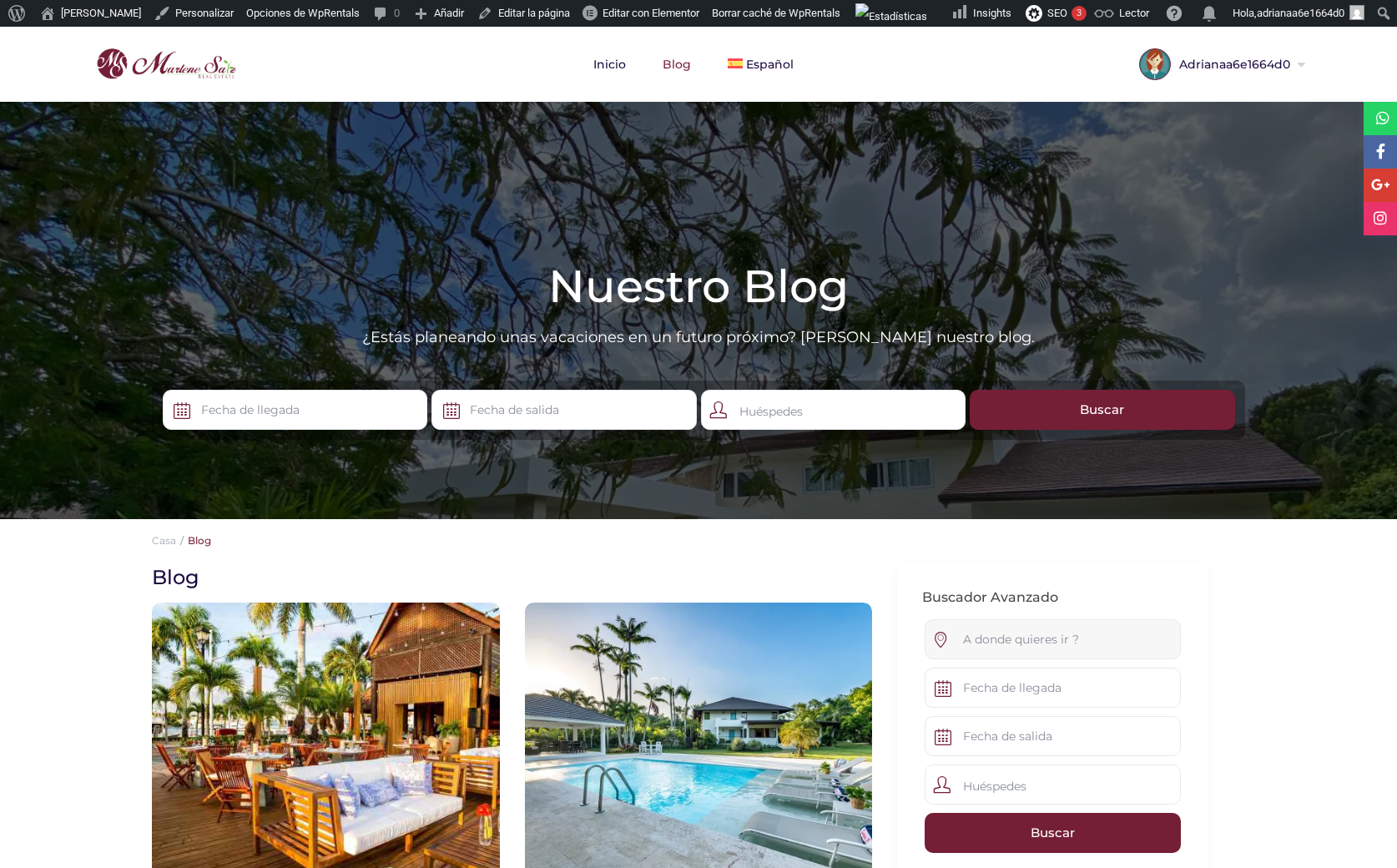
drag, startPoint x: 1098, startPoint y: 642, endPoint x: 1009, endPoint y: 648, distance: 89.2
click at [1009, 648] on input "text" at bounding box center [1053, 639] width 256 height 40
click at [197, 68] on img at bounding box center [166, 64] width 149 height 40
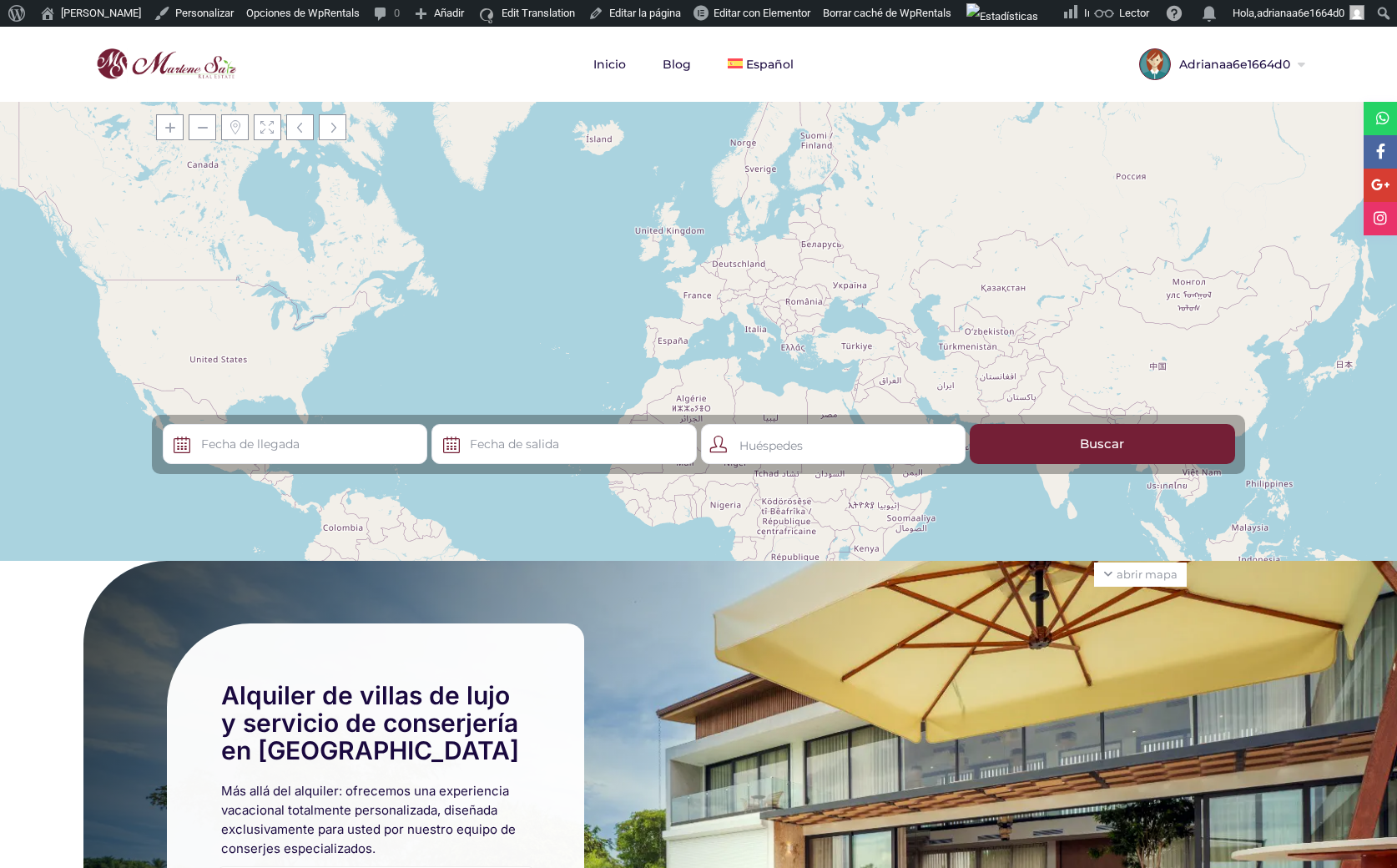
scroll to position [1, 0]
click at [519, 6] on link "Edit Translation" at bounding box center [526, 13] width 111 height 27
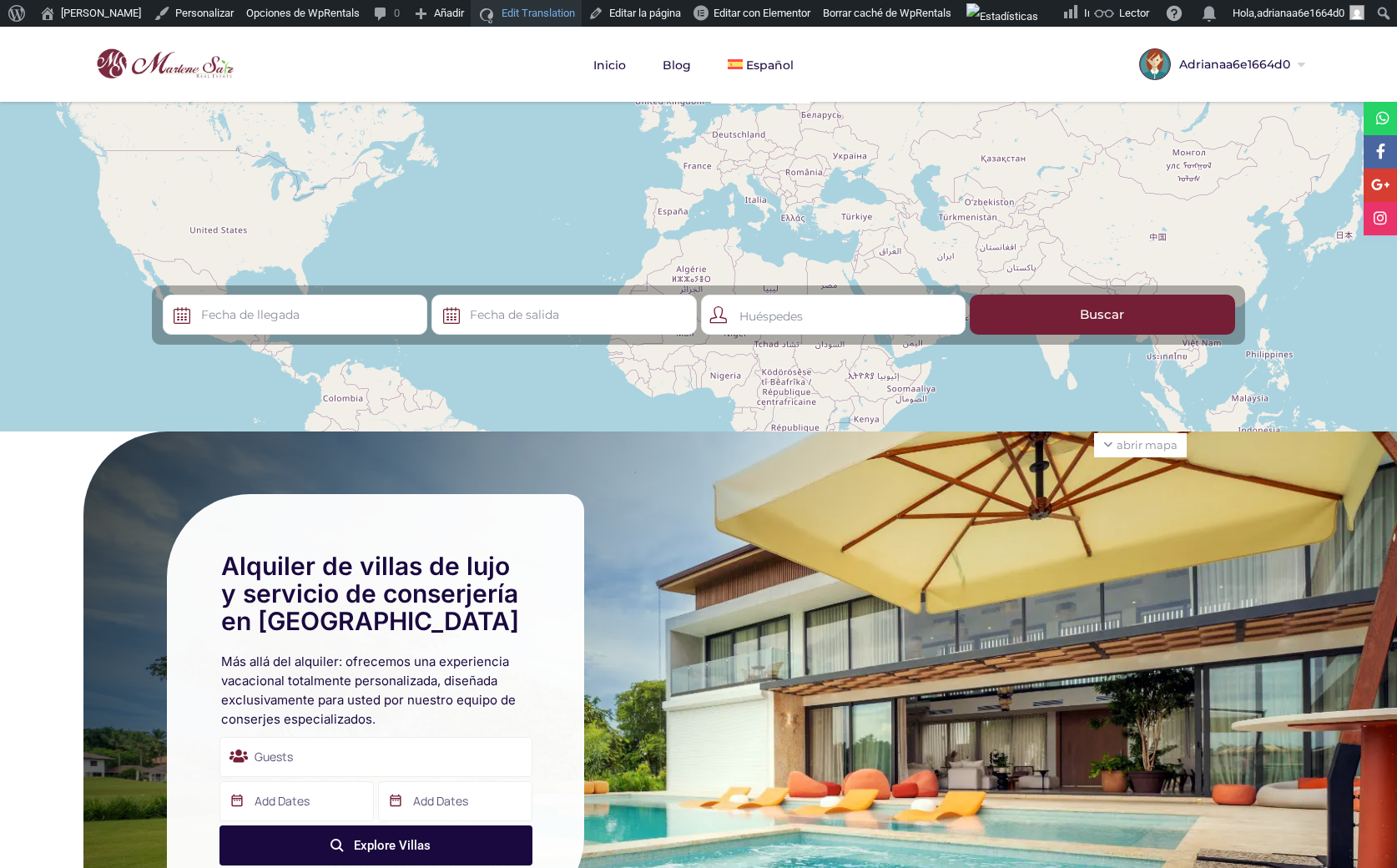
scroll to position [0, 0]
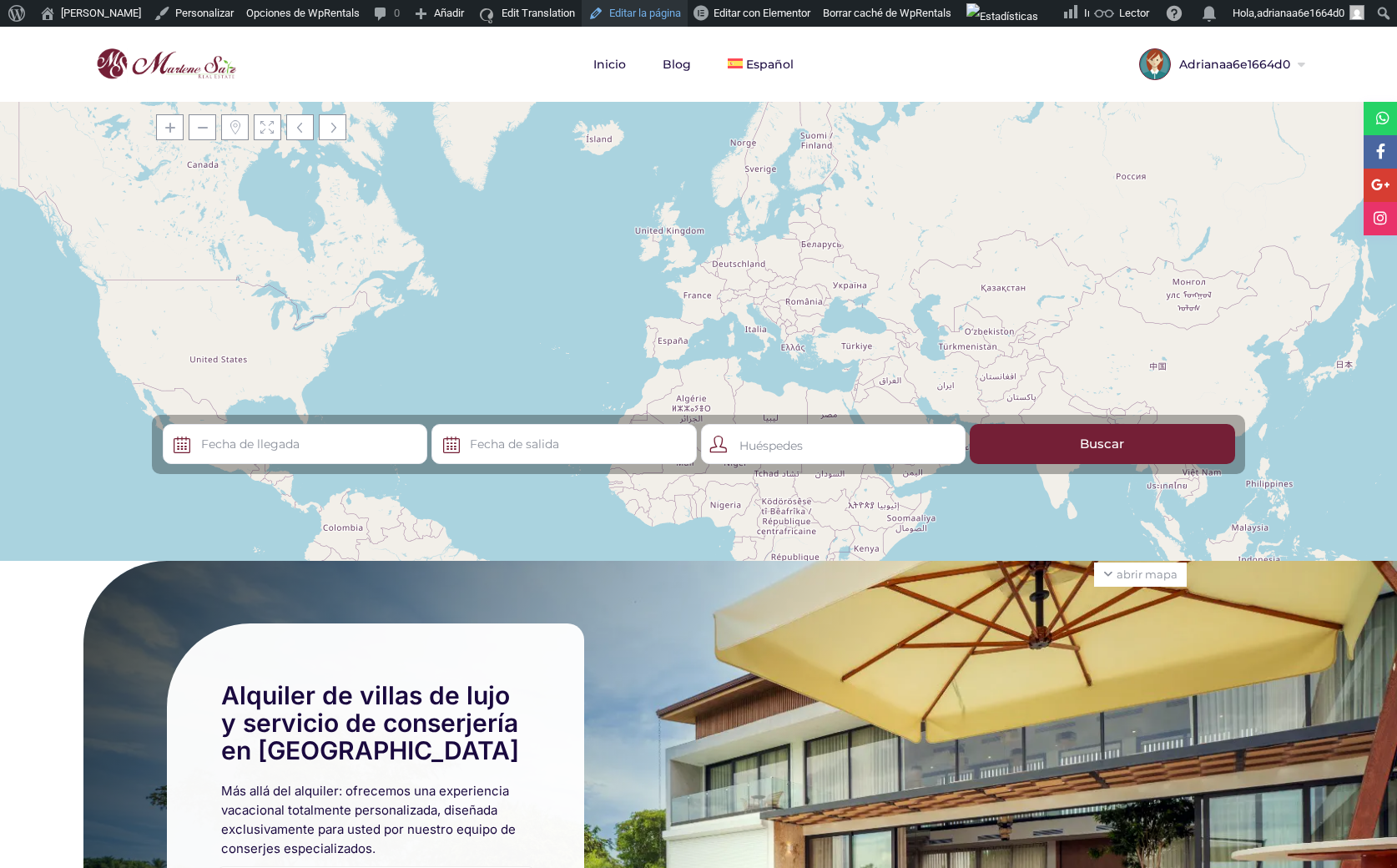
click at [631, 11] on link "Editar la página" at bounding box center [634, 13] width 106 height 27
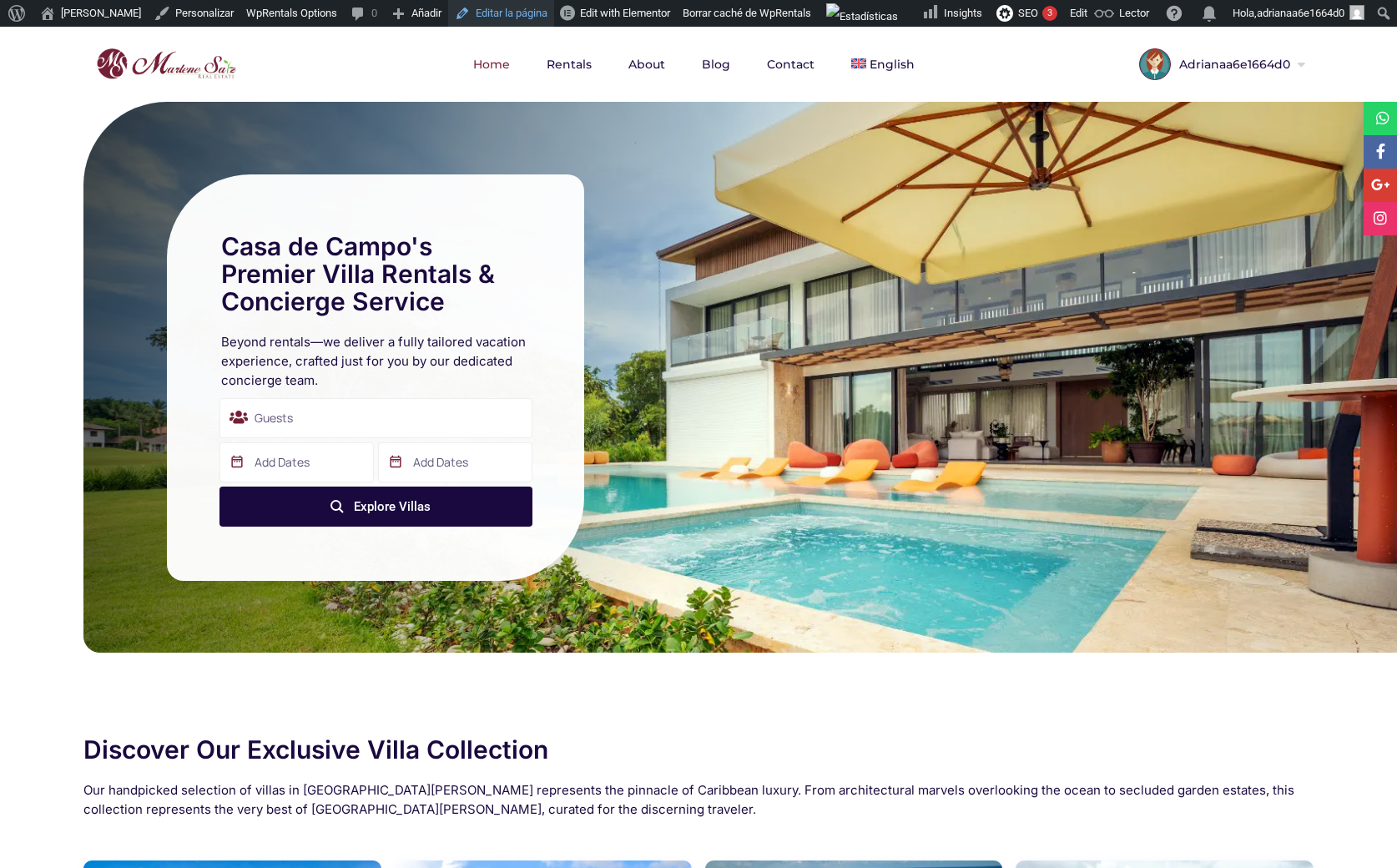
click at [464, 8] on link "Editar la página" at bounding box center [501, 13] width 106 height 27
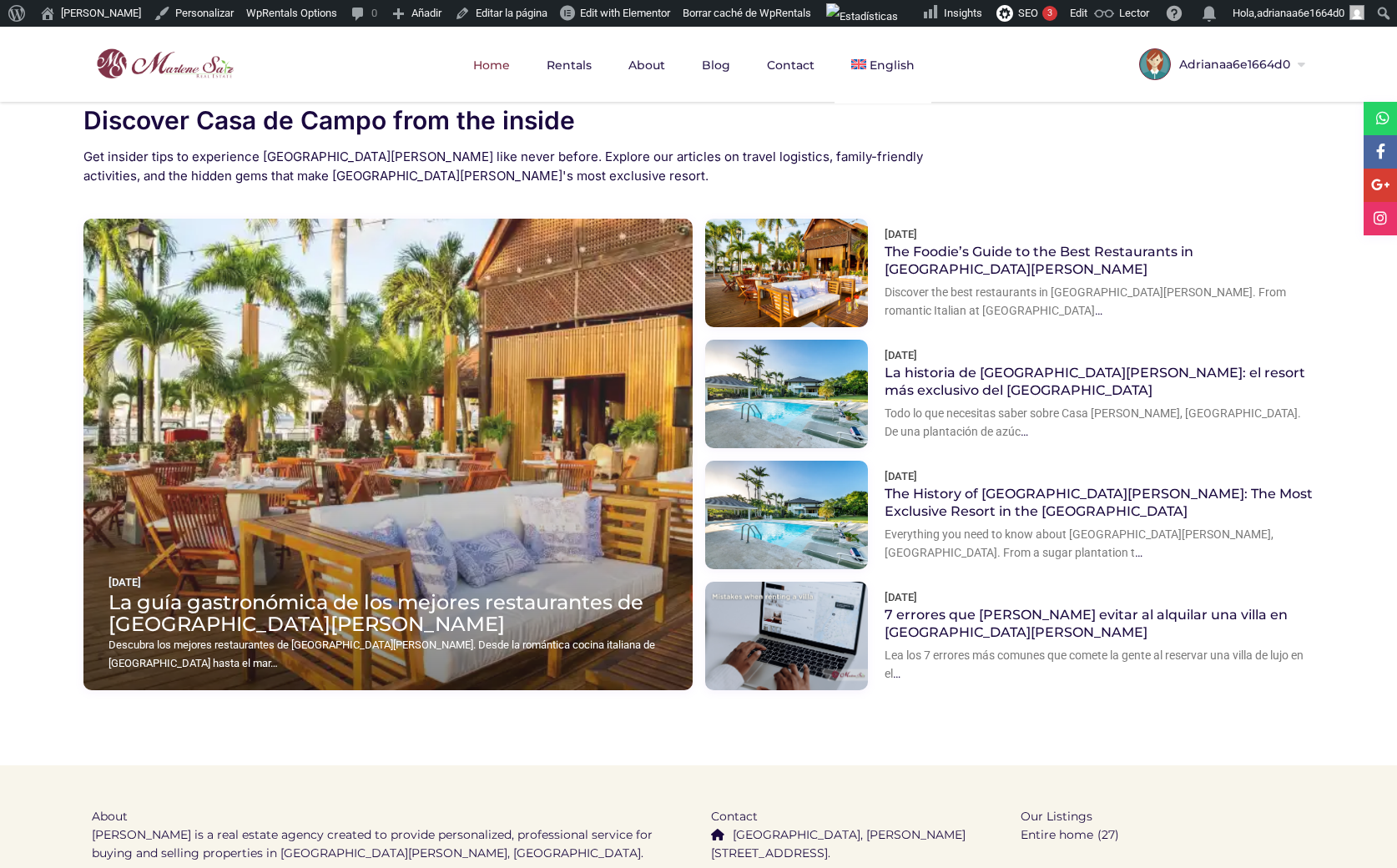
scroll to position [2106, 0]
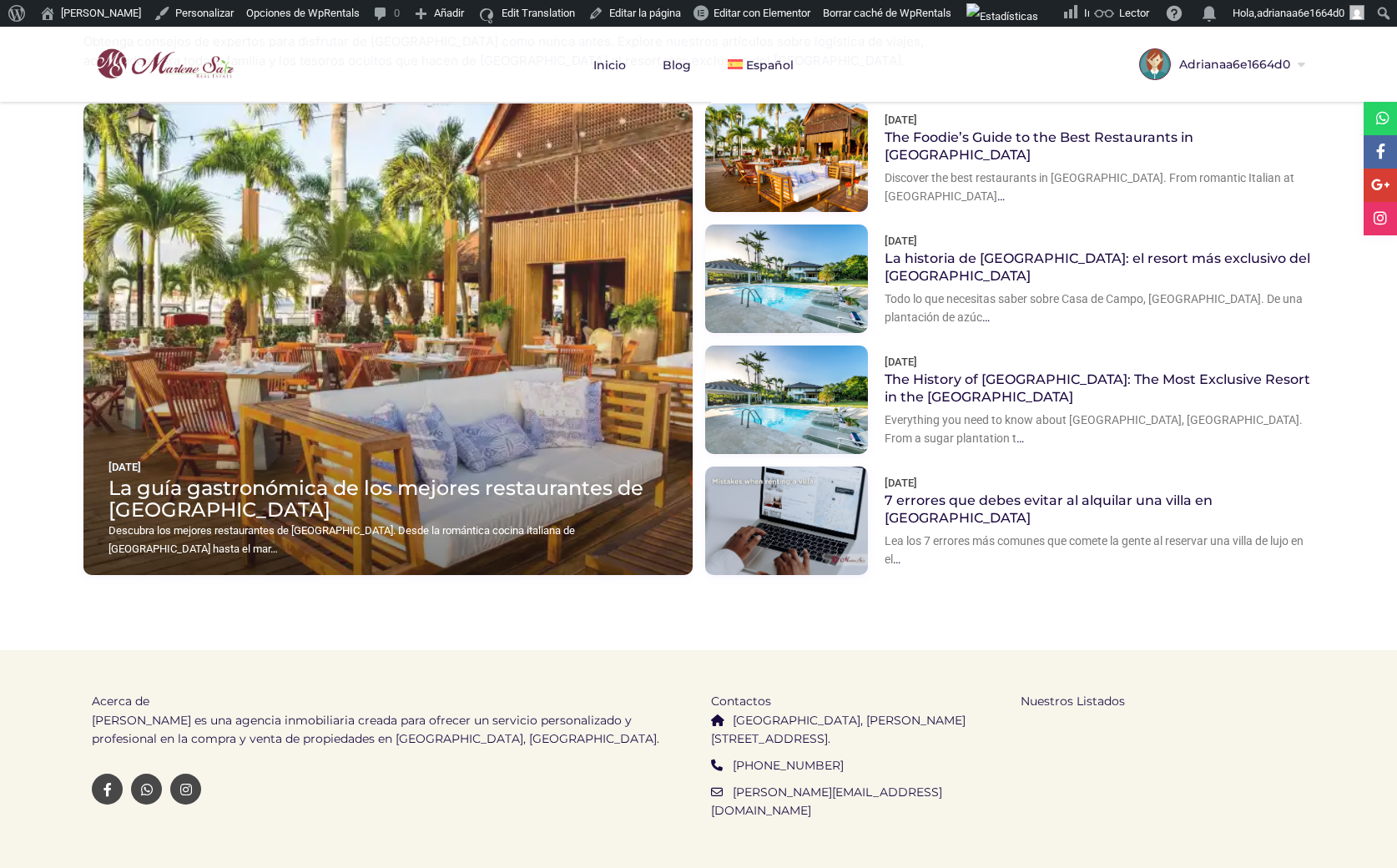
scroll to position [1531, 0]
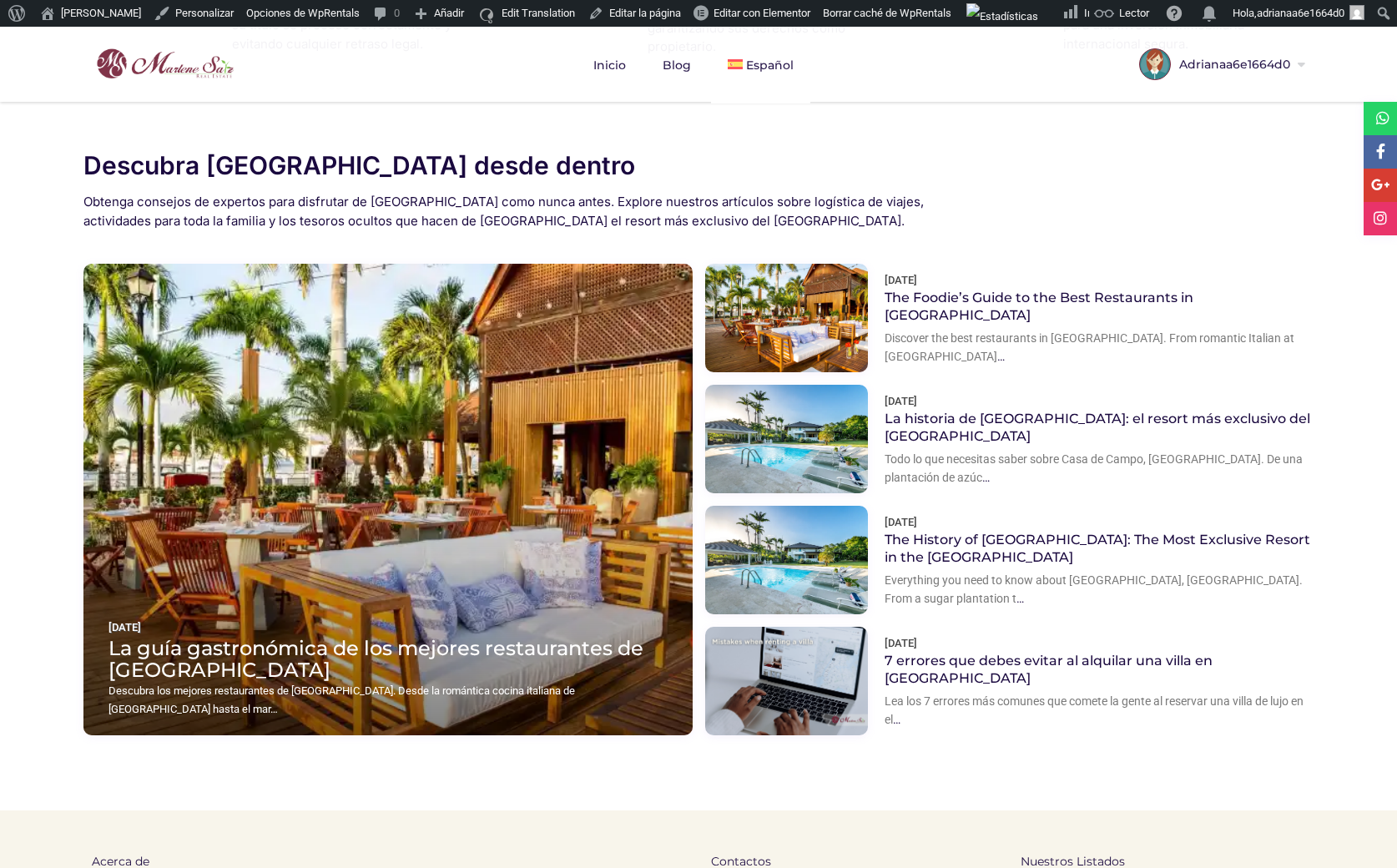
scroll to position [1369, 0]
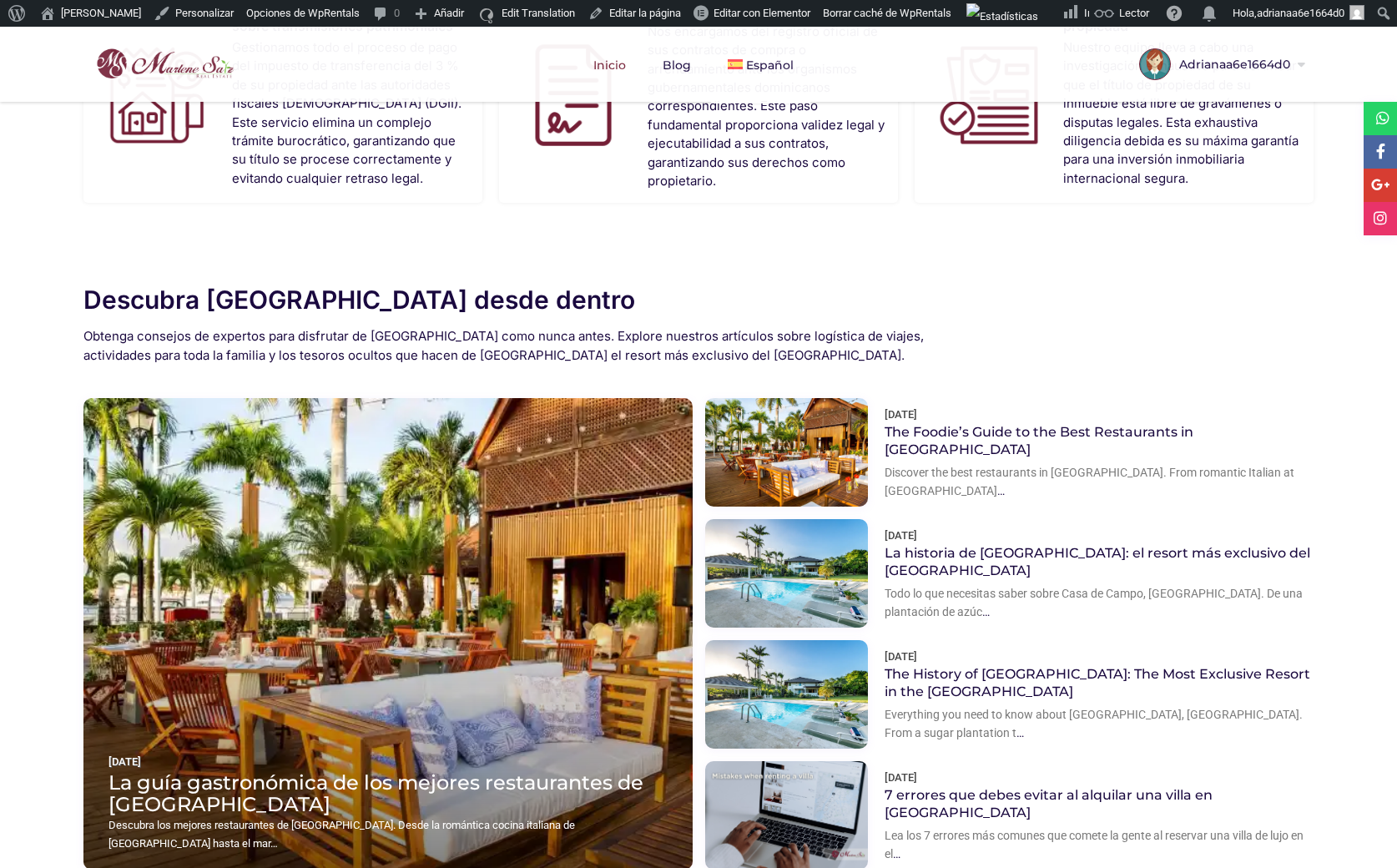
scroll to position [1232, 0]
